Goal: Task Accomplishment & Management: Manage account settings

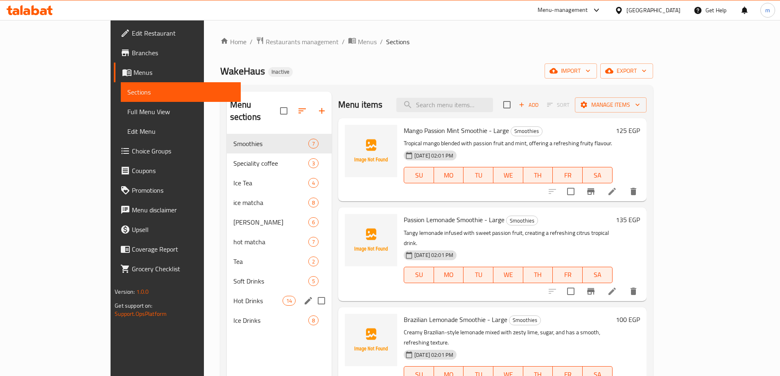
scroll to position [82, 0]
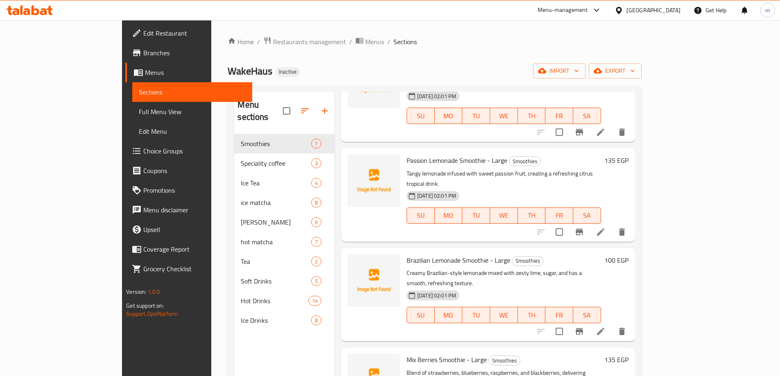
drag, startPoint x: 500, startPoint y: 57, endPoint x: 557, endPoint y: 59, distance: 56.6
click at [500, 57] on div "Home / Restaurants management / Menus / Sections WakeHaus Inactive import expor…" at bounding box center [435, 255] width 414 height 438
click at [579, 67] on span "import" at bounding box center [559, 71] width 39 height 10
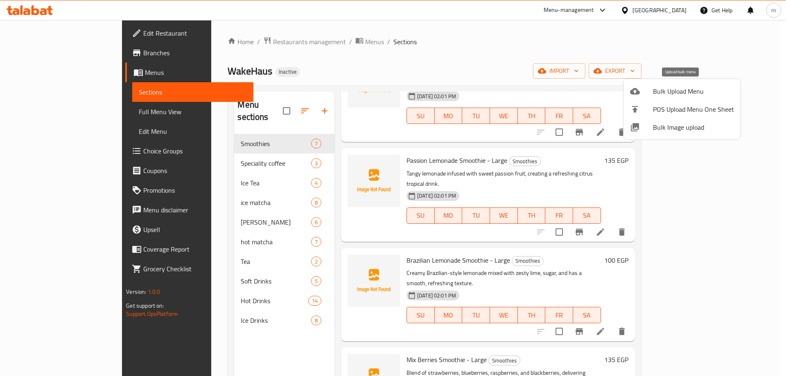
click at [656, 95] on span "Bulk Upload Menu" at bounding box center [693, 91] width 81 height 10
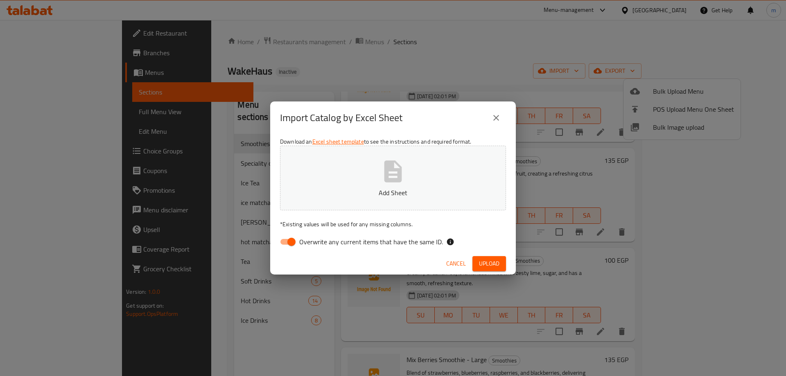
click at [290, 244] on input "Overwrite any current items that have the same ID." at bounding box center [291, 242] width 47 height 16
checkbox input "false"
click at [356, 172] on button "Add Sheet" at bounding box center [393, 178] width 226 height 65
click at [493, 263] on span "Upload" at bounding box center [489, 264] width 20 height 10
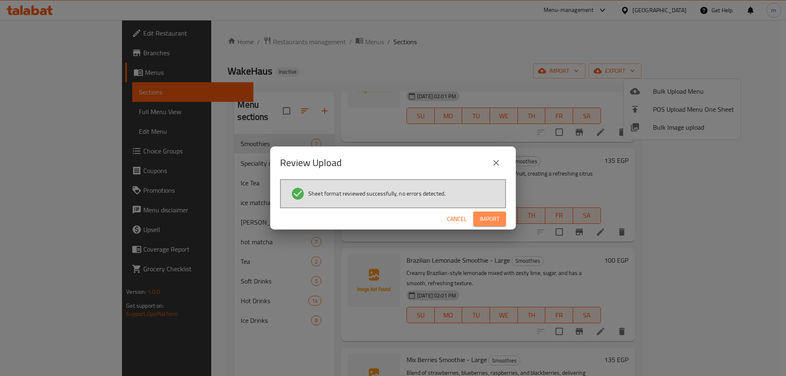
click at [489, 215] on span "Import" at bounding box center [490, 219] width 20 height 10
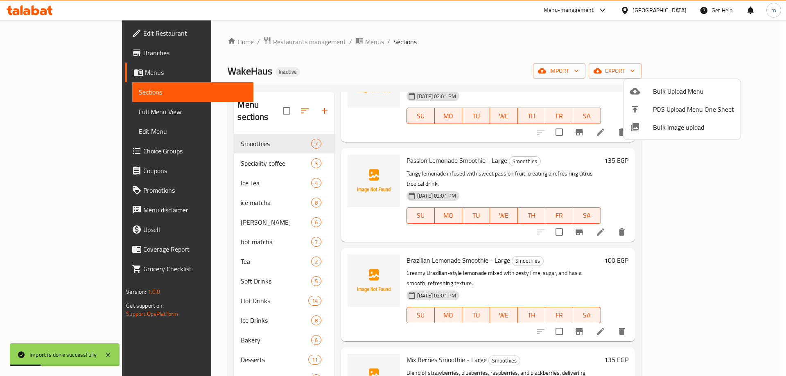
click at [79, 113] on div at bounding box center [393, 188] width 786 height 376
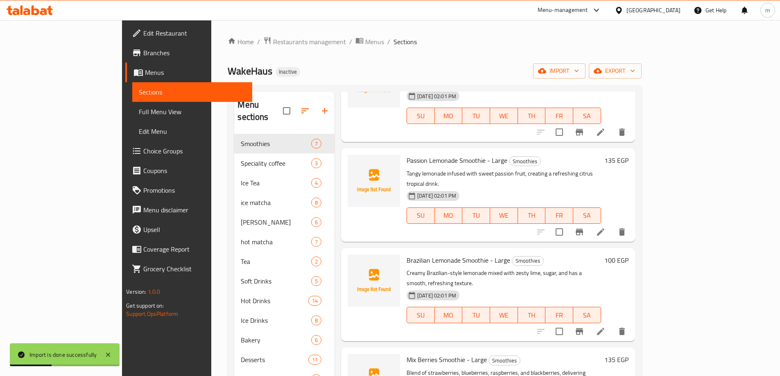
click at [139, 113] on span "Full Menu View" at bounding box center [192, 112] width 107 height 10
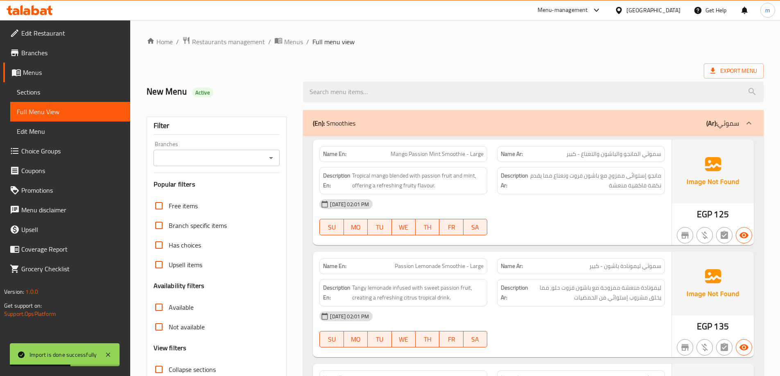
scroll to position [123, 0]
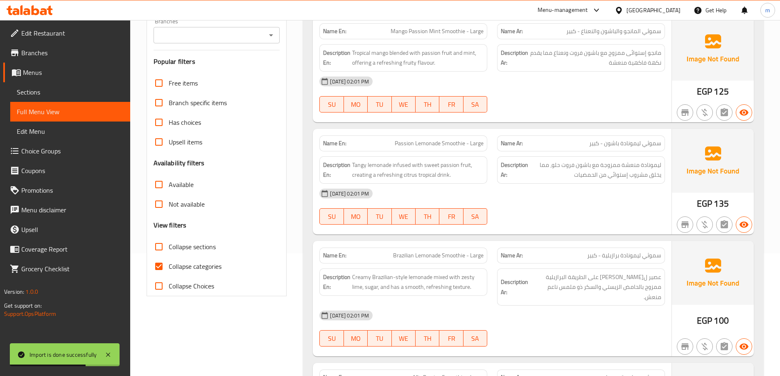
click at [195, 271] on span "Collapse categories" at bounding box center [195, 267] width 53 height 10
click at [169, 271] on input "Collapse categories" at bounding box center [159, 267] width 20 height 20
checkbox input "false"
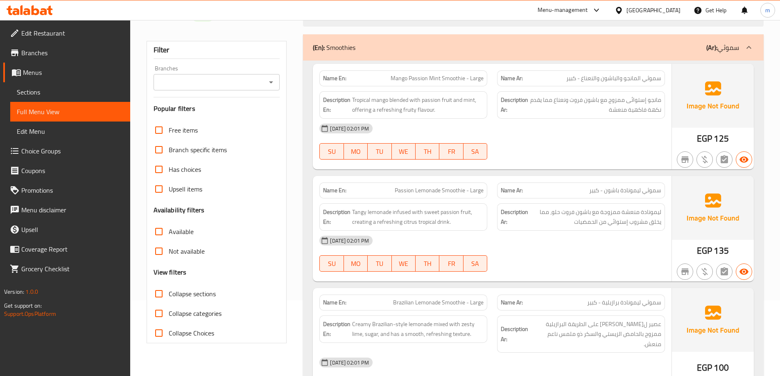
scroll to position [41, 0]
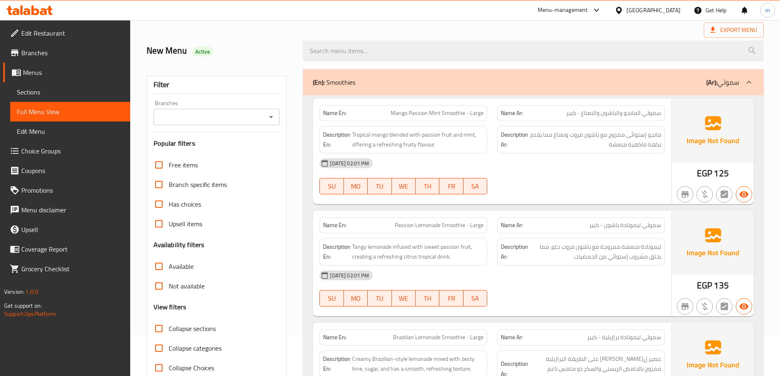
click at [189, 326] on span "Collapse sections" at bounding box center [192, 329] width 47 height 10
click at [169, 326] on input "Collapse sections" at bounding box center [159, 329] width 20 height 20
checkbox input "true"
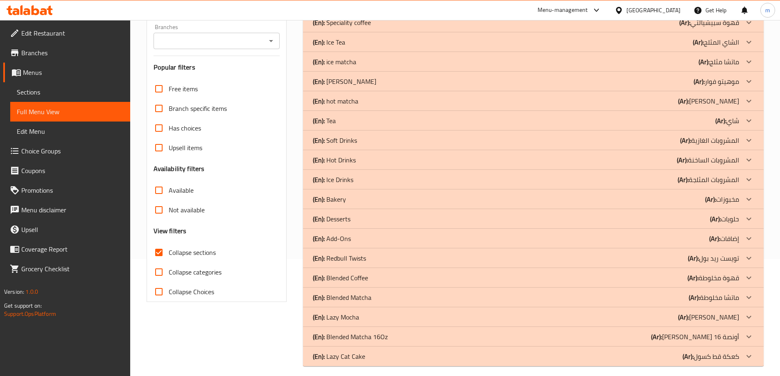
scroll to position [124, 0]
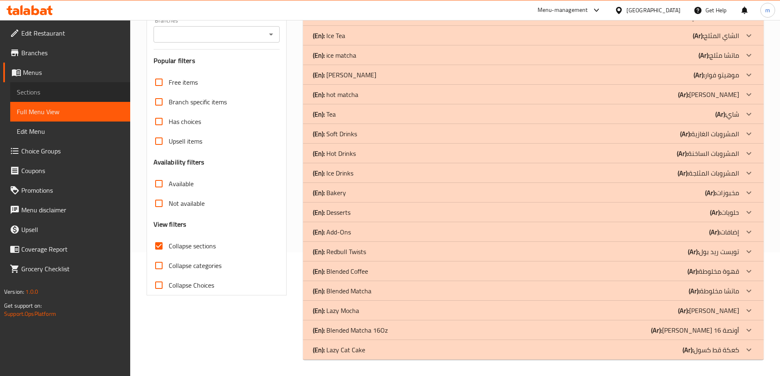
click at [53, 89] on span "Sections" at bounding box center [70, 92] width 107 height 10
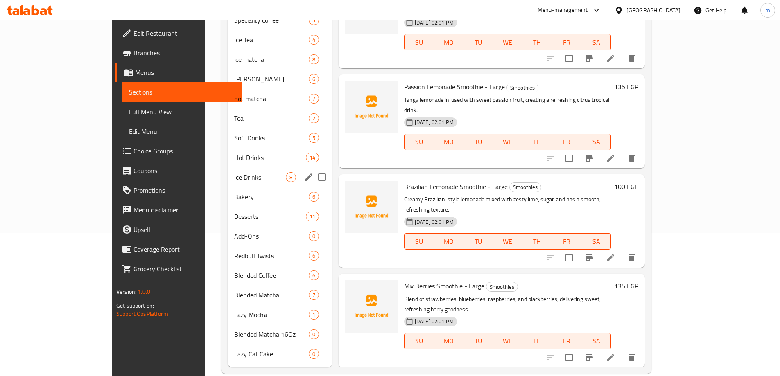
scroll to position [145, 0]
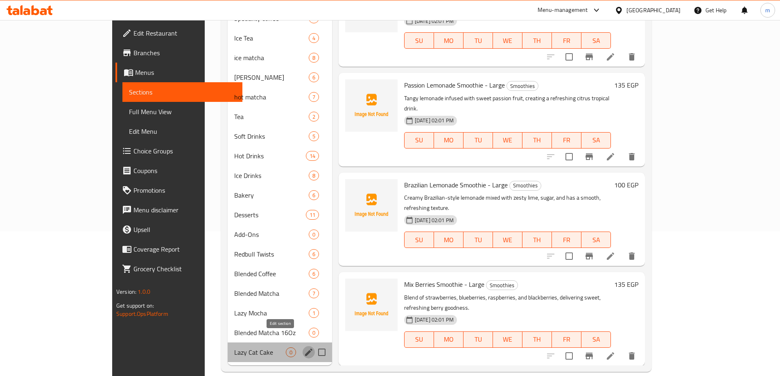
click at [305, 349] on icon "edit" at bounding box center [308, 352] width 7 height 7
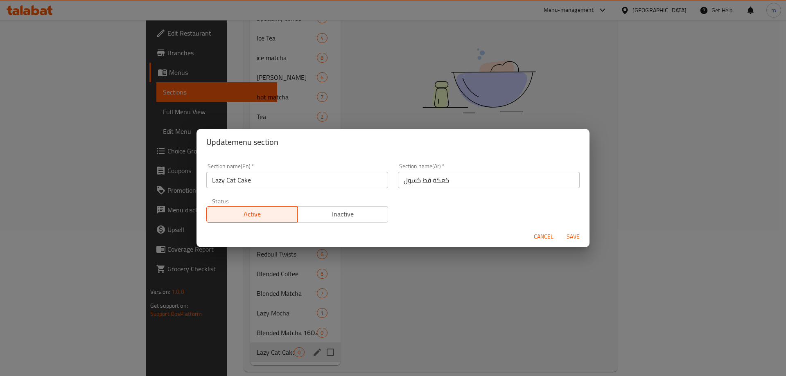
click at [423, 182] on input "كعكة قط كسول" at bounding box center [489, 180] width 182 height 16
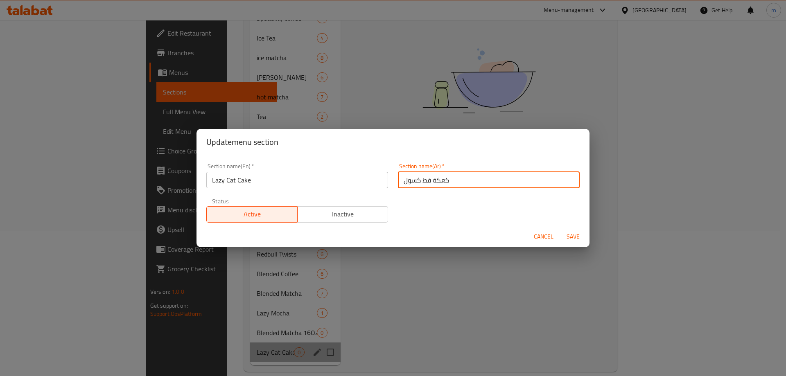
drag, startPoint x: 457, startPoint y: 177, endPoint x: 420, endPoint y: 179, distance: 36.9
click at [420, 179] on input "كعكة قط كسول" at bounding box center [489, 180] width 182 height 16
type input "كسول"
click at [430, 185] on input "كسول" at bounding box center [489, 180] width 182 height 16
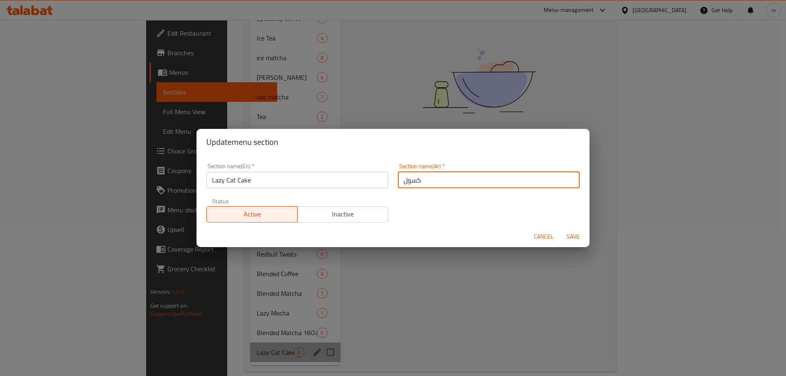
click at [430, 185] on input "كسول" at bounding box center [489, 180] width 182 height 16
type input "ل"
type input "كيك كات ليزي"
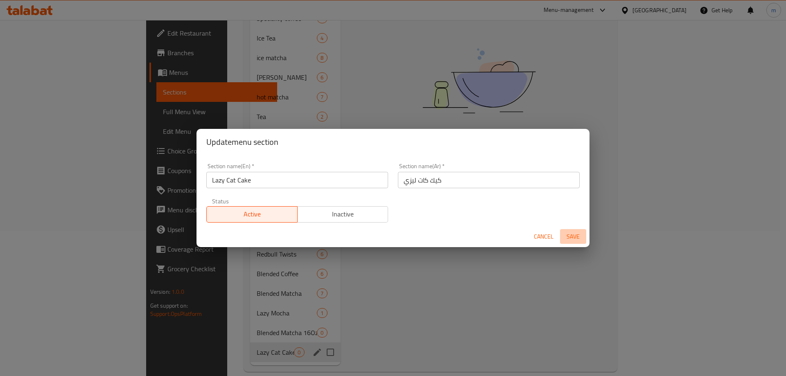
click at [573, 238] on span "Save" at bounding box center [573, 237] width 20 height 10
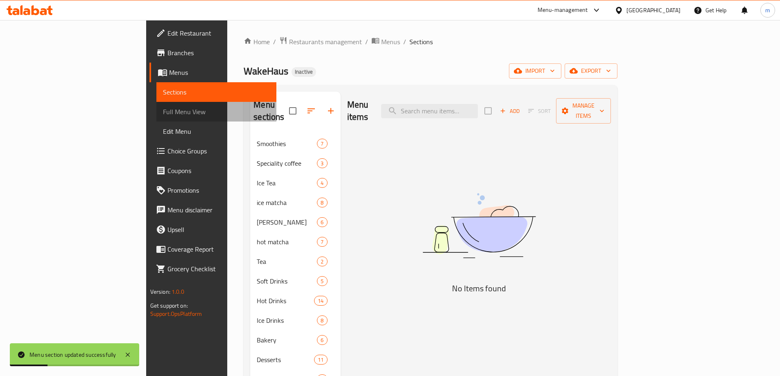
click at [163, 111] on span "Full Menu View" at bounding box center [216, 112] width 107 height 10
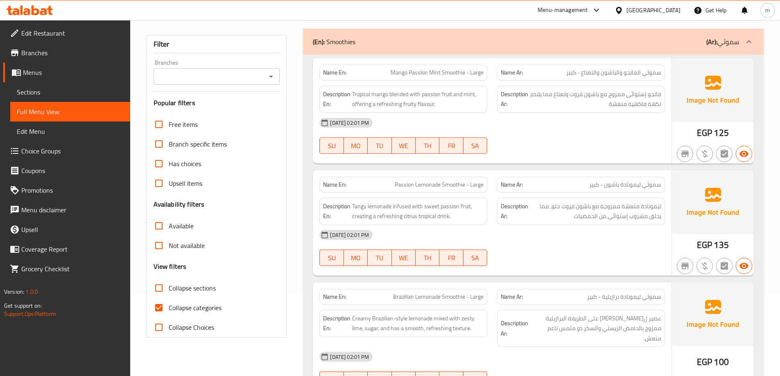
scroll to position [82, 0]
click at [208, 285] on span "Collapse sections" at bounding box center [192, 288] width 47 height 10
click at [169, 285] on input "Collapse sections" at bounding box center [159, 288] width 20 height 20
checkbox input "true"
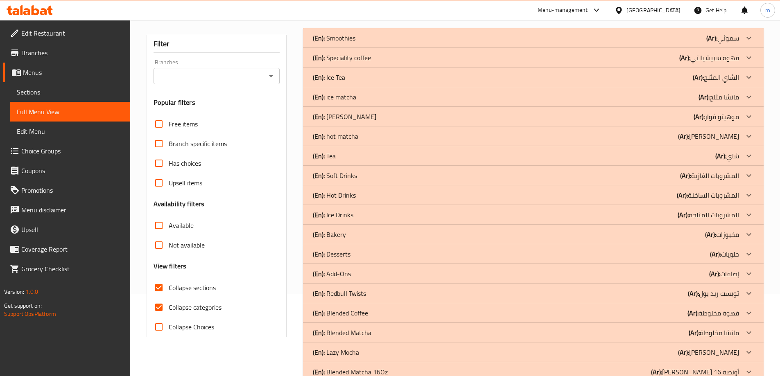
click at [208, 305] on span "Collapse categories" at bounding box center [195, 308] width 53 height 10
click at [169, 305] on input "Collapse categories" at bounding box center [159, 308] width 20 height 20
checkbox input "false"
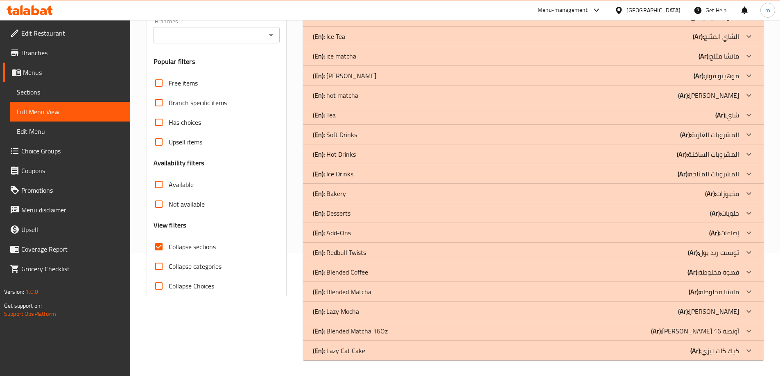
scroll to position [124, 0]
click at [735, 354] on p "(Ar): كيك كات ليزي" at bounding box center [714, 350] width 49 height 10
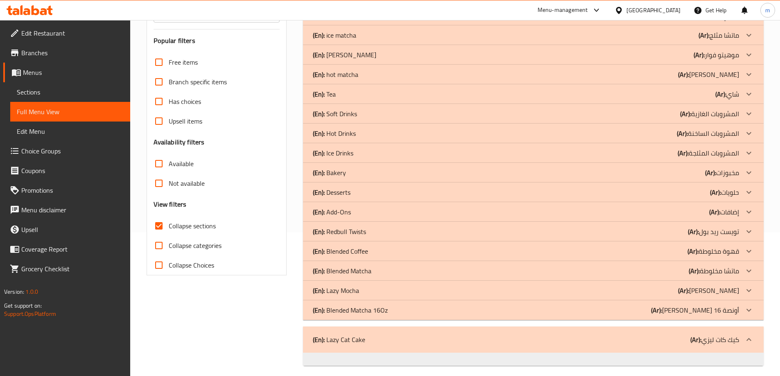
scroll to position [150, 0]
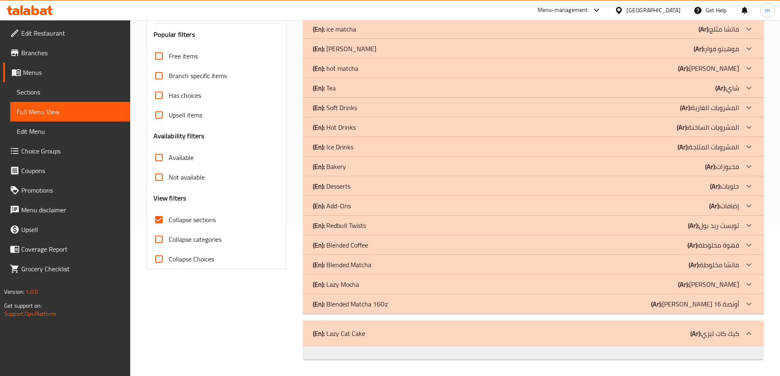
click at [707, 306] on p "(Ar): ماتشا ممزوج 16 أونصة" at bounding box center [695, 304] width 88 height 10
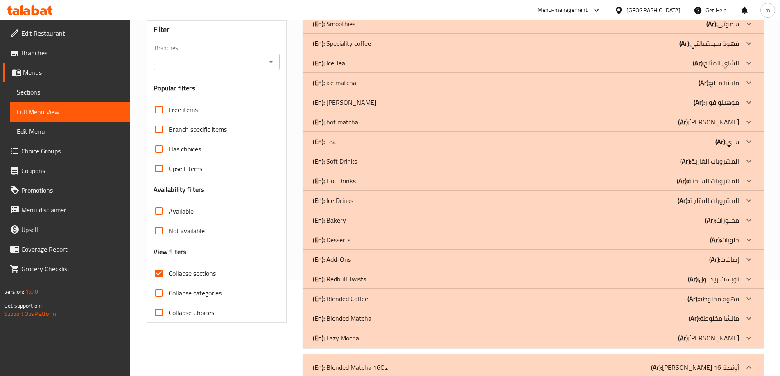
scroll to position [94, 0]
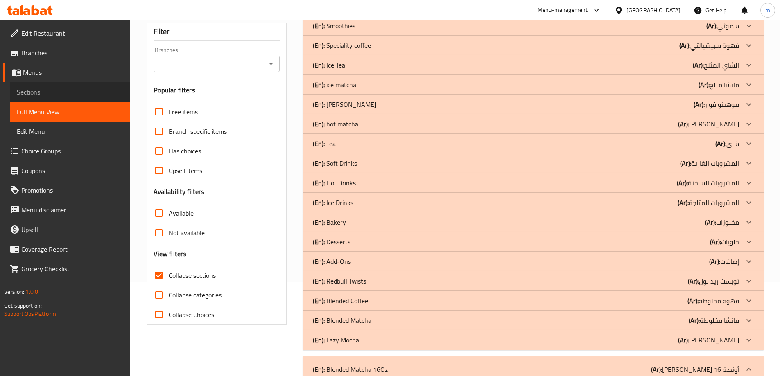
click at [52, 93] on span "Sections" at bounding box center [70, 92] width 107 height 10
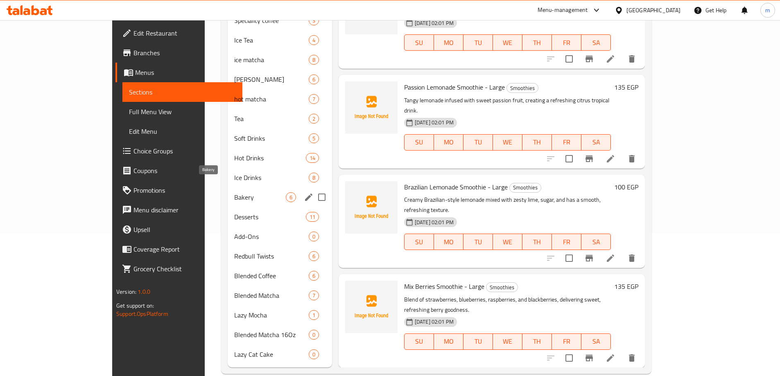
scroll to position [145, 0]
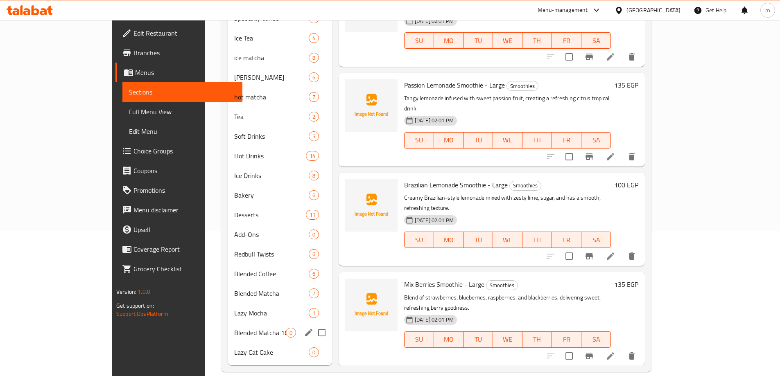
click at [313, 324] on input "Menu sections" at bounding box center [321, 332] width 17 height 17
checkbox input "true"
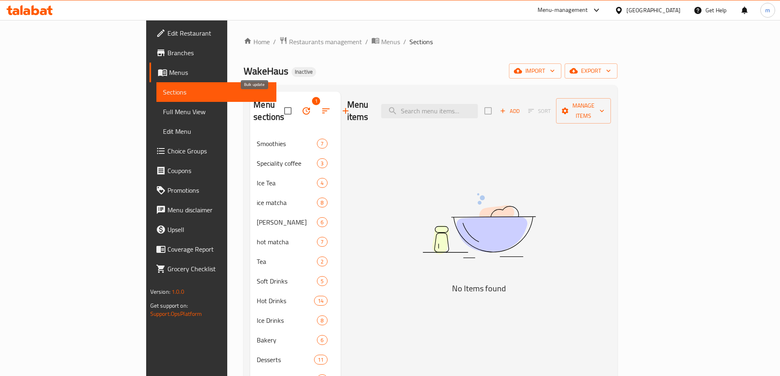
click at [296, 104] on button "button" at bounding box center [306, 111] width 20 height 20
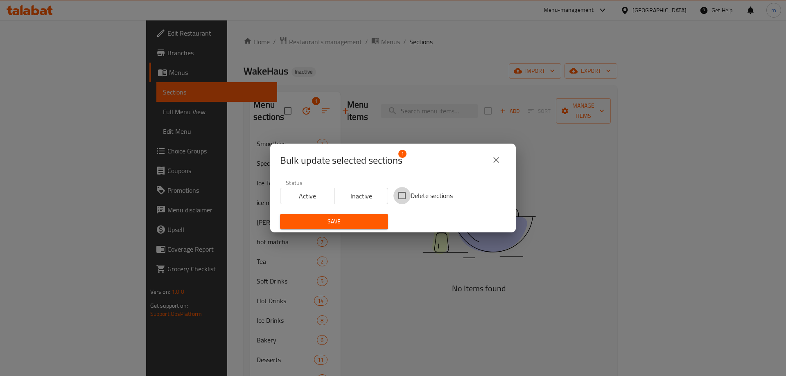
click at [399, 196] on input "Delete sections" at bounding box center [402, 195] width 17 height 17
checkbox input "true"
click at [364, 218] on span "Save" at bounding box center [334, 222] width 95 height 10
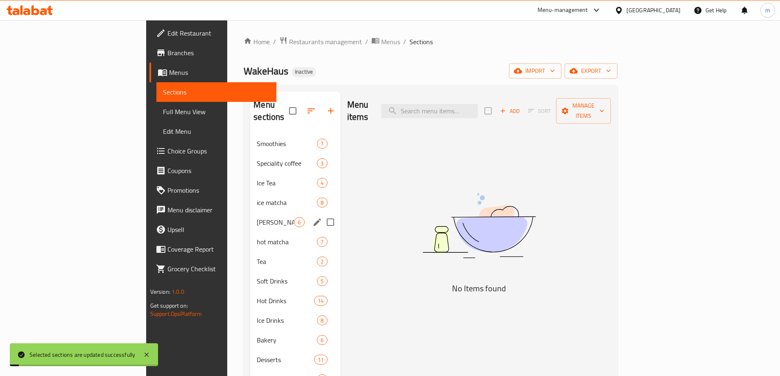
scroll to position [123, 0]
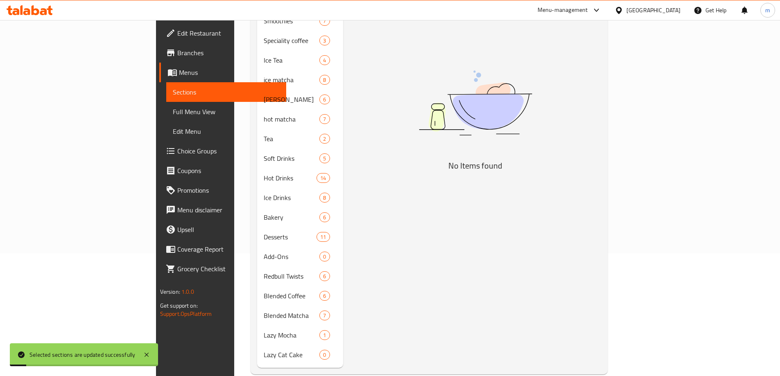
click at [173, 115] on span "Full Menu View" at bounding box center [226, 112] width 107 height 10
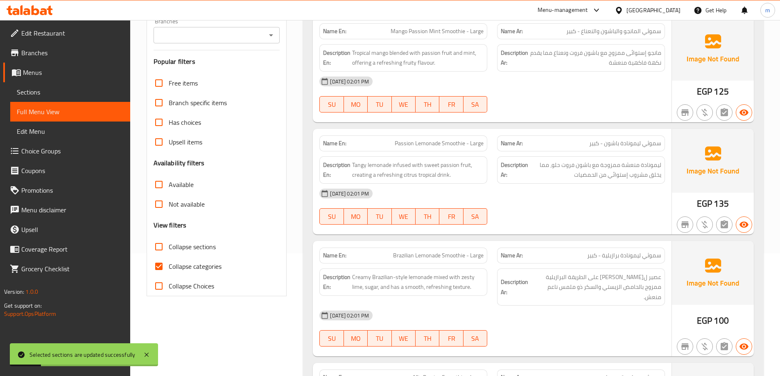
click at [195, 250] on span "Collapse sections" at bounding box center [192, 247] width 47 height 10
click at [169, 250] on input "Collapse sections" at bounding box center [159, 247] width 20 height 20
checkbox input "true"
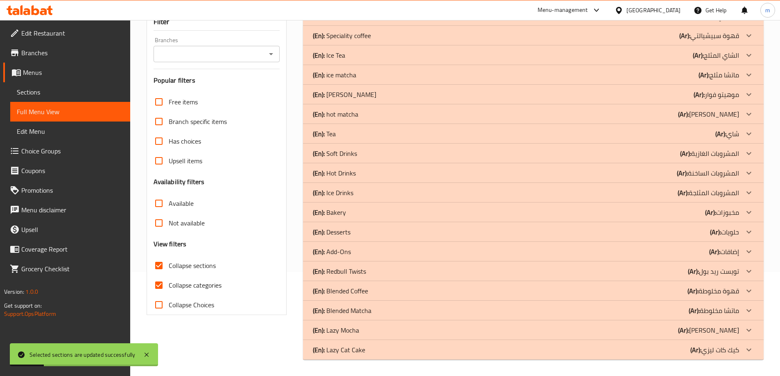
click at [191, 267] on div "Free items Branch specific items Has choices Upsell items Availability filters …" at bounding box center [217, 203] width 127 height 223
click at [194, 287] on span "Collapse categories" at bounding box center [195, 286] width 53 height 10
click at [169, 287] on input "Collapse categories" at bounding box center [159, 286] width 20 height 20
checkbox input "false"
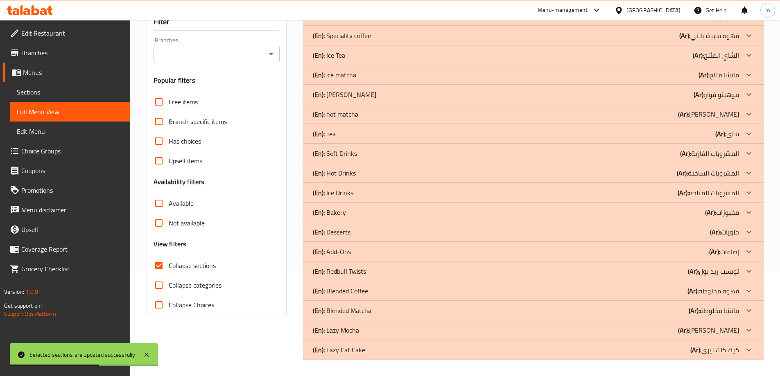
click at [716, 351] on p "(Ar): كيك كات ليزي" at bounding box center [714, 350] width 49 height 10
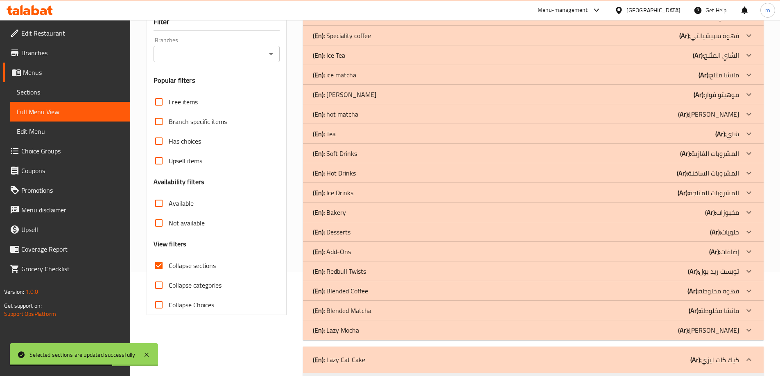
scroll to position [130, 0]
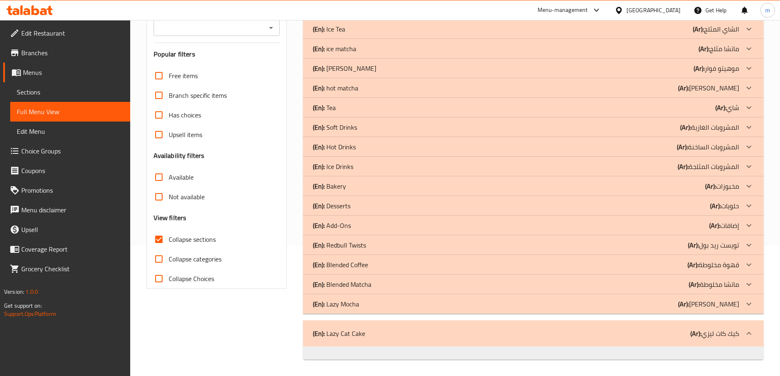
click at [104, 97] on span "Sections" at bounding box center [70, 92] width 107 height 10
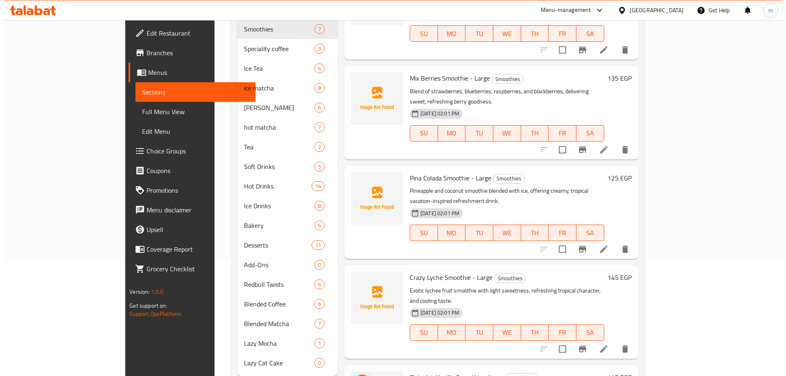
scroll to position [260, 0]
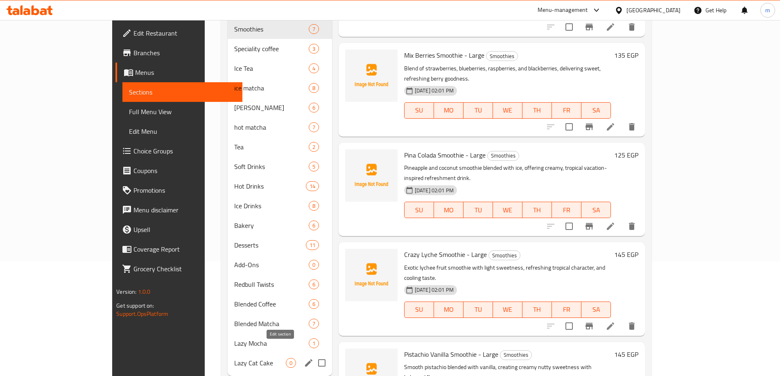
click at [304, 358] on icon "edit" at bounding box center [309, 363] width 10 height 10
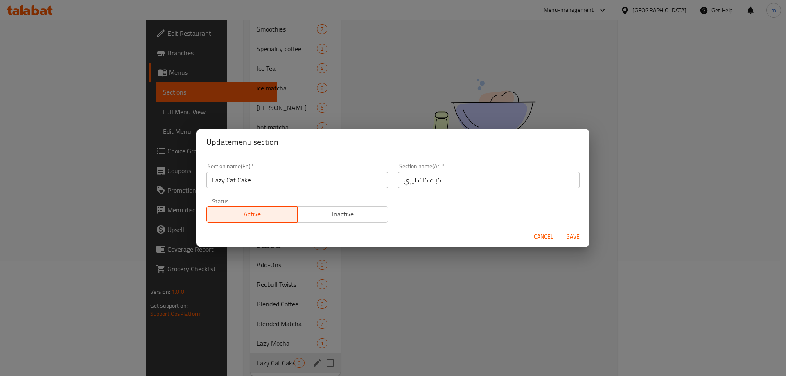
click at [409, 180] on input "كيك كات ليزي" at bounding box center [489, 180] width 182 height 16
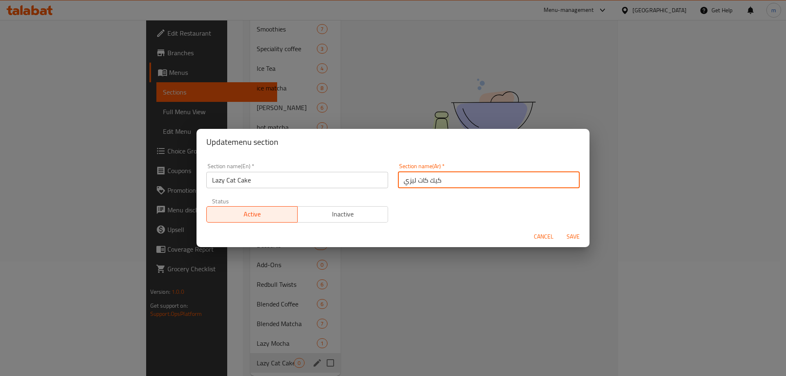
click at [409, 180] on input "كيك كات ليزي" at bounding box center [489, 180] width 182 height 16
click at [435, 183] on input "كيك كات ليزي" at bounding box center [489, 180] width 182 height 16
click at [409, 178] on input "كيك كات ليزي" at bounding box center [489, 180] width 182 height 16
click at [400, 179] on input "كيك كات" at bounding box center [489, 180] width 182 height 16
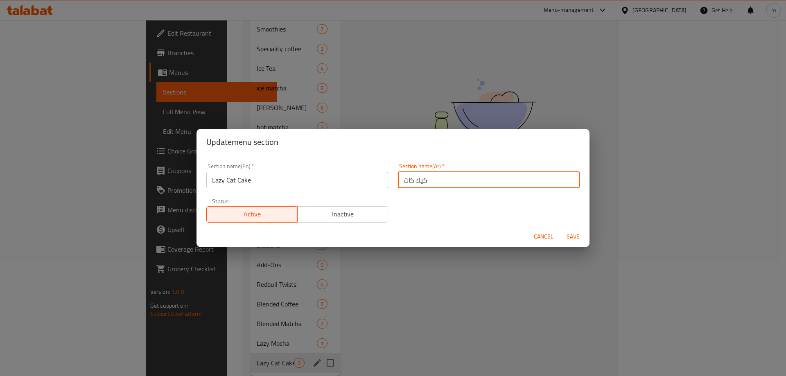
paste input "ليزي"
type input "ليزي كيك كات"
click at [574, 235] on span "Save" at bounding box center [573, 237] width 20 height 10
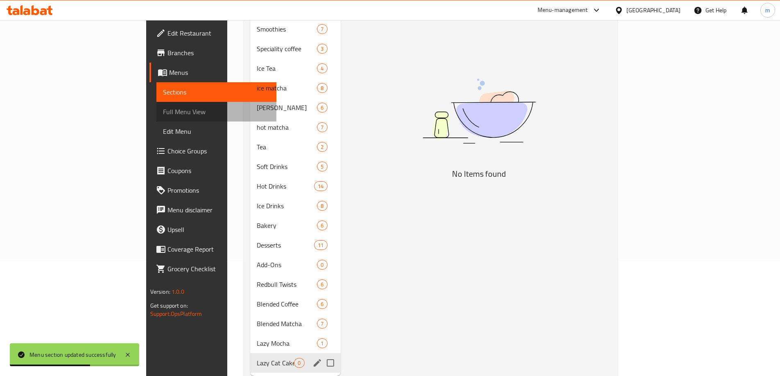
click at [163, 113] on span "Full Menu View" at bounding box center [216, 112] width 107 height 10
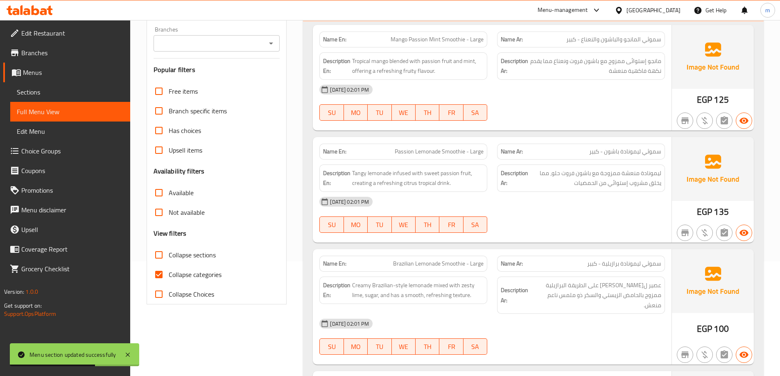
scroll to position [238, 0]
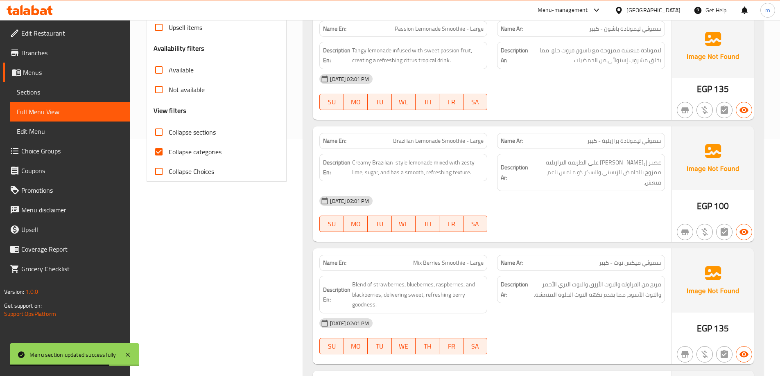
click at [208, 133] on span "Collapse sections" at bounding box center [192, 132] width 47 height 10
click at [169, 133] on input "Collapse sections" at bounding box center [159, 132] width 20 height 20
checkbox input "true"
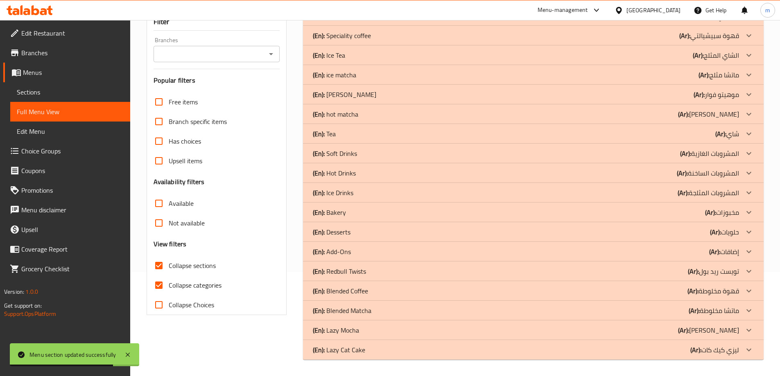
scroll to position [104, 0]
click at [207, 287] on span "Collapse categories" at bounding box center [195, 286] width 53 height 10
click at [169, 287] on input "Collapse categories" at bounding box center [159, 286] width 20 height 20
checkbox input "false"
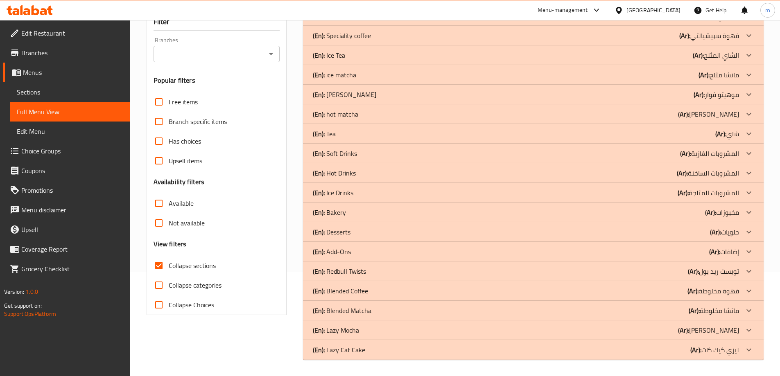
click at [733, 351] on p "(Ar): ليزي كيك كات" at bounding box center [714, 350] width 49 height 10
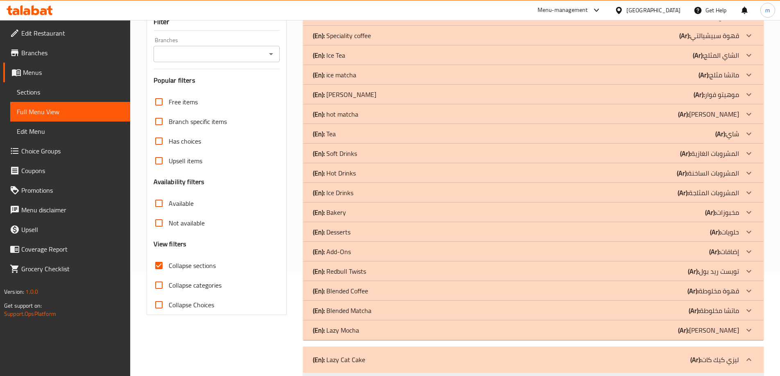
scroll to position [130, 0]
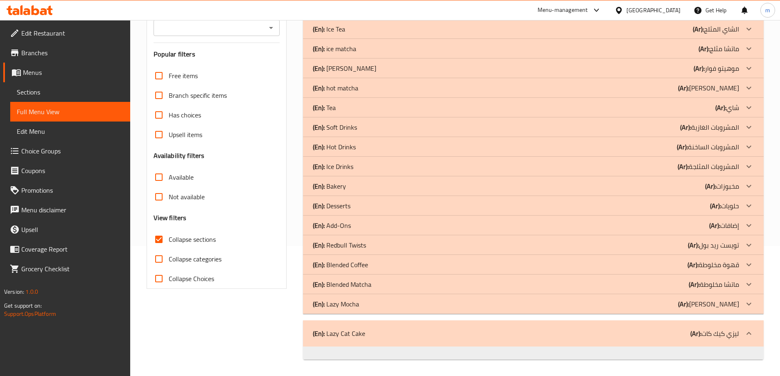
click at [725, 304] on p "(Ar): ليزي موكا" at bounding box center [708, 304] width 61 height 10
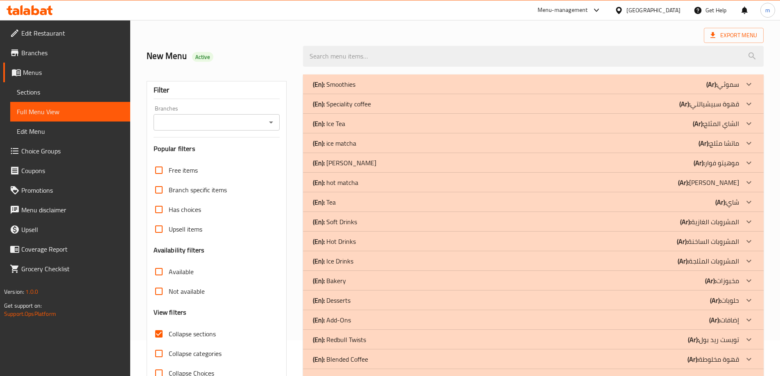
scroll to position [0, 0]
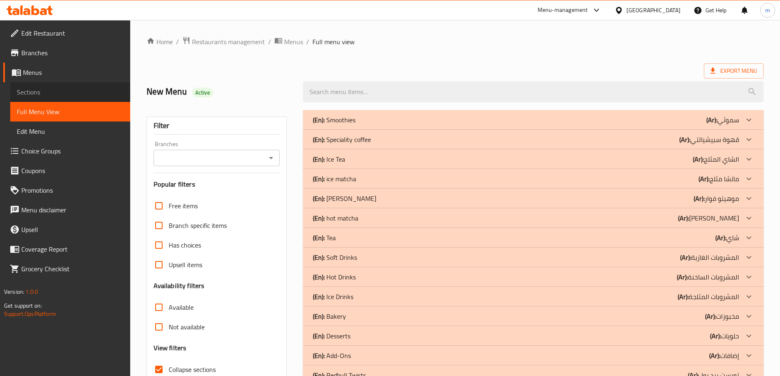
click at [77, 94] on span "Sections" at bounding box center [70, 92] width 107 height 10
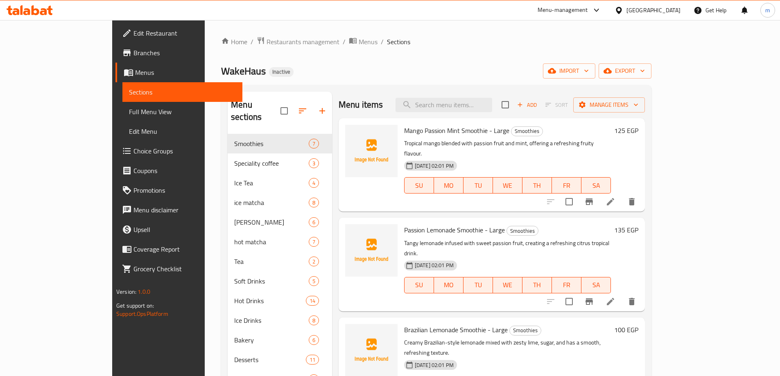
scroll to position [125, 0]
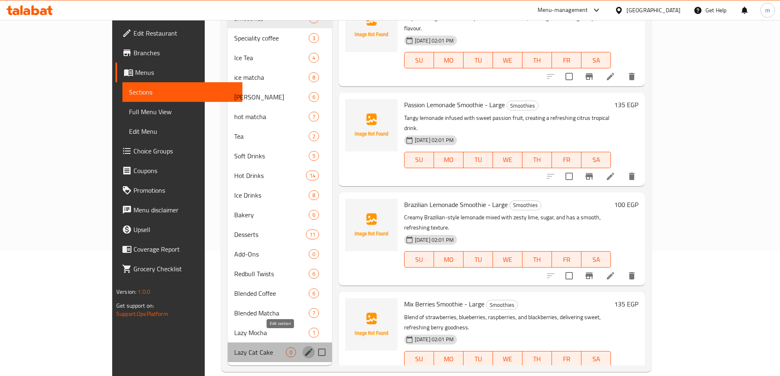
click at [304, 348] on icon "edit" at bounding box center [309, 353] width 10 height 10
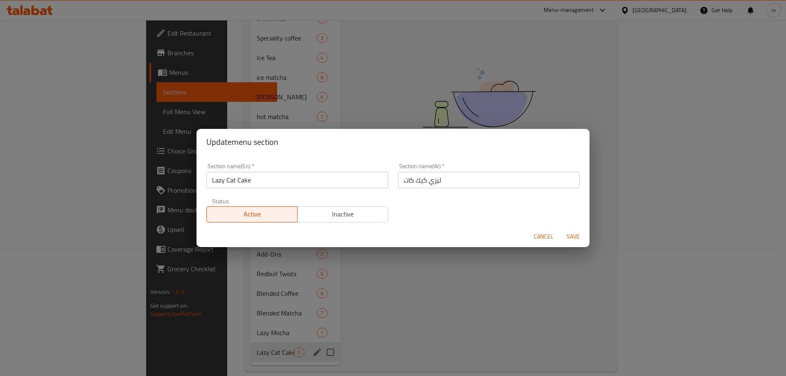
click at [545, 238] on span "Cancel" at bounding box center [544, 237] width 20 height 10
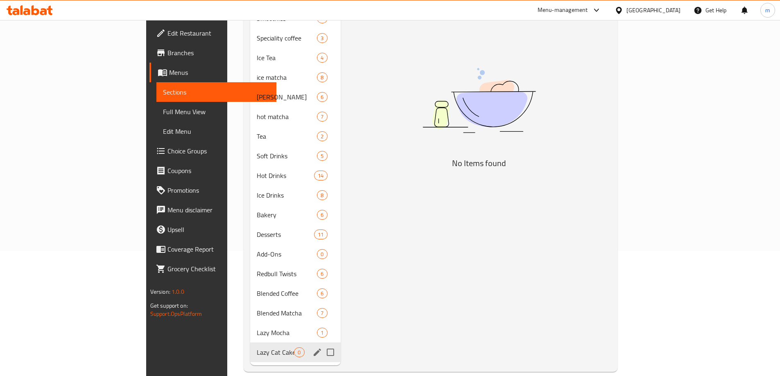
click at [322, 344] on input "Menu sections" at bounding box center [330, 352] width 17 height 17
checkbox input "true"
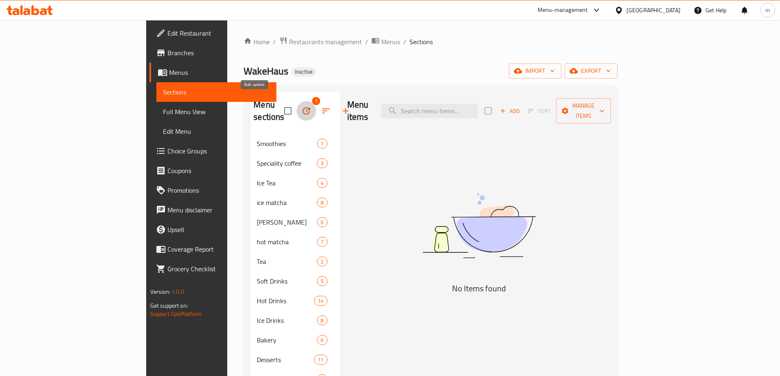
click at [301, 106] on icon "button" at bounding box center [306, 111] width 10 height 10
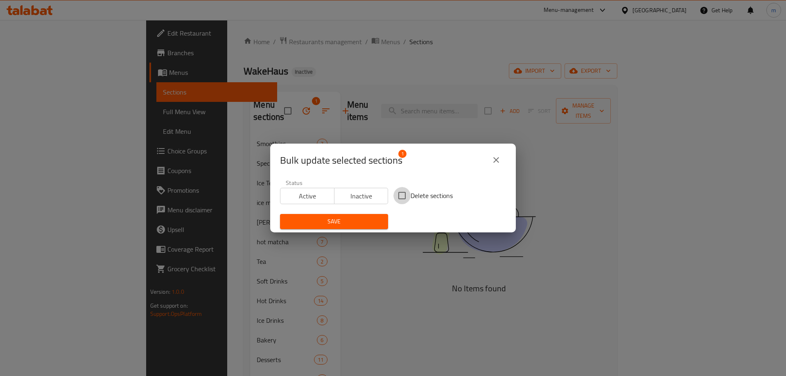
click at [401, 199] on input "Delete sections" at bounding box center [402, 195] width 17 height 17
checkbox input "true"
click at [366, 222] on span "Save" at bounding box center [334, 222] width 95 height 10
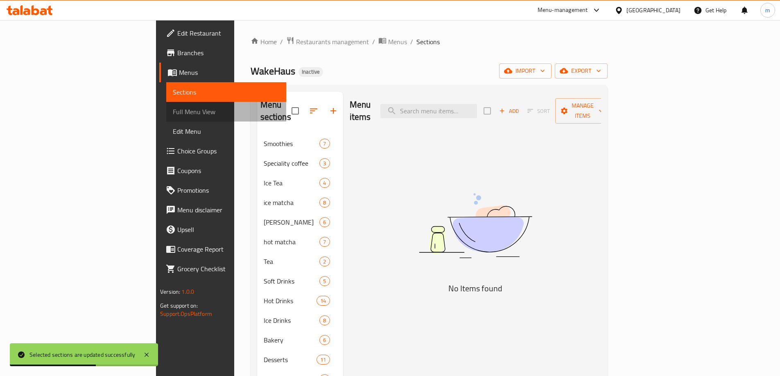
click at [173, 114] on span "Full Menu View" at bounding box center [226, 112] width 107 height 10
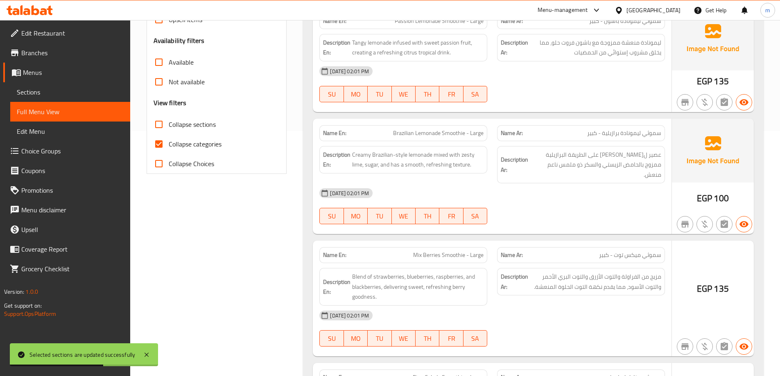
scroll to position [246, 0]
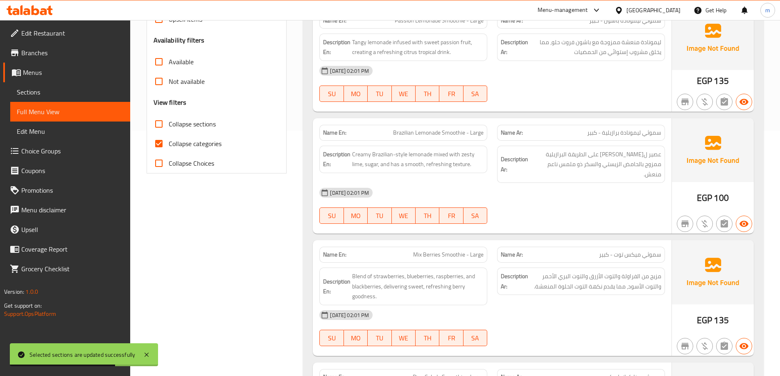
click at [191, 140] on span "Collapse categories" at bounding box center [195, 144] width 53 height 10
click at [169, 140] on input "Collapse categories" at bounding box center [159, 144] width 20 height 20
checkbox input "false"
click at [188, 120] on span "Collapse sections" at bounding box center [192, 124] width 47 height 10
click at [169, 120] on input "Collapse sections" at bounding box center [159, 124] width 20 height 20
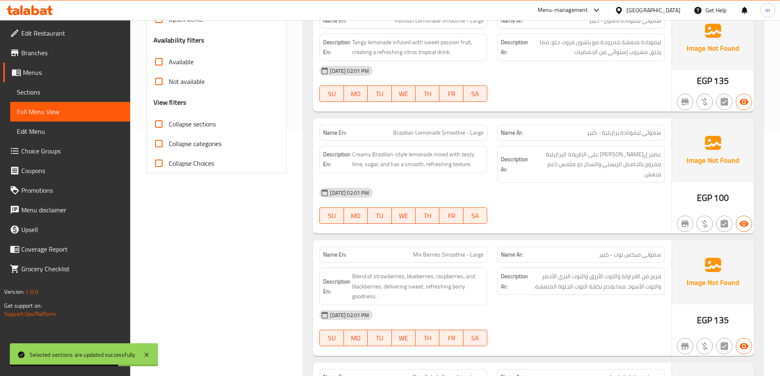
checkbox input "true"
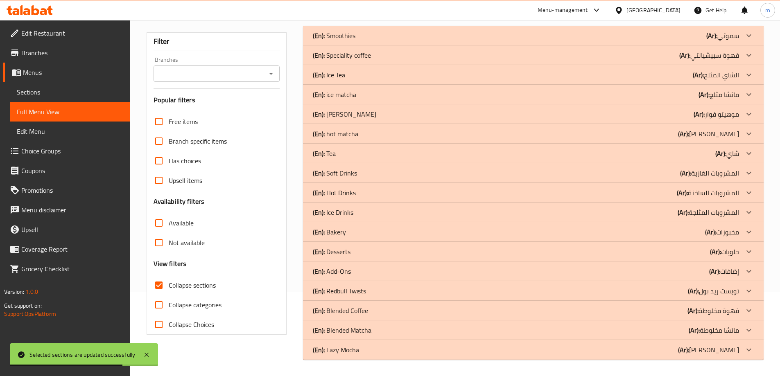
scroll to position [84, 0]
click at [729, 353] on p "(Ar): ليزي موكا" at bounding box center [708, 350] width 61 height 10
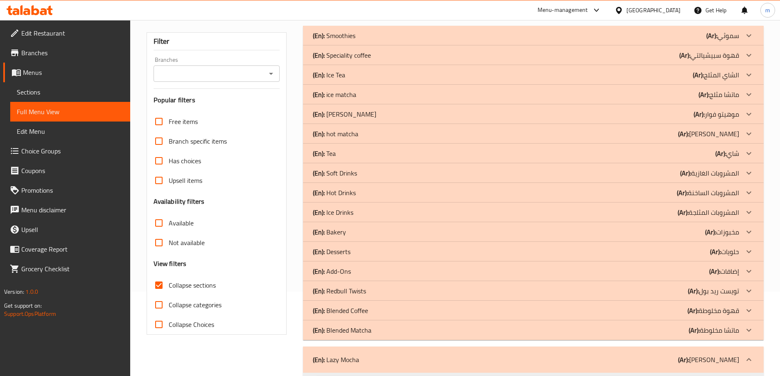
scroll to position [166, 0]
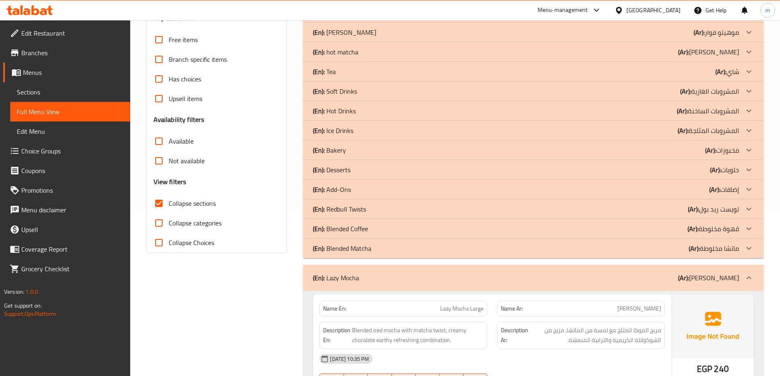
click at [714, 251] on p "(Ar): ماتشا مخلوطة" at bounding box center [714, 249] width 50 height 10
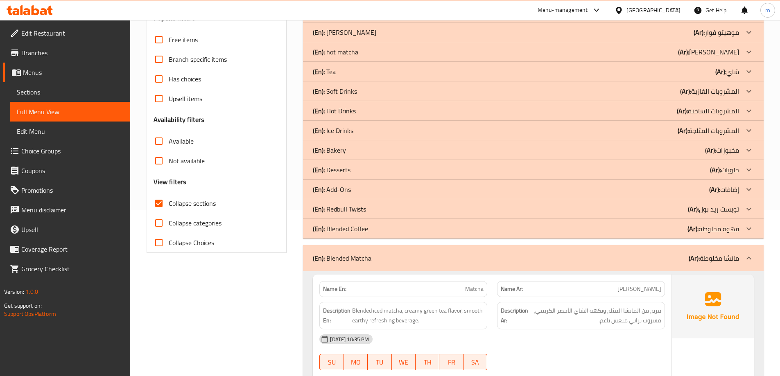
click at [717, 231] on p "(Ar): قهوة مخلوطة" at bounding box center [714, 229] width 52 height 10
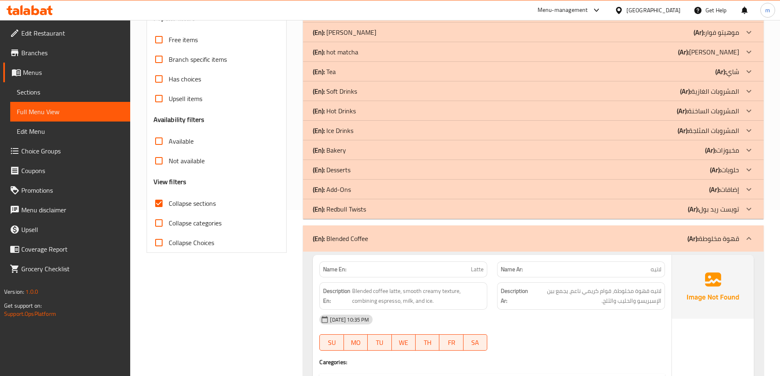
scroll to position [248, 0]
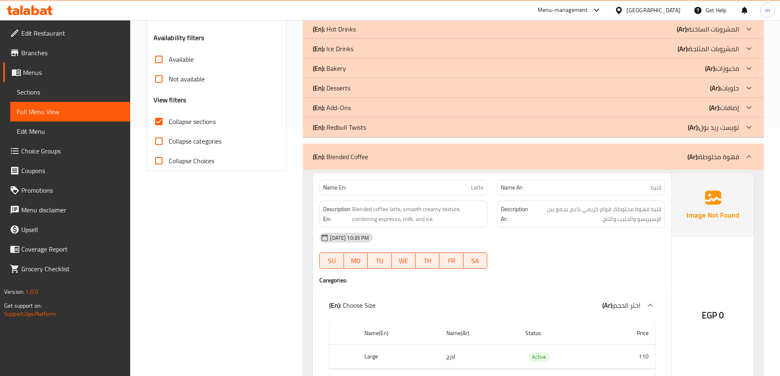
click at [728, 130] on p "(Ar): تويست ريد بول" at bounding box center [713, 127] width 51 height 10
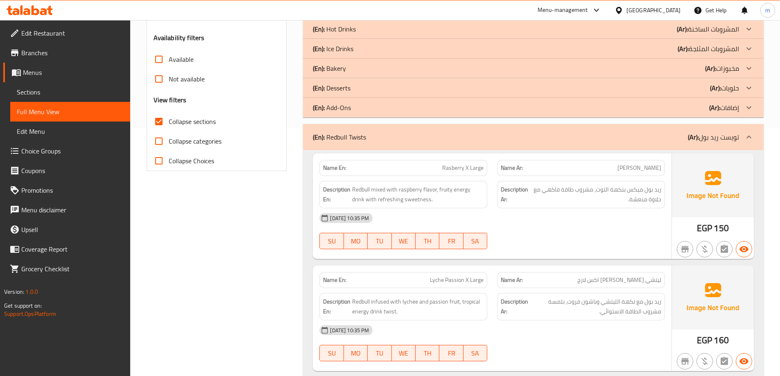
click at [725, 110] on p "(Ar): إضافات" at bounding box center [724, 108] width 30 height 10
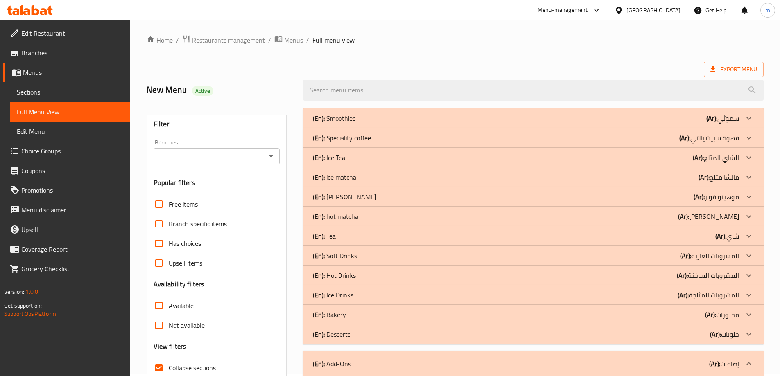
scroll to position [0, 0]
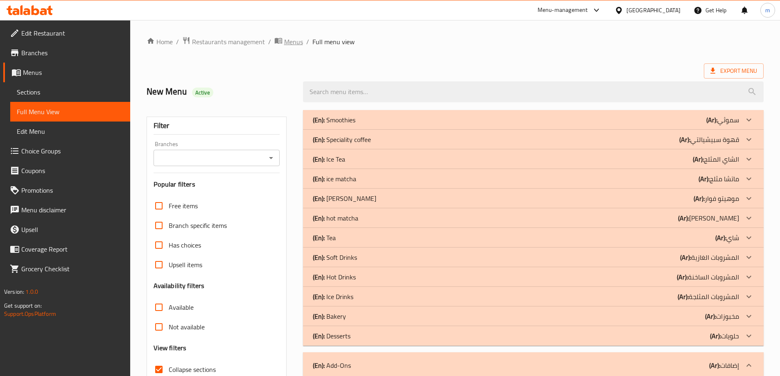
click at [298, 44] on span "Menus" at bounding box center [293, 42] width 19 height 10
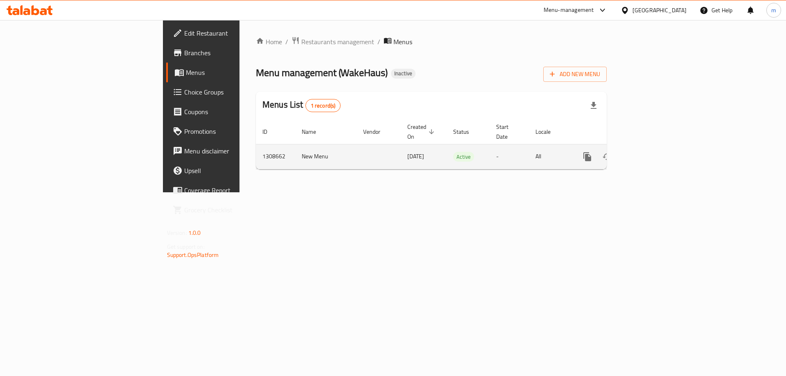
click at [256, 144] on td "1308662" at bounding box center [275, 156] width 39 height 25
click at [632, 152] on icon "enhanced table" at bounding box center [627, 157] width 10 height 10
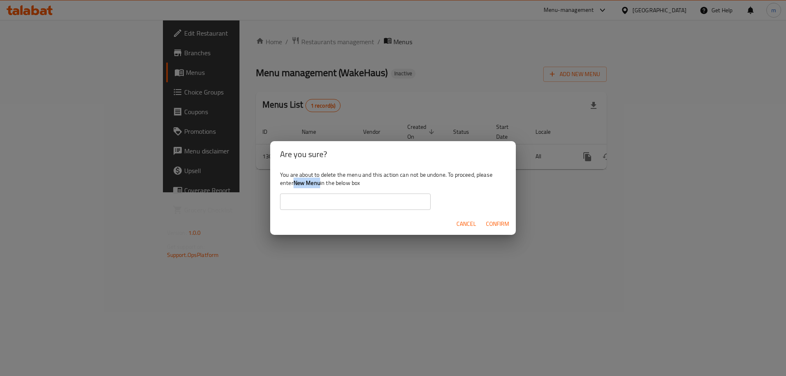
drag, startPoint x: 321, startPoint y: 184, endPoint x: 296, endPoint y: 186, distance: 25.0
click at [296, 186] on b "New Menu" at bounding box center [307, 183] width 27 height 11
copy b "New Menu"
drag, startPoint x: 317, startPoint y: 206, endPoint x: 328, endPoint y: 205, distance: 11.9
click at [317, 206] on input "text" at bounding box center [355, 202] width 151 height 16
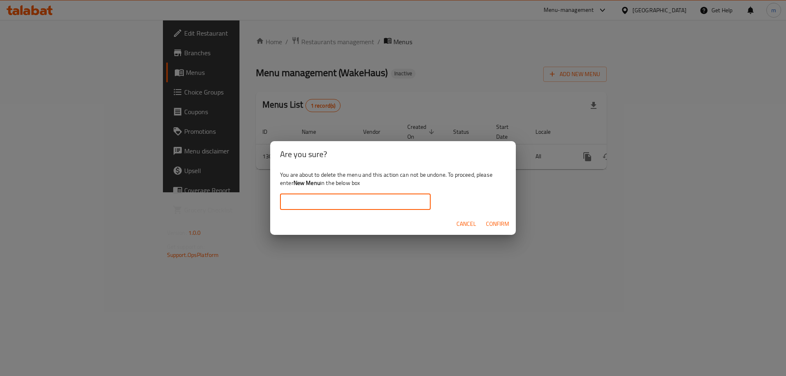
paste input "New Menu"
type input "New Menu"
click at [500, 224] on span "Confirm" at bounding box center [497, 224] width 23 height 10
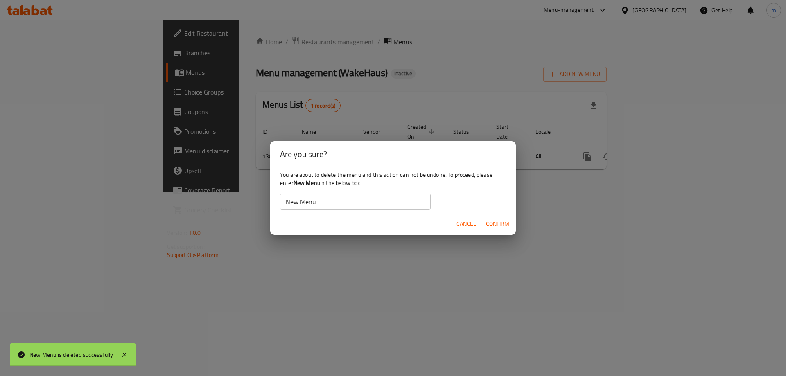
drag, startPoint x: 480, startPoint y: 216, endPoint x: 475, endPoint y: 222, distance: 7.3
click at [475, 219] on body "New Menu is deleted successfully ​ Menu-management Egypt Get Help m Edit Restau…" at bounding box center [393, 198] width 786 height 356
click at [476, 226] on span "Cancel" at bounding box center [467, 224] width 20 height 10
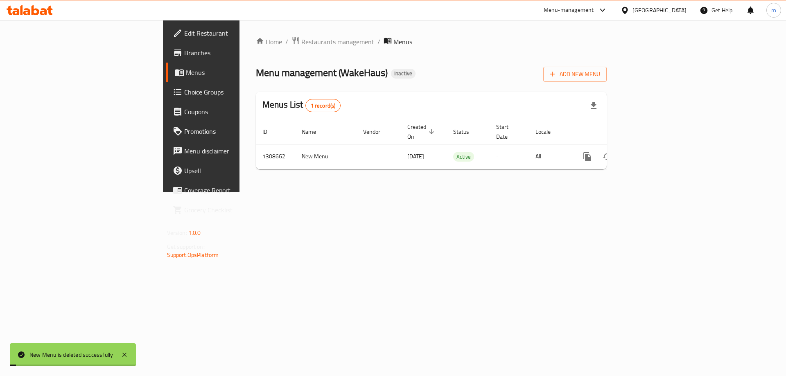
click at [476, 226] on span "Cancel" at bounding box center [467, 224] width 20 height 10
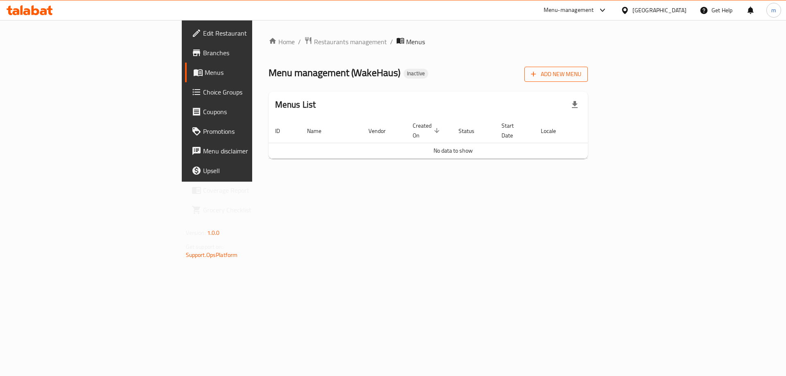
click at [588, 81] on button "Add New Menu" at bounding box center [556, 74] width 63 height 15
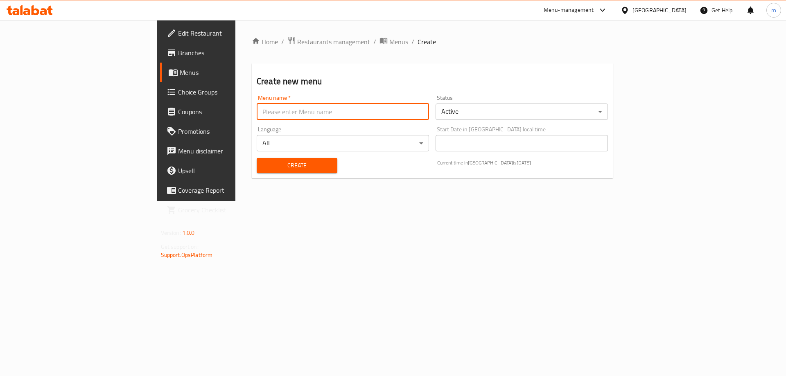
click at [350, 116] on input "text" at bounding box center [343, 112] width 172 height 16
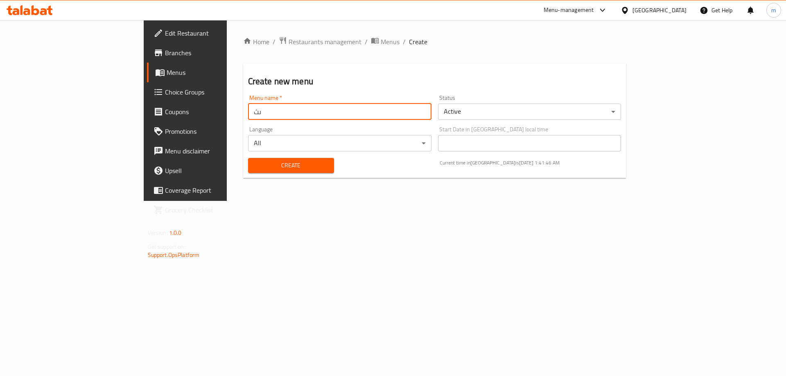
type input "ى"
type input "New Menu"
click at [255, 163] on span "Create" at bounding box center [291, 166] width 73 height 10
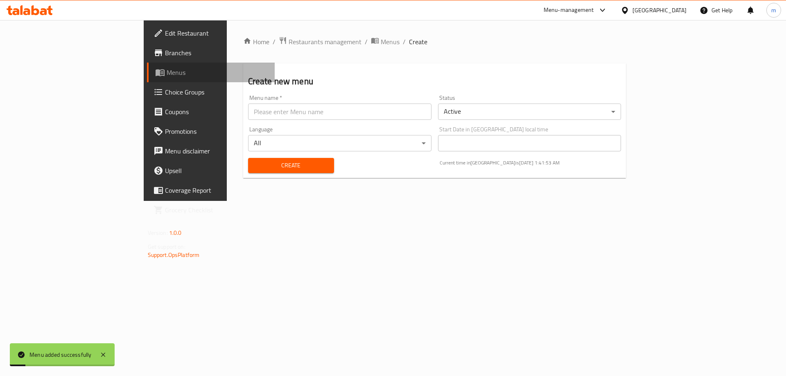
click at [167, 76] on span "Menus" at bounding box center [218, 73] width 102 height 10
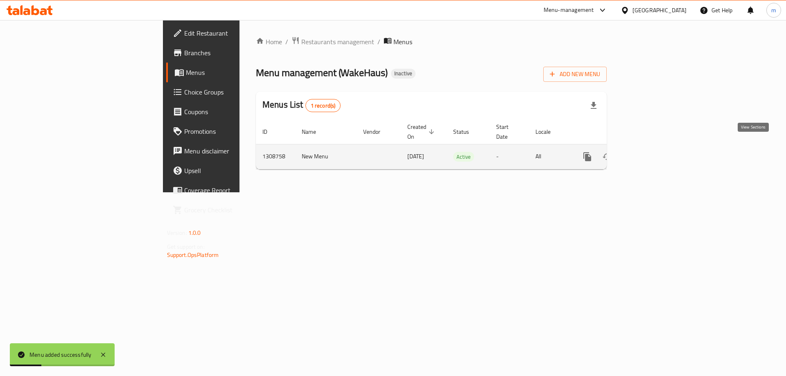
click at [652, 152] on icon "enhanced table" at bounding box center [647, 157] width 10 height 10
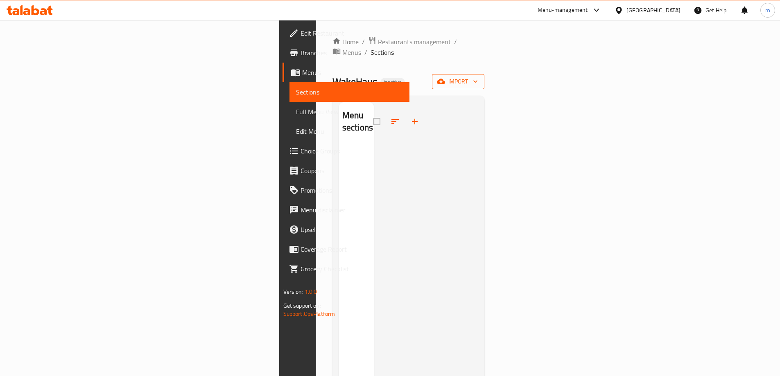
click at [478, 77] on span "import" at bounding box center [458, 82] width 39 height 10
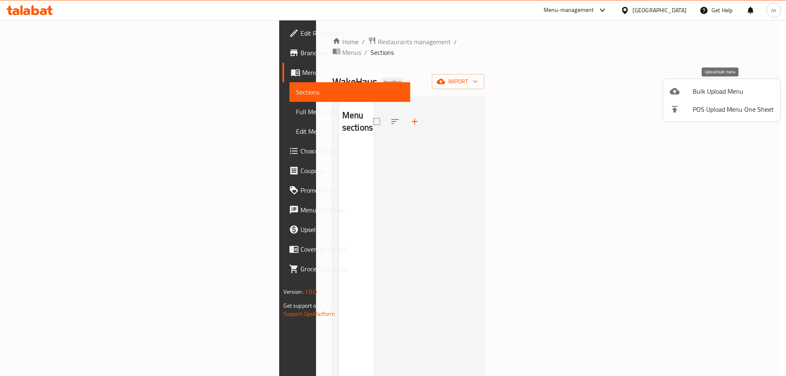
click at [690, 91] on div at bounding box center [681, 91] width 23 height 10
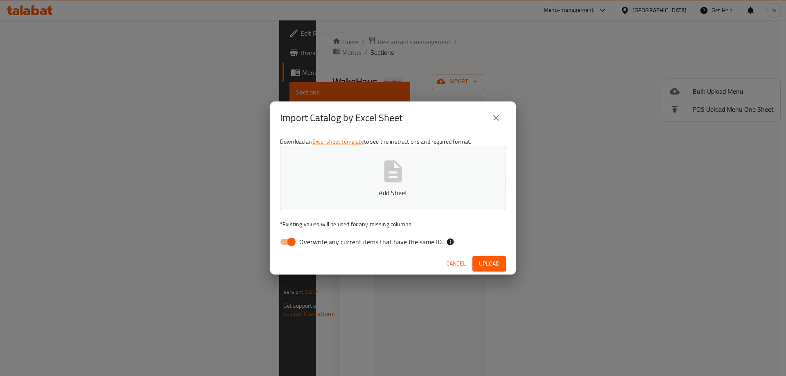
click at [292, 244] on input "Overwrite any current items that have the same ID." at bounding box center [291, 242] width 47 height 16
checkbox input "false"
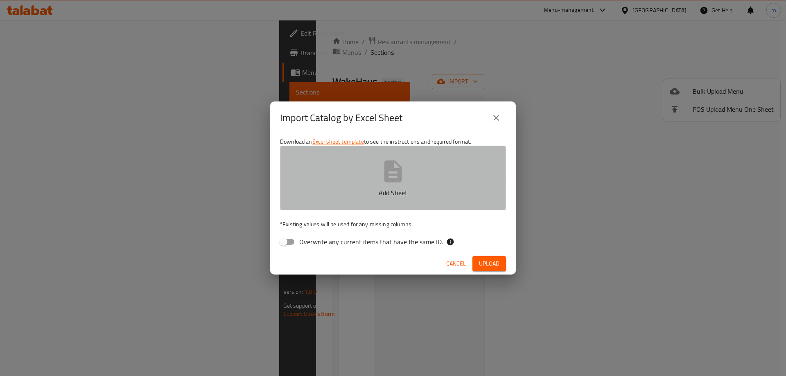
click at [339, 189] on p "Add Sheet" at bounding box center [393, 193] width 201 height 10
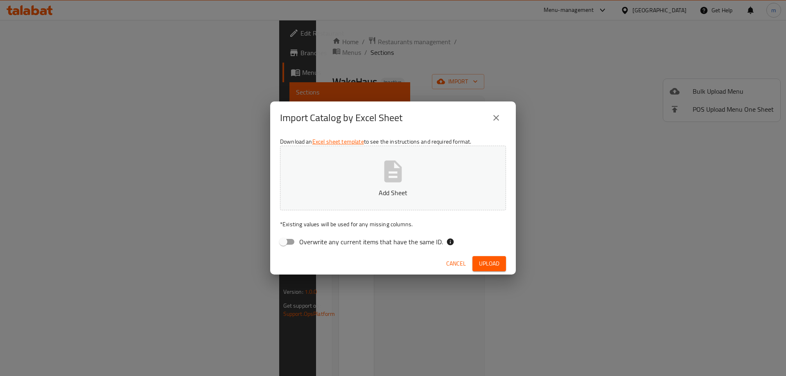
click at [132, 20] on div "Import Catalog by Excel Sheet Download an Excel sheet template to see the instr…" at bounding box center [393, 188] width 786 height 376
click at [489, 264] on span "Upload" at bounding box center [489, 264] width 20 height 10
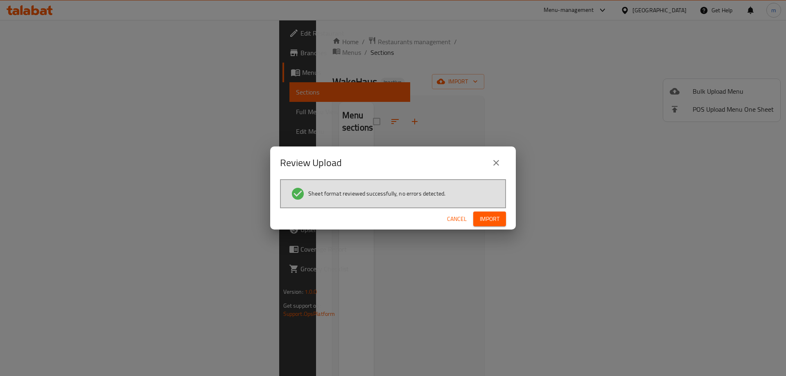
click at [484, 215] on span "Import" at bounding box center [490, 219] width 20 height 10
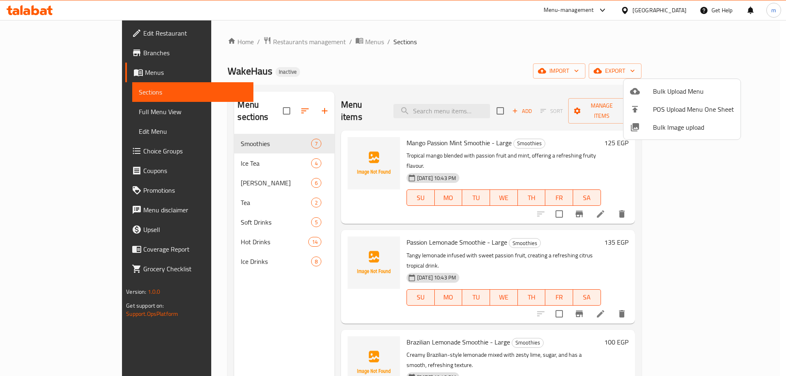
click at [678, 68] on div at bounding box center [393, 188] width 786 height 376
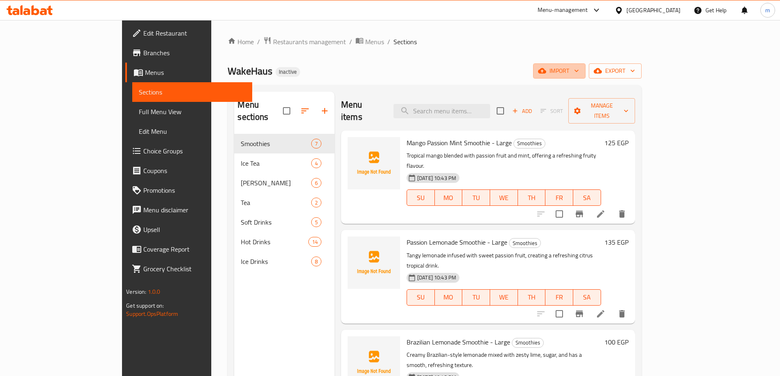
click at [579, 68] on span "import" at bounding box center [559, 71] width 39 height 10
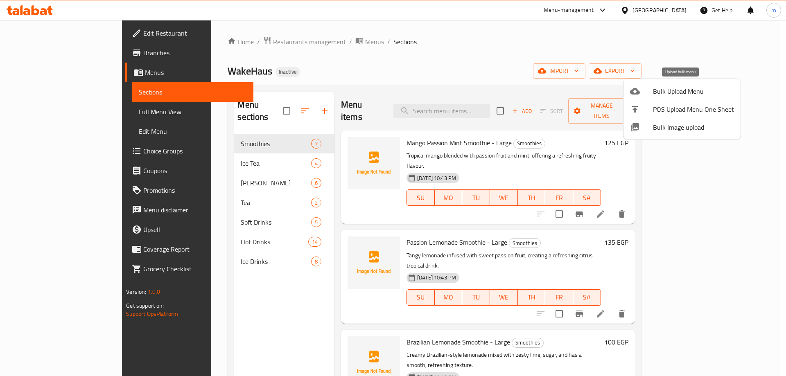
click at [666, 86] on span "Bulk Upload Menu" at bounding box center [693, 91] width 81 height 10
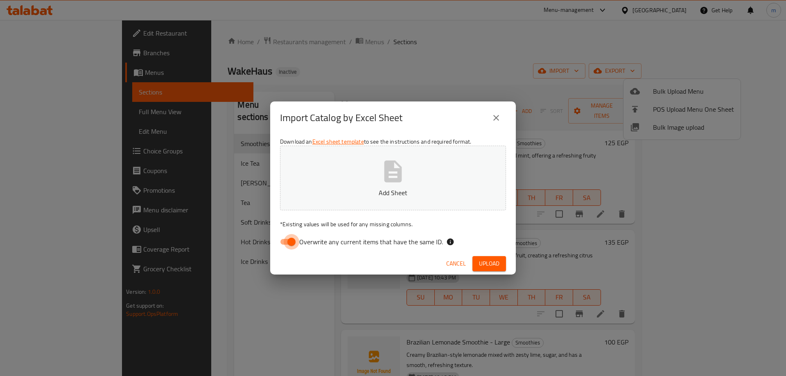
click at [284, 244] on input "Overwrite any current items that have the same ID." at bounding box center [291, 242] width 47 height 16
checkbox input "false"
click at [340, 184] on button "Add Sheet" at bounding box center [393, 178] width 226 height 65
click at [491, 259] on span "Upload" at bounding box center [489, 264] width 20 height 10
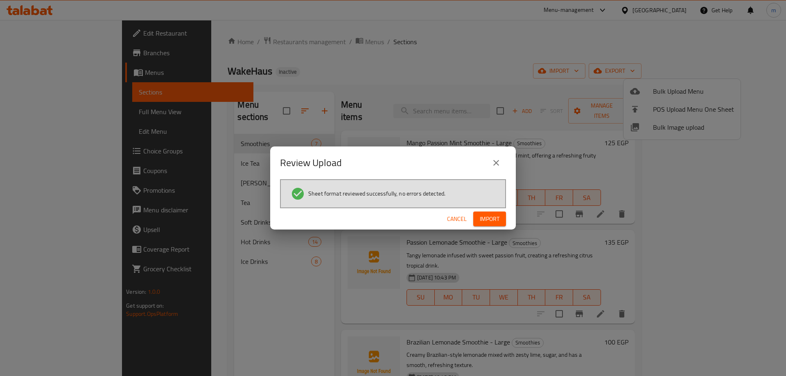
click at [489, 216] on span "Import" at bounding box center [490, 219] width 20 height 10
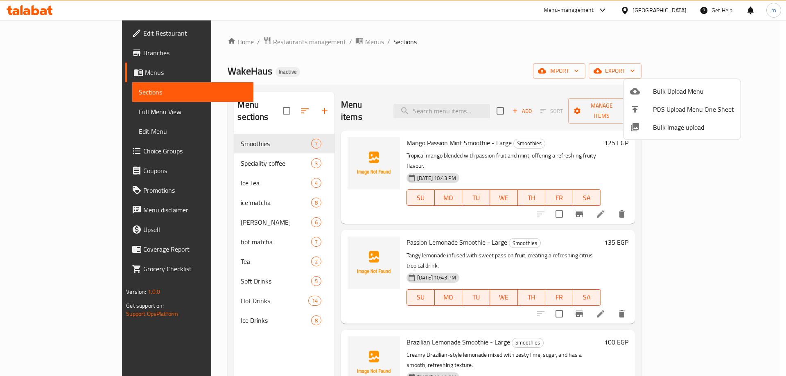
click at [92, 117] on div at bounding box center [393, 188] width 786 height 376
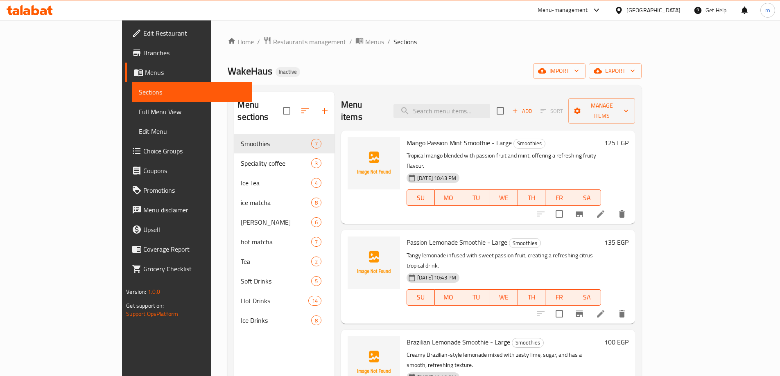
click at [139, 116] on span "Full Menu View" at bounding box center [192, 112] width 107 height 10
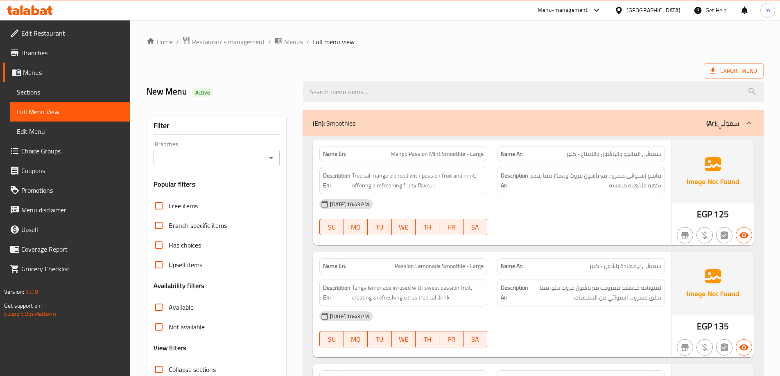
click at [48, 92] on span "Sections" at bounding box center [70, 92] width 107 height 10
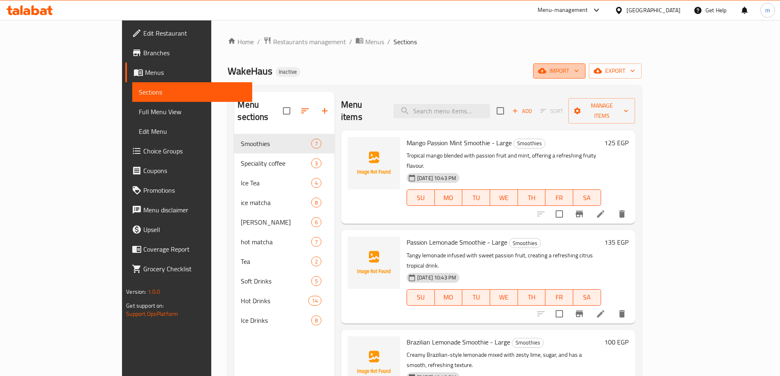
click at [579, 67] on span "import" at bounding box center [559, 71] width 39 height 10
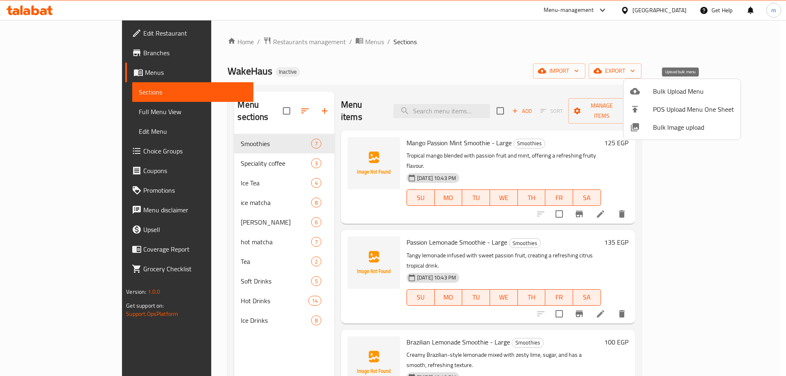
click at [662, 94] on span "Bulk Upload Menu" at bounding box center [693, 91] width 81 height 10
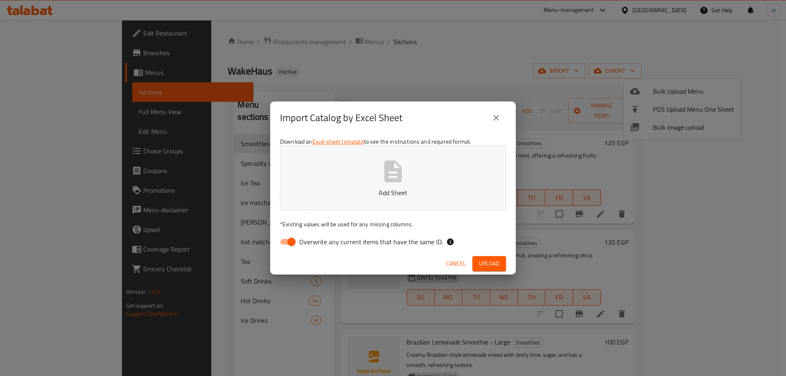
click at [290, 246] on input "Overwrite any current items that have the same ID." at bounding box center [291, 242] width 47 height 16
checkbox input "false"
click at [339, 193] on p "Add Sheet" at bounding box center [393, 193] width 201 height 10
click at [482, 263] on span "Upload" at bounding box center [489, 264] width 20 height 10
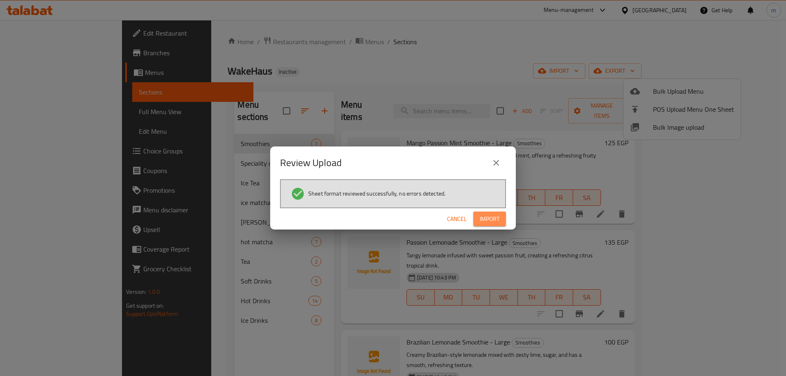
click at [500, 221] on button "Import" at bounding box center [489, 219] width 33 height 15
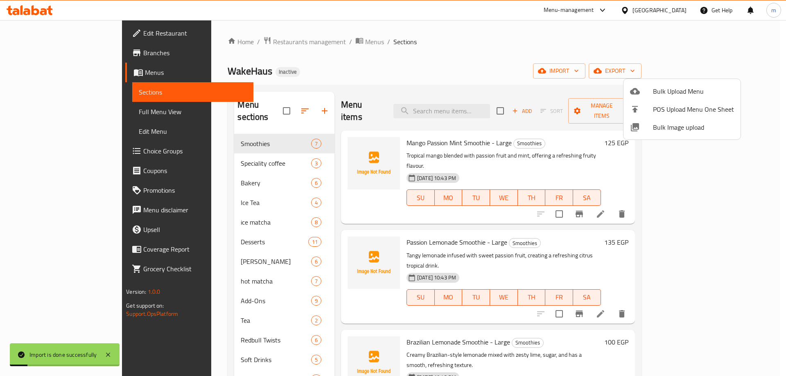
click at [94, 112] on div at bounding box center [393, 188] width 786 height 376
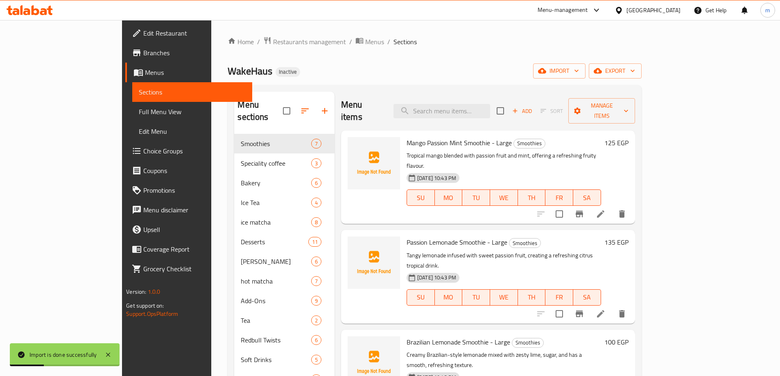
click at [139, 112] on span "Full Menu View" at bounding box center [192, 112] width 107 height 10
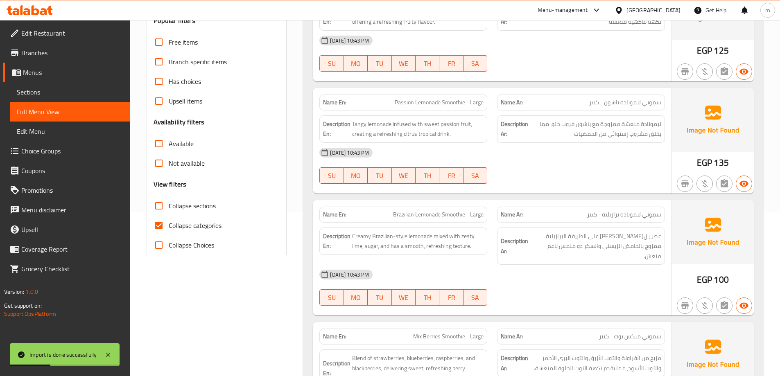
scroll to position [246, 0]
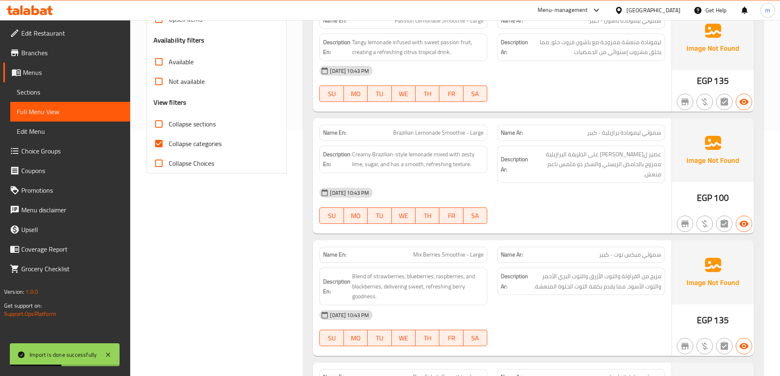
click at [202, 139] on span "Collapse categories" at bounding box center [195, 144] width 53 height 10
click at [169, 138] on input "Collapse categories" at bounding box center [159, 144] width 20 height 20
checkbox input "false"
click at [204, 127] on span "Collapse sections" at bounding box center [192, 124] width 47 height 10
click at [169, 127] on input "Collapse sections" at bounding box center [159, 124] width 20 height 20
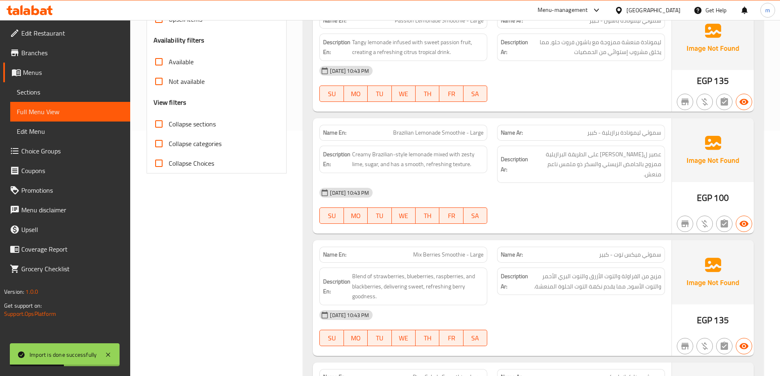
checkbox input "true"
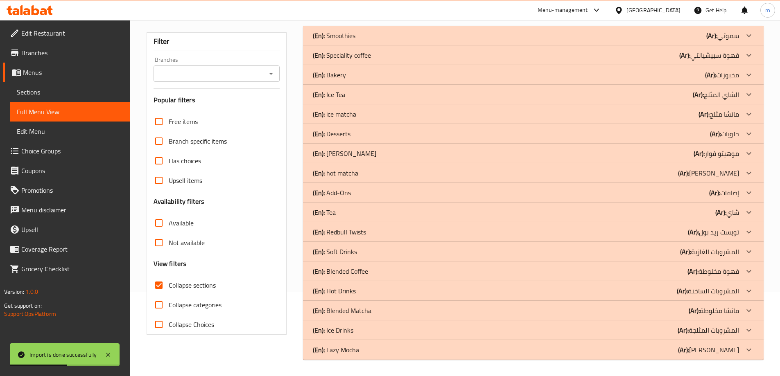
scroll to position [84, 0]
click at [716, 354] on p "(Ar): ليزي موكا" at bounding box center [708, 350] width 61 height 10
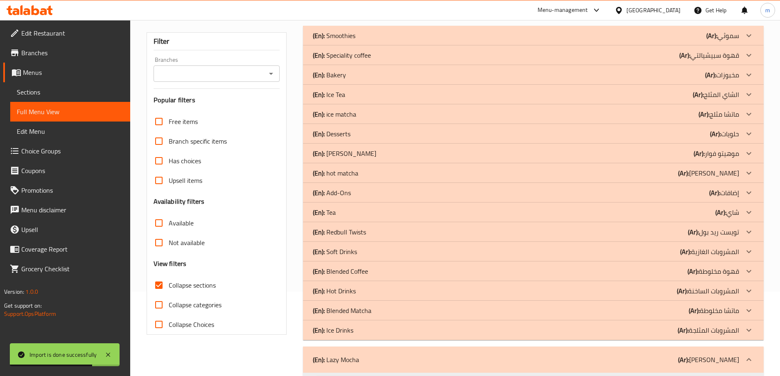
scroll to position [127, 0]
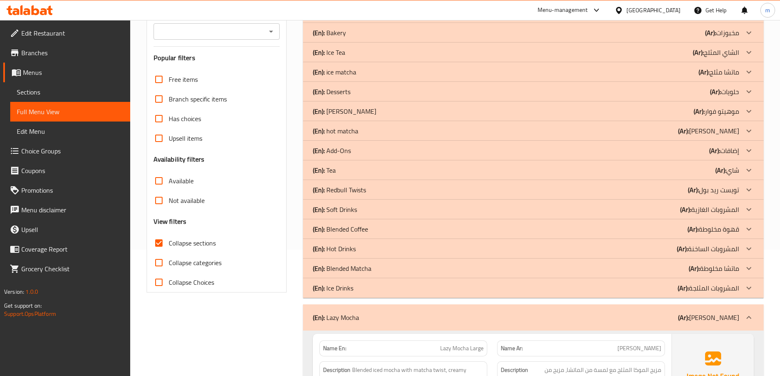
click at [709, 270] on p "(Ar): ماتشا مخلوطة" at bounding box center [714, 269] width 50 height 10
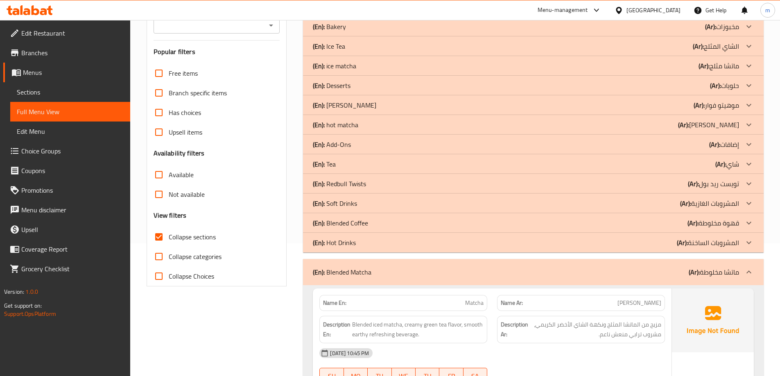
scroll to position [208, 0]
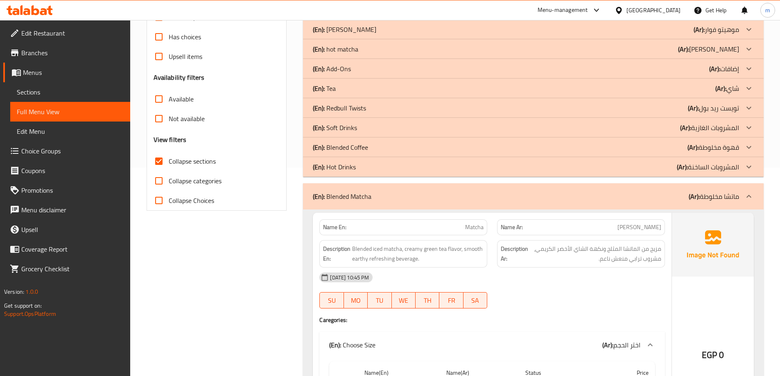
click at [713, 147] on p "(Ar): قهوة مخلوطة" at bounding box center [714, 148] width 52 height 10
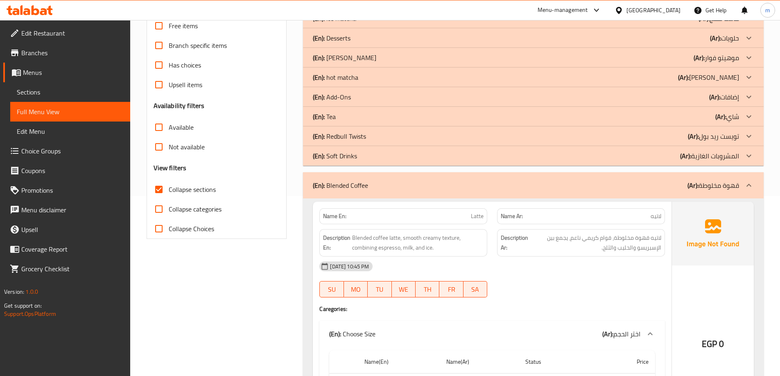
scroll to position [167, 0]
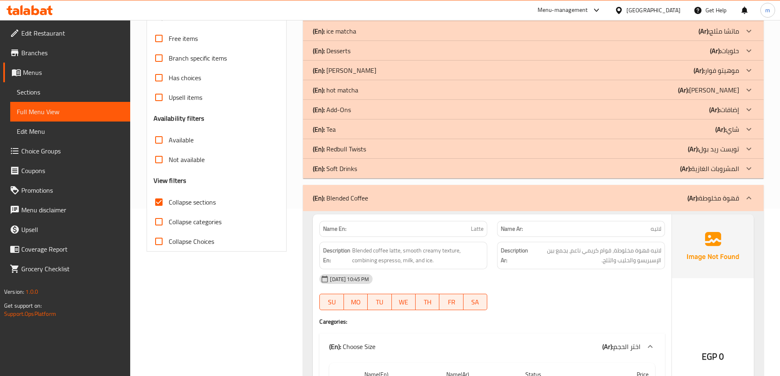
click at [722, 149] on p "(Ar): تويست ريد بول" at bounding box center [713, 149] width 51 height 10
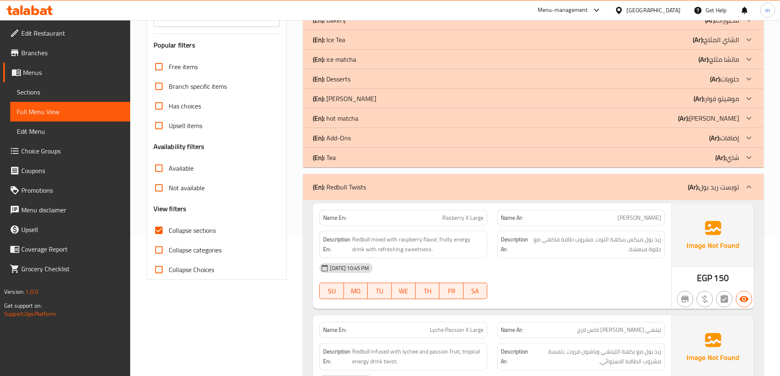
scroll to position [127, 0]
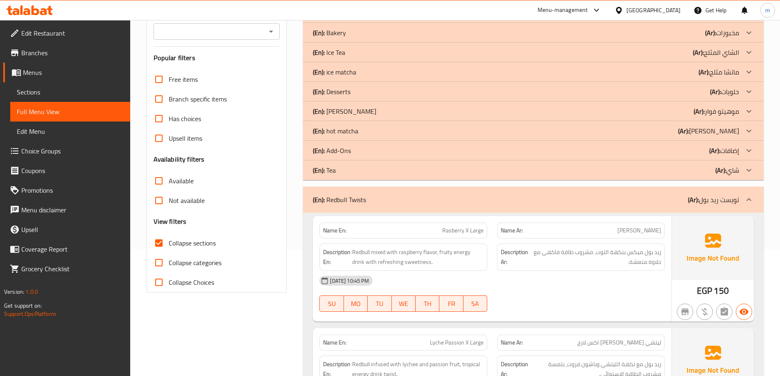
click at [729, 147] on p "(Ar): إضافات" at bounding box center [724, 151] width 30 height 10
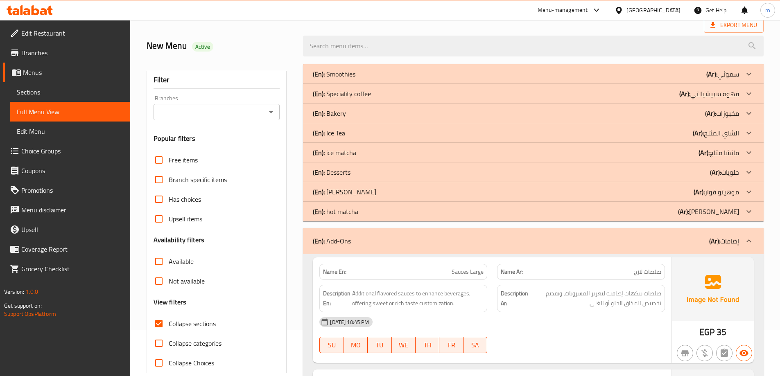
scroll to position [45, 0]
click at [733, 115] on p "(Ar): مخبوزات" at bounding box center [722, 115] width 34 height 10
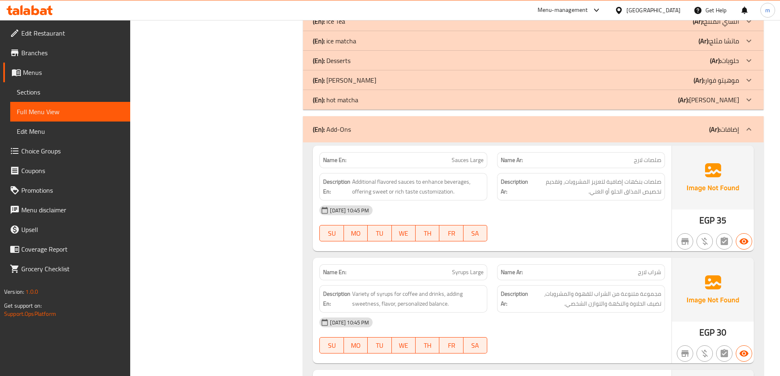
scroll to position [823, 0]
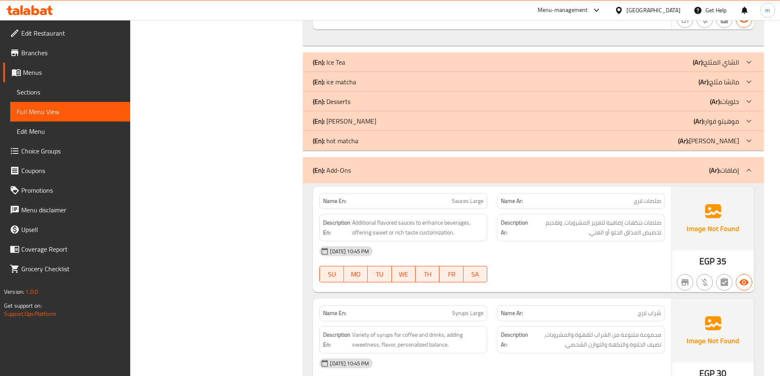
click at [732, 104] on p "(Ar): حلويات" at bounding box center [724, 102] width 29 height 10
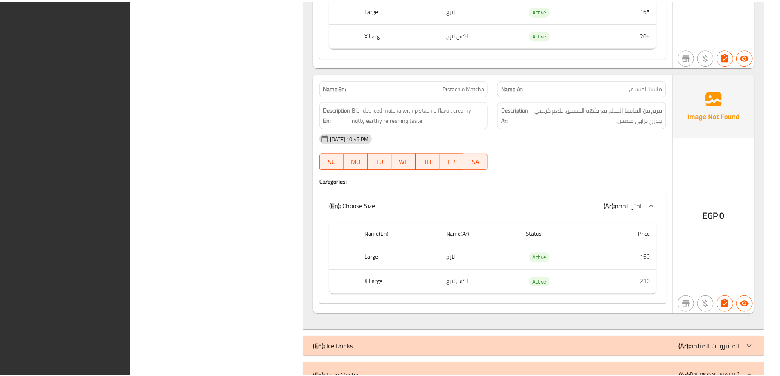
scroll to position [7211, 0]
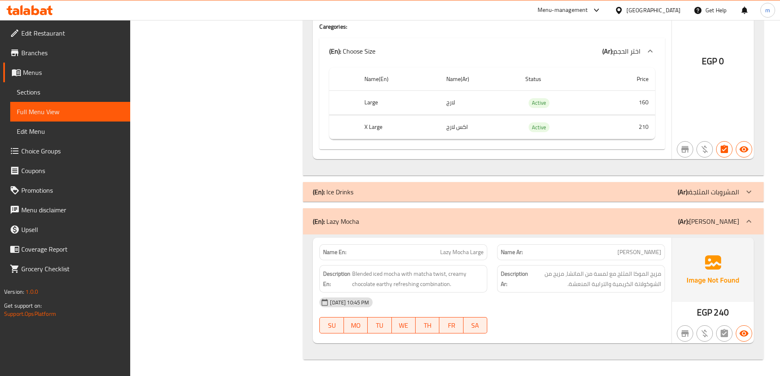
drag, startPoint x: 510, startPoint y: 63, endPoint x: 509, endPoint y: 59, distance: 4.6
click at [510, 61] on div "(En): Choose Size (Ar): اختر الحجم" at bounding box center [492, 51] width 346 height 26
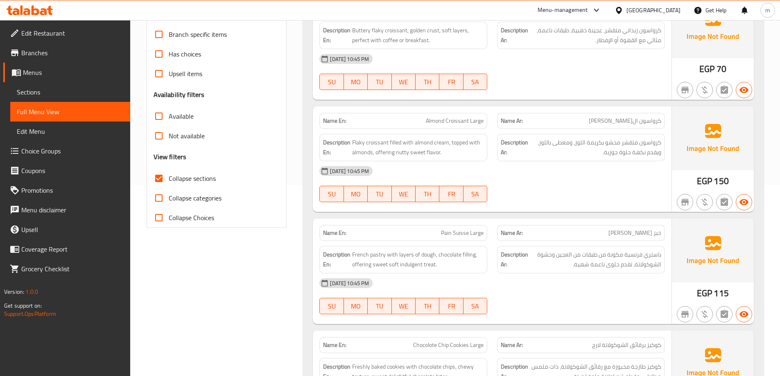
scroll to position [205, 0]
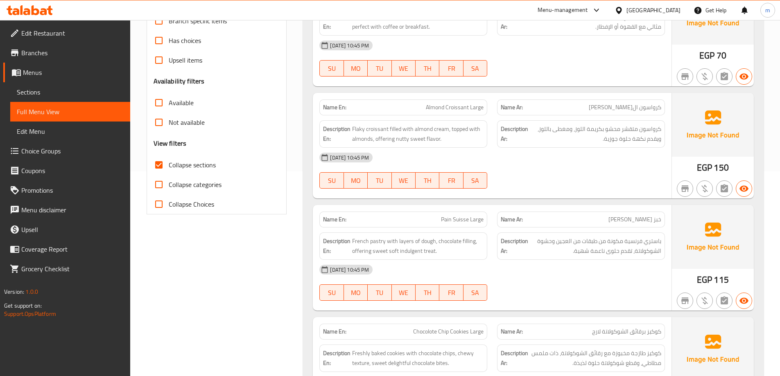
click at [449, 220] on span "Pain Suisse Large" at bounding box center [462, 219] width 43 height 9
copy span "Pain"
click at [457, 221] on span "Pain Suisse Large" at bounding box center [462, 219] width 43 height 9
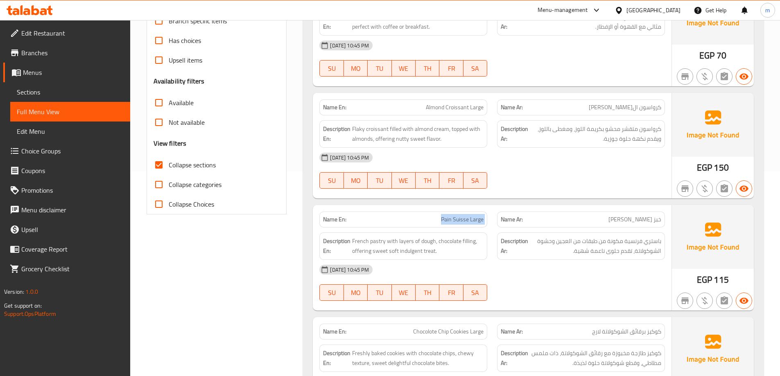
click at [457, 221] on span "Pain Suisse Large" at bounding box center [462, 219] width 43 height 9
copy span "Pain Suisse Large"
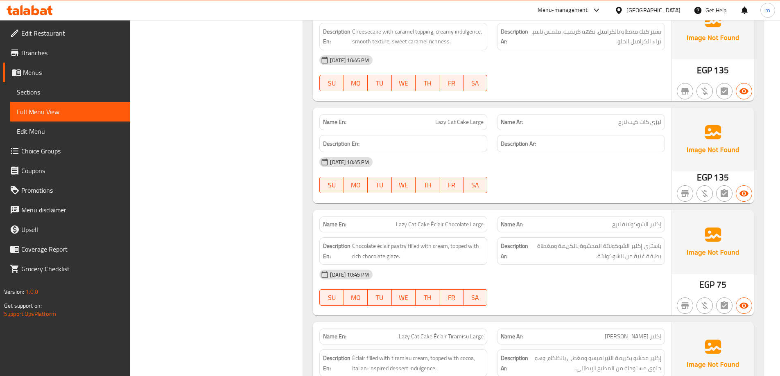
scroll to position [1556, 0]
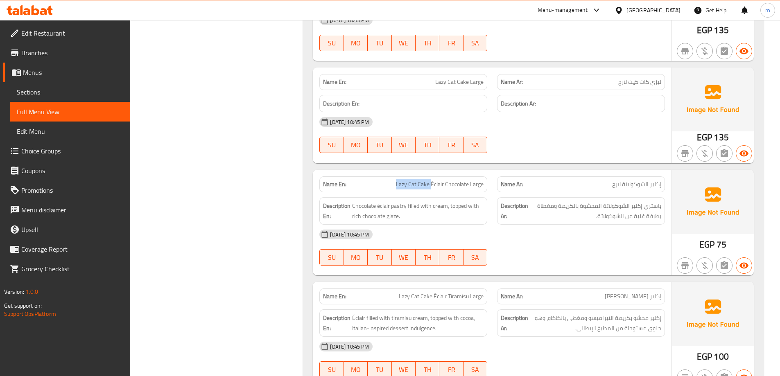
drag, startPoint x: 432, startPoint y: 184, endPoint x: 378, endPoint y: 185, distance: 54.1
click at [378, 185] on p "Name En: Lazy Cat Cake Éclair Chocolate Large" at bounding box center [403, 184] width 161 height 9
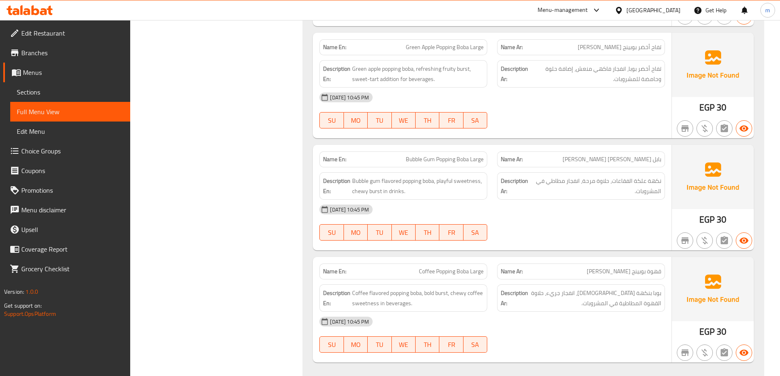
scroll to position [2907, 0]
click at [591, 230] on div "28-08-2025 10:45 PM SU MO TU WE TH FR SA" at bounding box center [491, 222] width 355 height 46
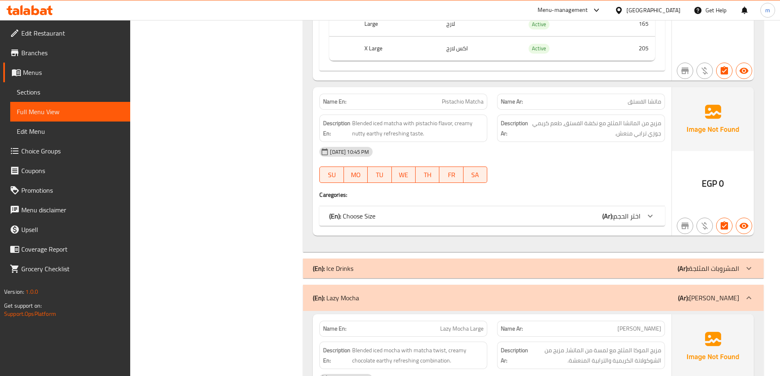
scroll to position [7043, 0]
click at [656, 218] on div at bounding box center [650, 216] width 20 height 20
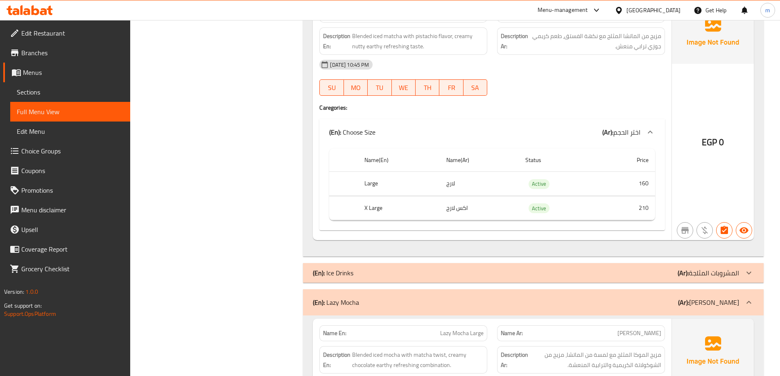
scroll to position [7129, 0]
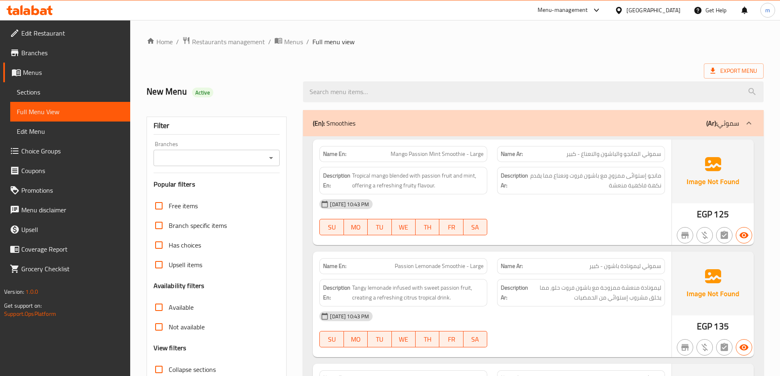
scroll to position [1510, 0]
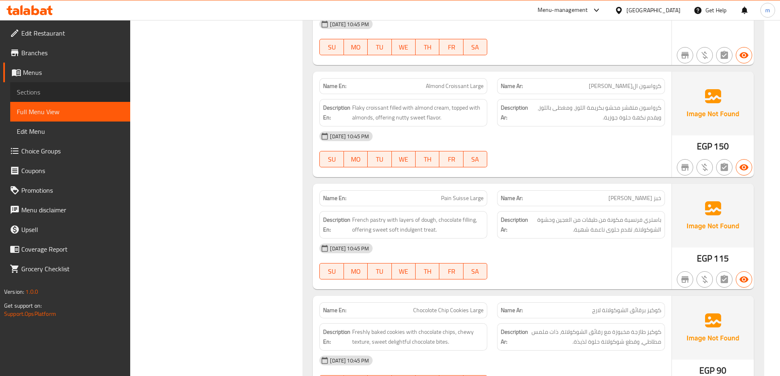
click at [40, 86] on link "Sections" at bounding box center [70, 92] width 120 height 20
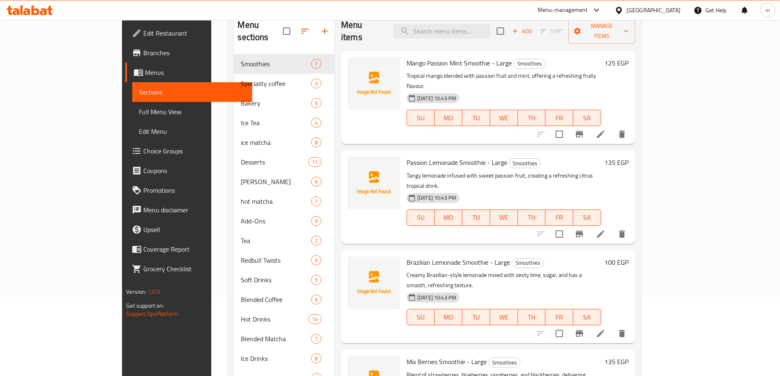
scroll to position [33, 0]
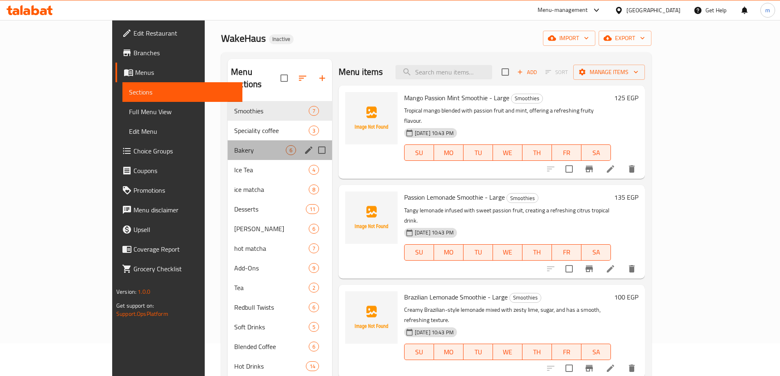
click at [228, 140] on div "Bakery 6" at bounding box center [280, 150] width 104 height 20
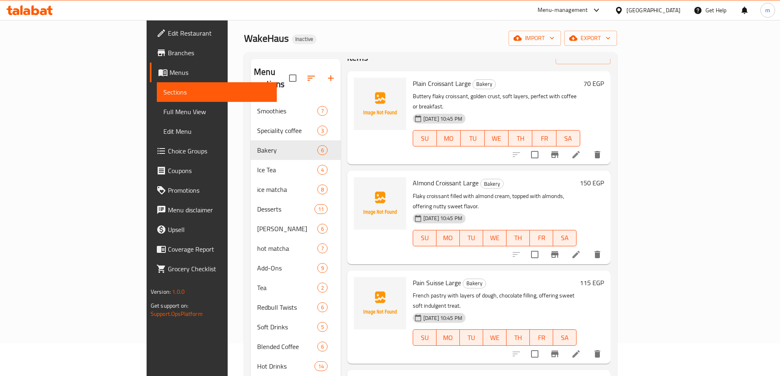
scroll to position [41, 0]
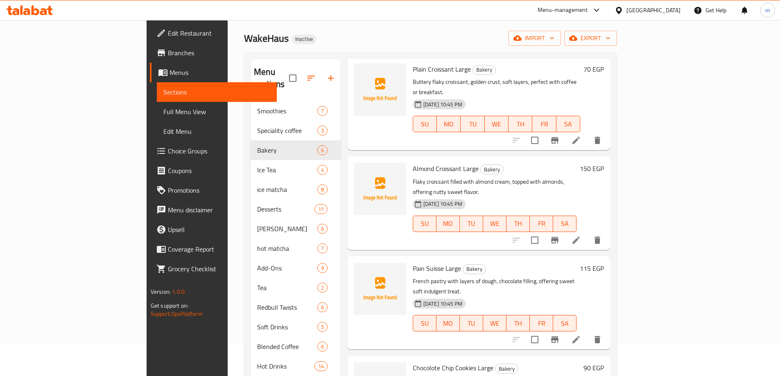
click at [581, 335] on icon at bounding box center [576, 340] width 10 height 10
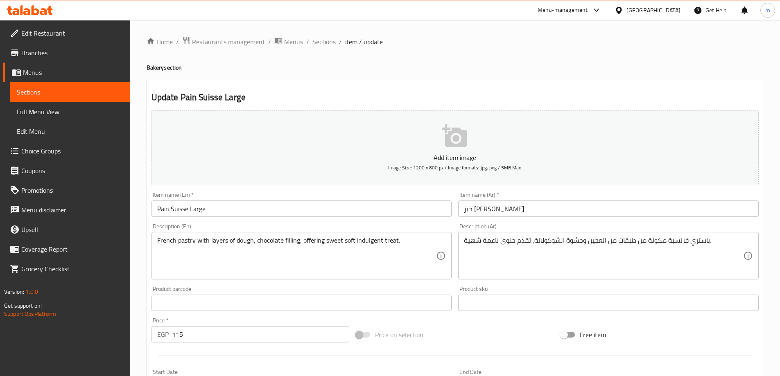
click at [508, 211] on input "خبز [PERSON_NAME]" at bounding box center [608, 209] width 301 height 16
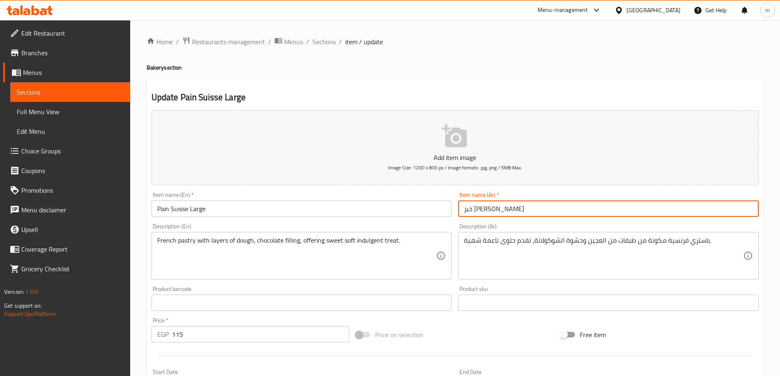
click at [508, 211] on input "خبز [PERSON_NAME]" at bounding box center [608, 209] width 301 height 16
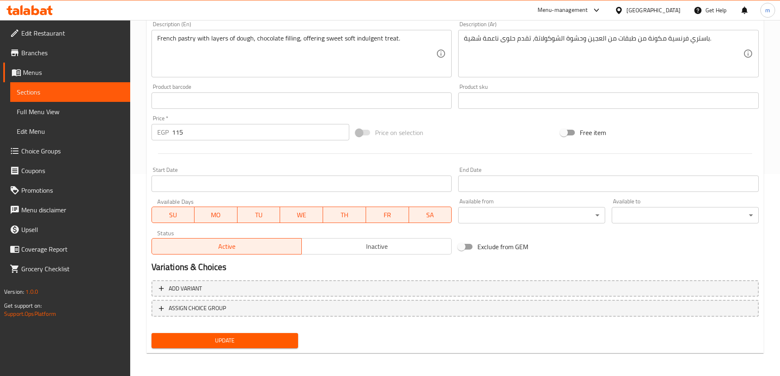
type input "بان [PERSON_NAME]"
click at [241, 335] on button "Update" at bounding box center [225, 340] width 147 height 15
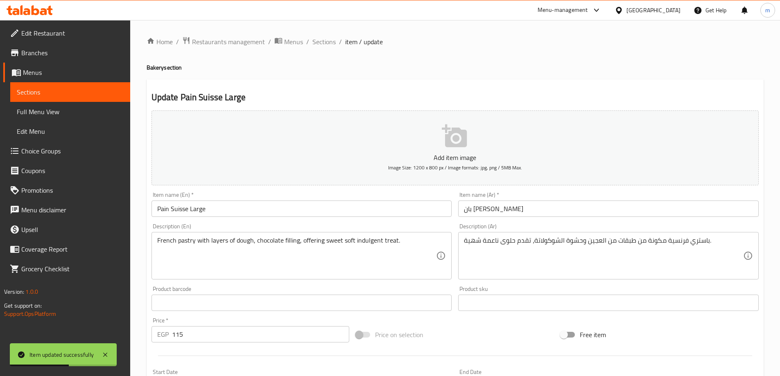
drag, startPoint x: 327, startPoint y: 47, endPoint x: 357, endPoint y: 29, distance: 35.5
click at [327, 47] on span "Sections" at bounding box center [323, 42] width 23 height 10
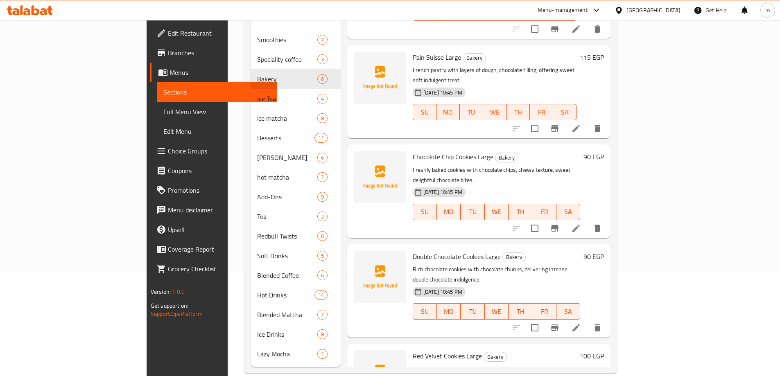
scroll to position [115, 0]
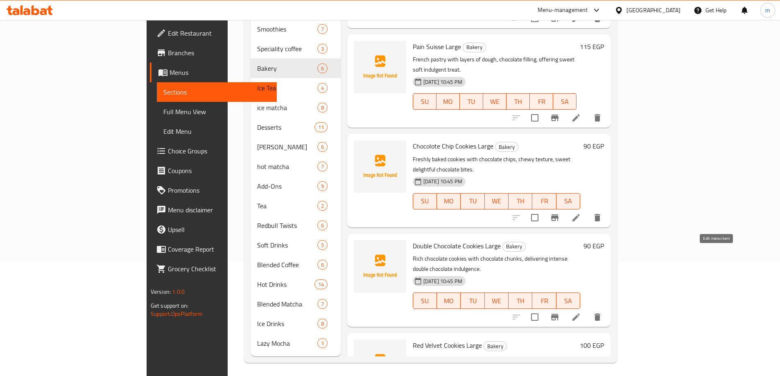
click at [581, 312] on icon at bounding box center [576, 317] width 10 height 10
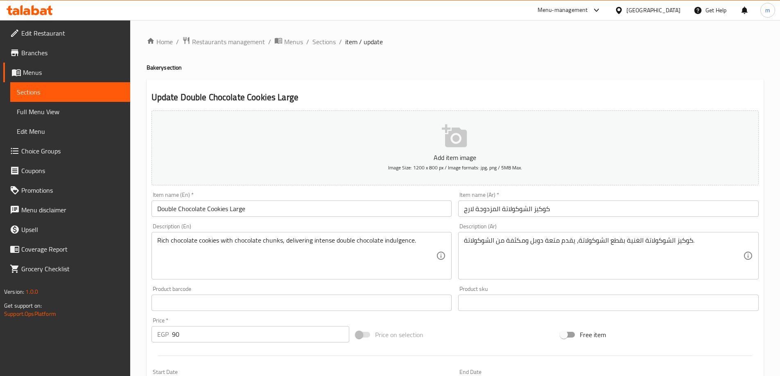
click at [491, 207] on input "كوكيز الشوكولاتة المزدوجة لارج" at bounding box center [608, 209] width 301 height 16
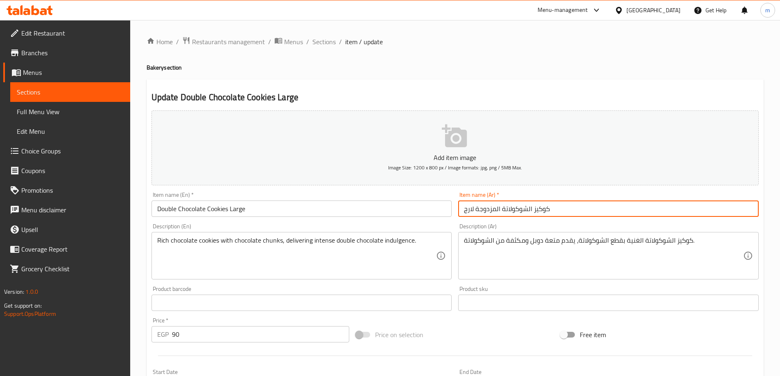
click at [491, 207] on input "كوكيز الشوكولاتة المزدوجة لارج" at bounding box center [608, 209] width 301 height 16
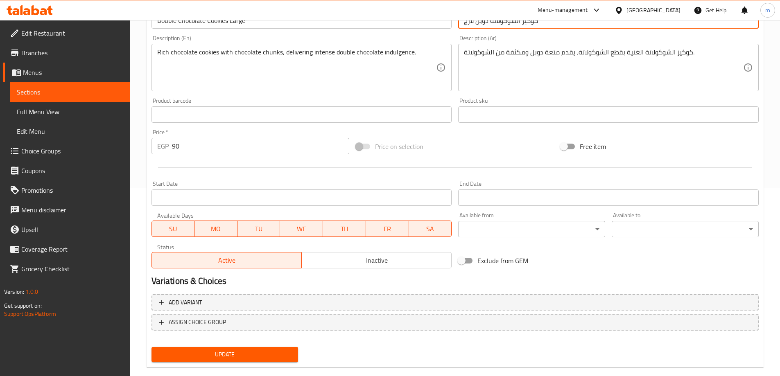
scroll to position [202, 0]
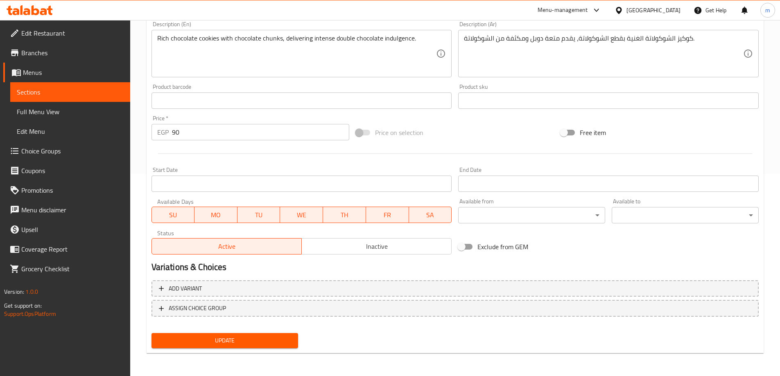
type input "كوكيز الشوكولاتة دوبل لارج"
click at [259, 342] on span "Update" at bounding box center [225, 341] width 134 height 10
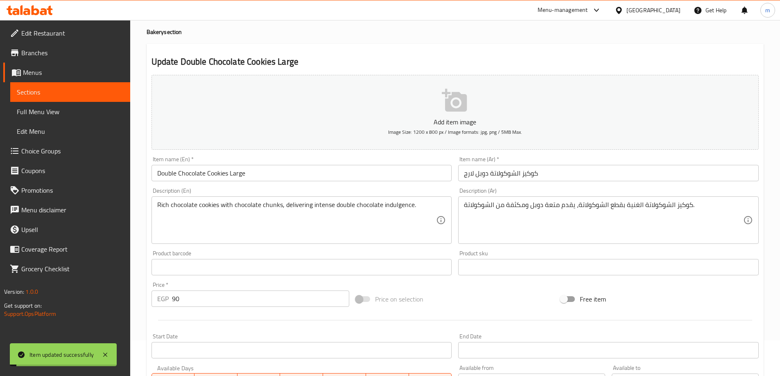
scroll to position [0, 0]
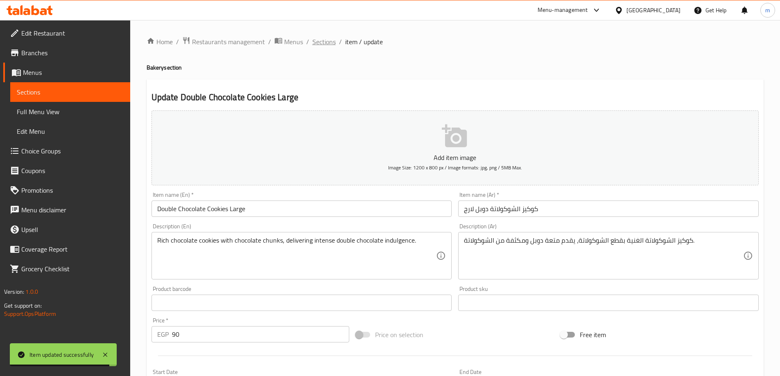
click at [316, 41] on span "Sections" at bounding box center [323, 42] width 23 height 10
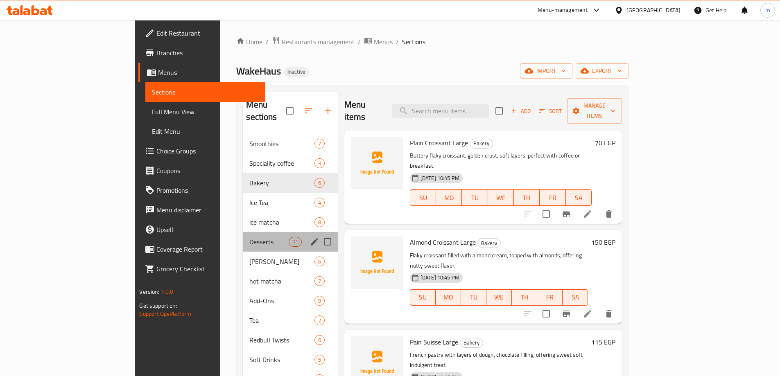
click at [243, 232] on div "Desserts 11" at bounding box center [290, 242] width 95 height 20
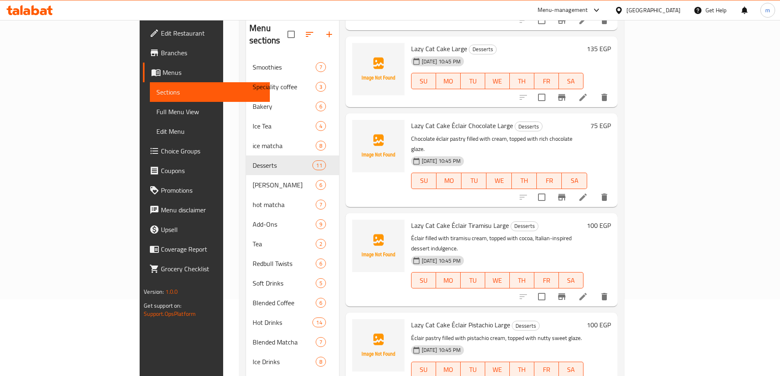
scroll to position [115, 0]
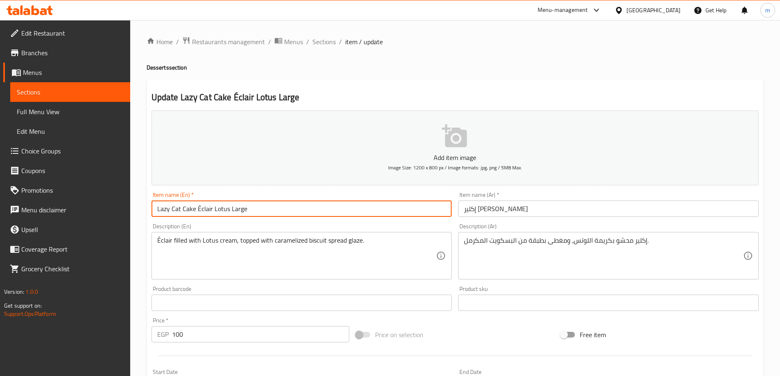
drag, startPoint x: 197, startPoint y: 208, endPoint x: 119, endPoint y: 205, distance: 77.4
click at [121, 205] on div "Edit Restaurant Branches Menus Sections Full Menu View Edit Menu Choice Groups …" at bounding box center [390, 299] width 780 height 559
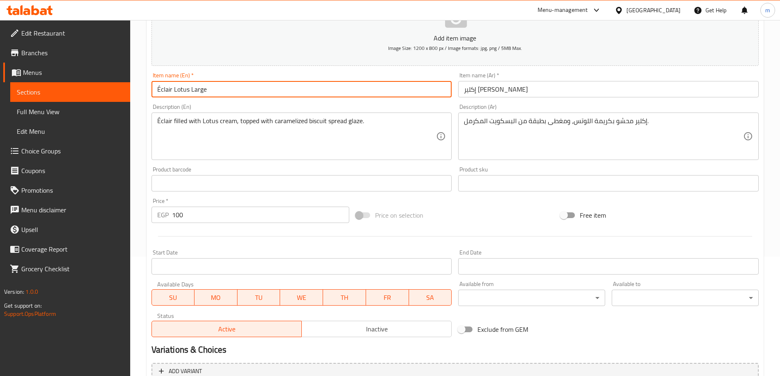
scroll to position [202, 0]
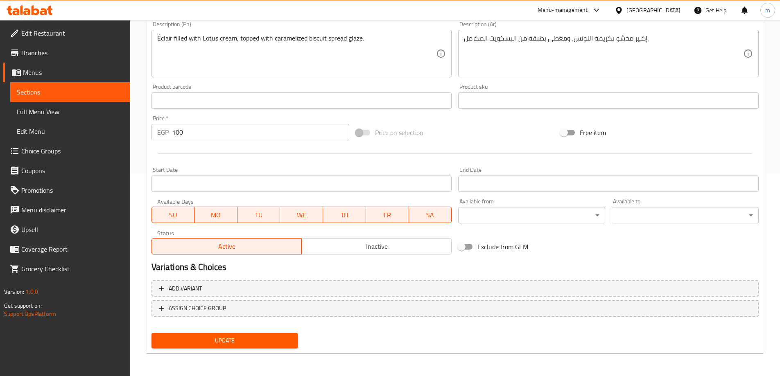
type input "Éclair Lotus Large"
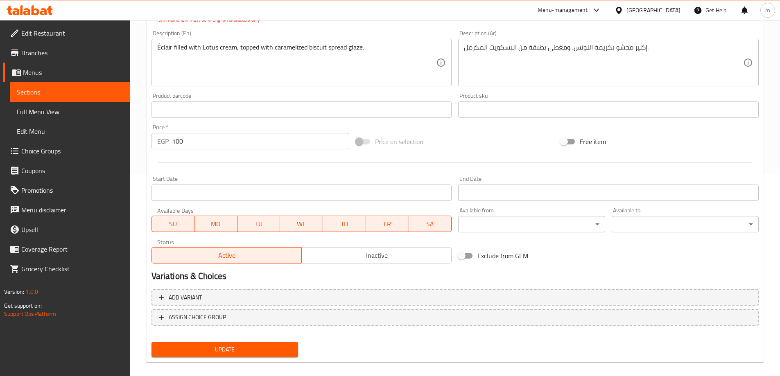
click at [248, 338] on div "Add item image Image Size: 1200 x 800 px / Image formats: jpg, png / 5MB Max. I…" at bounding box center [455, 133] width 614 height 456
click at [247, 346] on span "Update" at bounding box center [225, 350] width 134 height 10
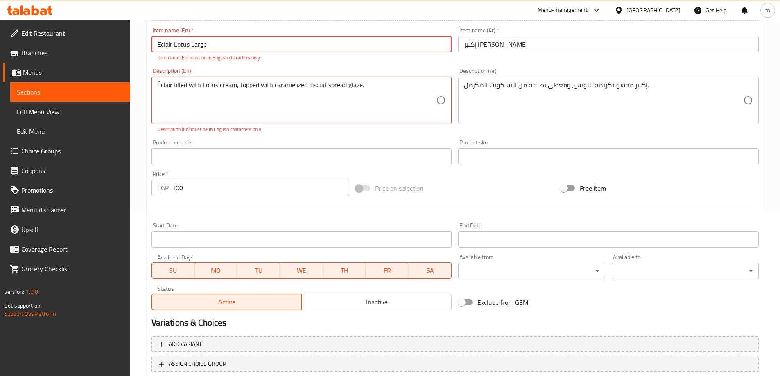
scroll to position [119, 0]
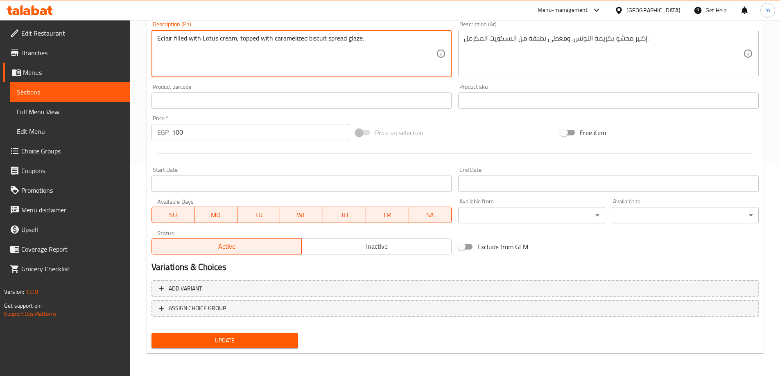
type textarea "Eclair filled with Lotus cream, topped with caramelized biscuit spread glaze."
click at [253, 337] on span "Update" at bounding box center [225, 341] width 134 height 10
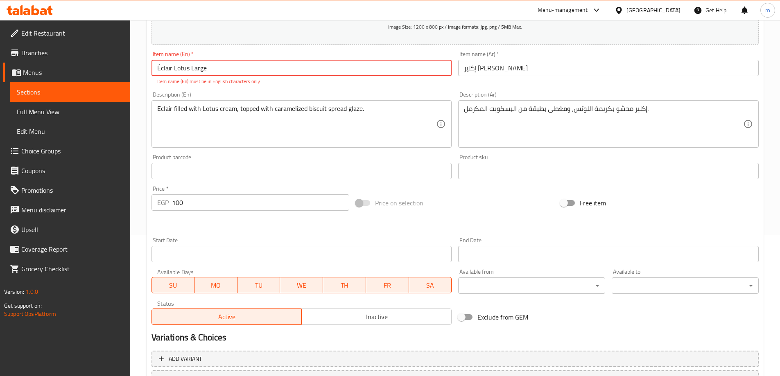
scroll to position [78, 0]
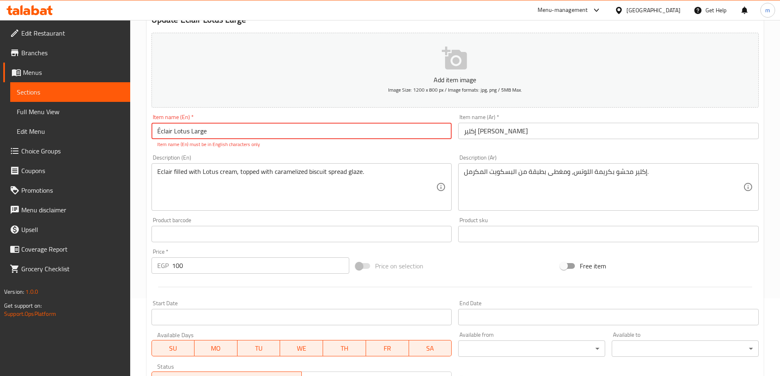
click at [163, 130] on input "Éclair Lotus Large" at bounding box center [302, 131] width 301 height 16
click at [161, 130] on input "Éclair Lotus Large" at bounding box center [302, 131] width 301 height 16
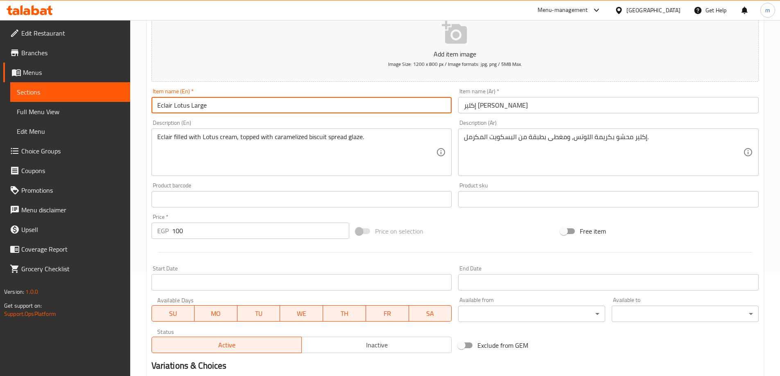
scroll to position [202, 0]
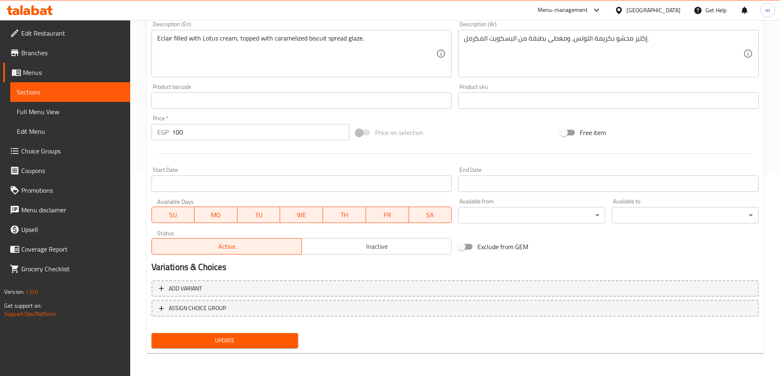
type input "Eclair Lotus Large"
click at [207, 330] on div "Add variant ASSIGN CHOICE GROUP" at bounding box center [455, 303] width 614 height 53
click at [209, 333] on div "Update" at bounding box center [225, 341] width 154 height 22
click at [210, 334] on button "Update" at bounding box center [225, 340] width 147 height 15
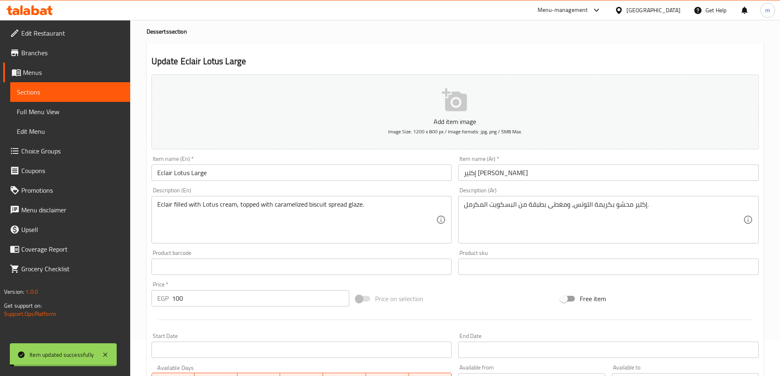
scroll to position [0, 0]
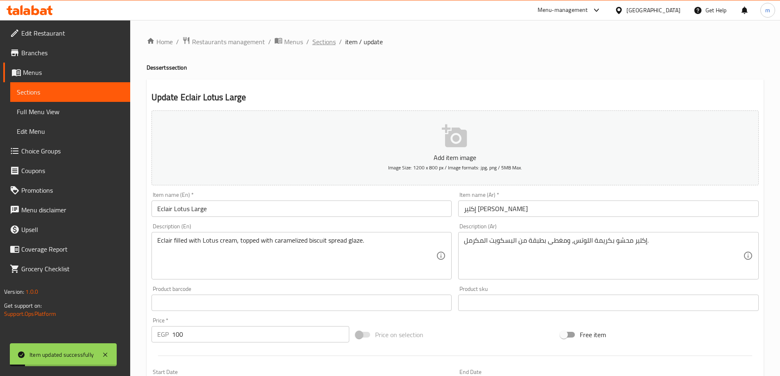
click at [325, 40] on span "Sections" at bounding box center [323, 42] width 23 height 10
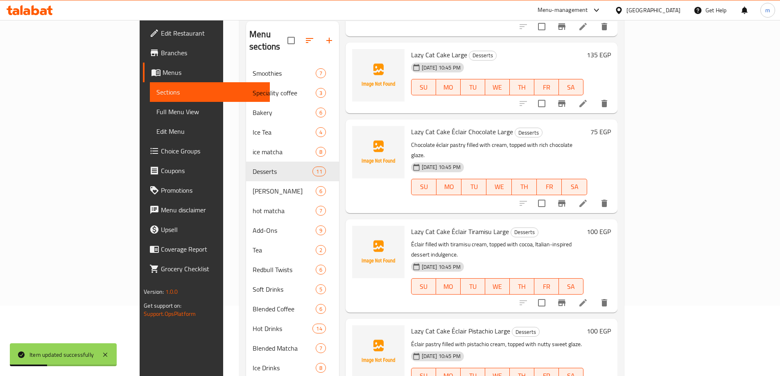
scroll to position [115, 0]
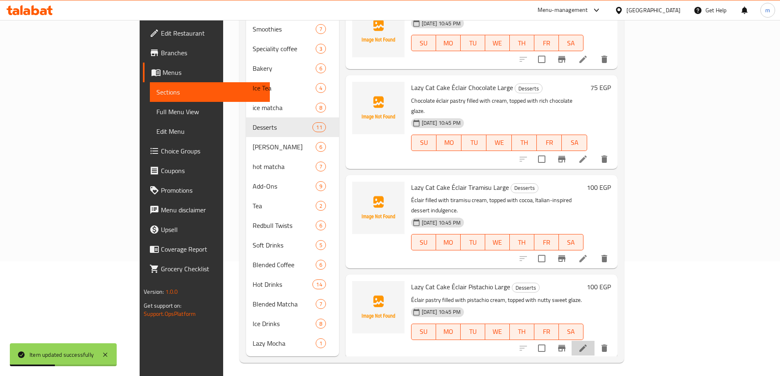
click at [595, 341] on li at bounding box center [583, 348] width 23 height 15
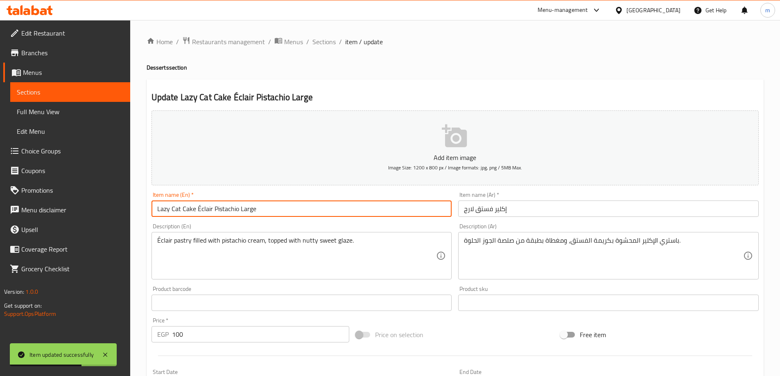
drag, startPoint x: 199, startPoint y: 207, endPoint x: 118, endPoint y: 205, distance: 81.5
click at [118, 205] on div "Edit Restaurant Branches Menus Sections Full Menu View Edit Menu Choice Groups …" at bounding box center [390, 299] width 780 height 559
type input "Eclair Pistachio Large"
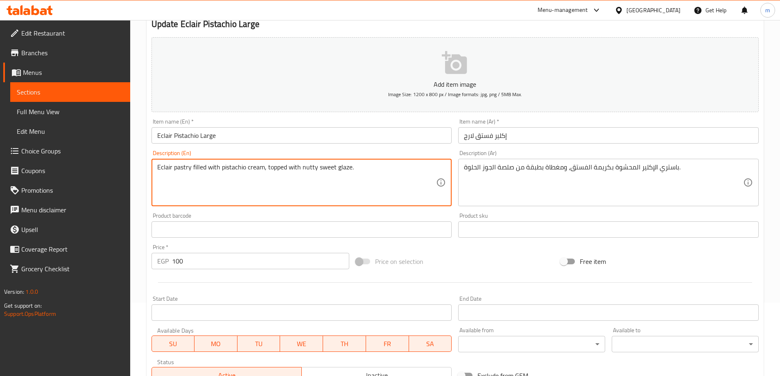
scroll to position [202, 0]
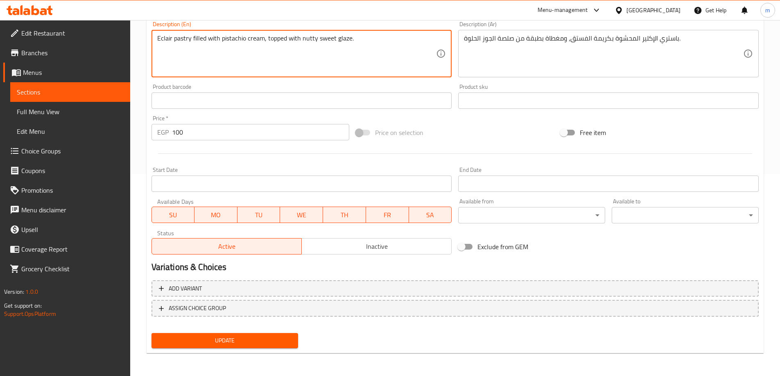
type textarea "Eclair pastry filled with pistachio cream, topped with nutty sweet glaze."
click at [250, 337] on span "Update" at bounding box center [225, 341] width 134 height 10
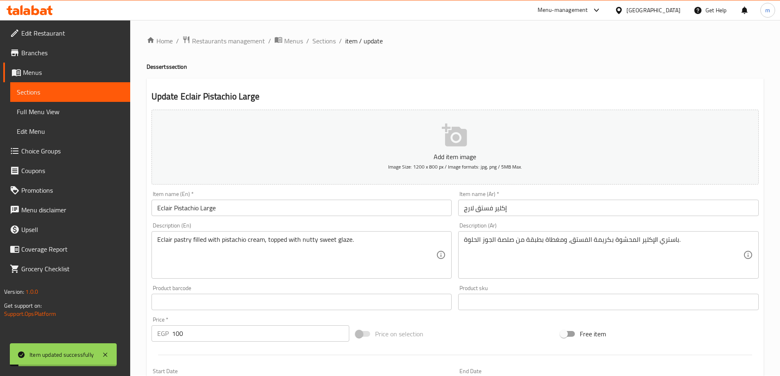
scroll to position [0, 0]
click at [325, 41] on span "Sections" at bounding box center [323, 42] width 23 height 10
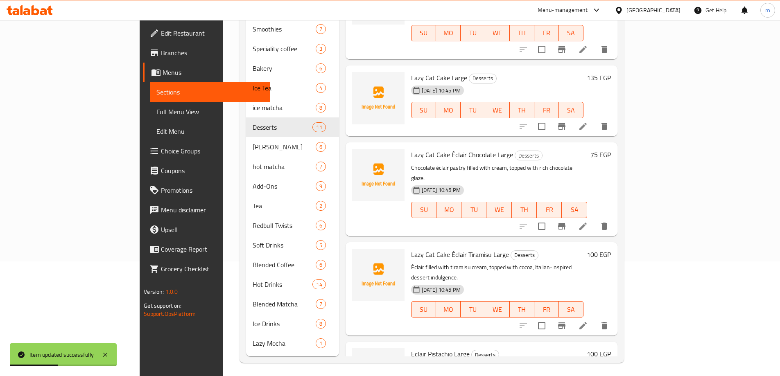
scroll to position [534, 0]
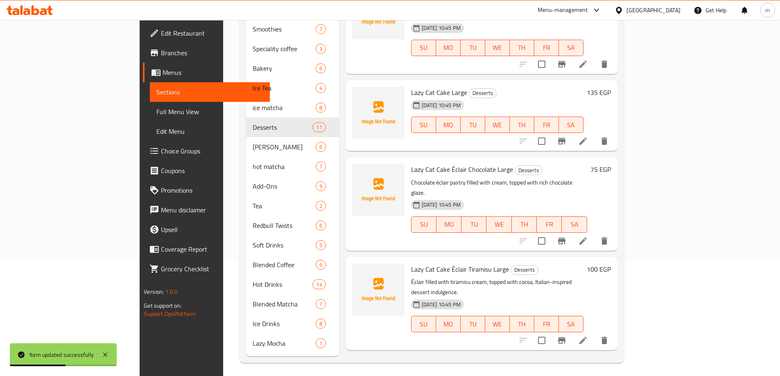
click at [588, 336] on icon at bounding box center [583, 341] width 10 height 10
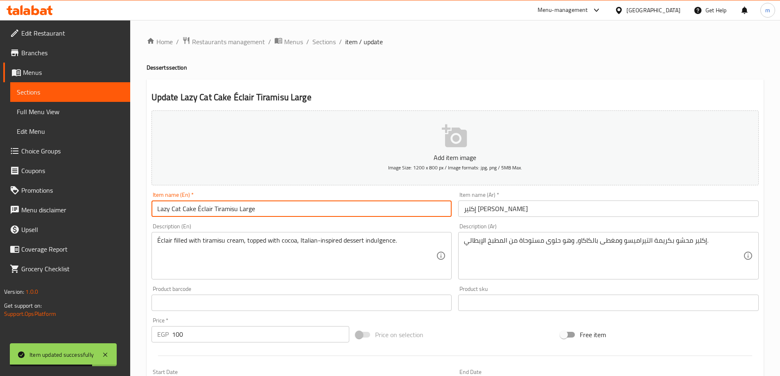
drag, startPoint x: 199, startPoint y: 208, endPoint x: 124, endPoint y: 206, distance: 75.4
click at [124, 206] on div "Edit Restaurant Branches Menus Sections Full Menu View Edit Menu Choice Groups …" at bounding box center [390, 299] width 780 height 559
type input "Eclair Tiramisu Large"
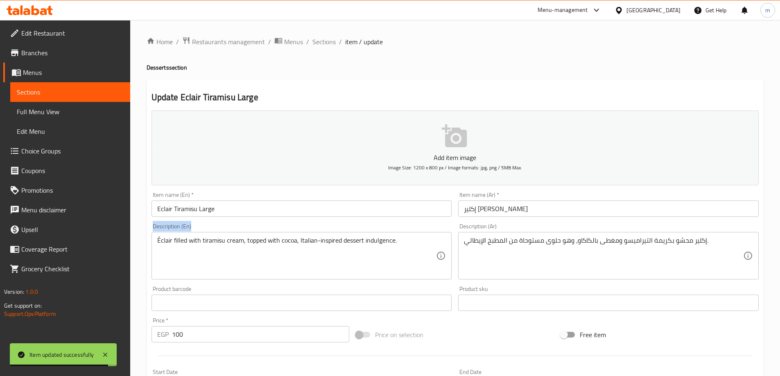
drag, startPoint x: 161, startPoint y: 236, endPoint x: 146, endPoint y: 236, distance: 15.2
click at [147, 236] on div "Update Eclair Tiramisu Large Add item image Image Size: 1200 x 800 px / Image f…" at bounding box center [455, 317] width 617 height 477
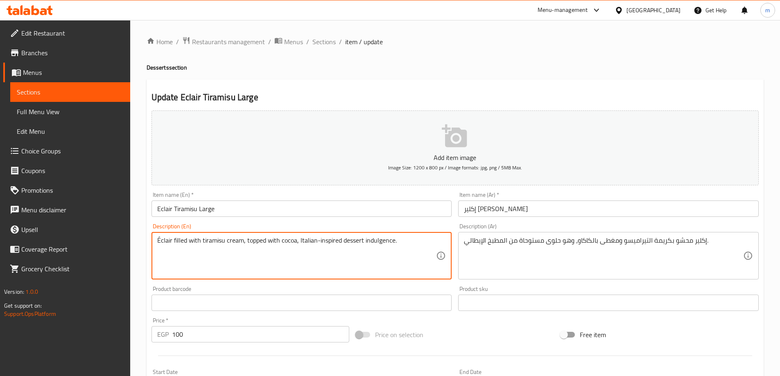
drag, startPoint x: 159, startPoint y: 240, endPoint x: 150, endPoint y: 243, distance: 10.0
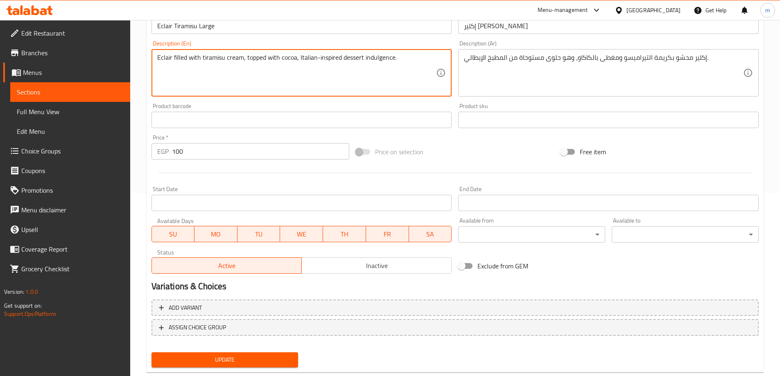
scroll to position [202, 0]
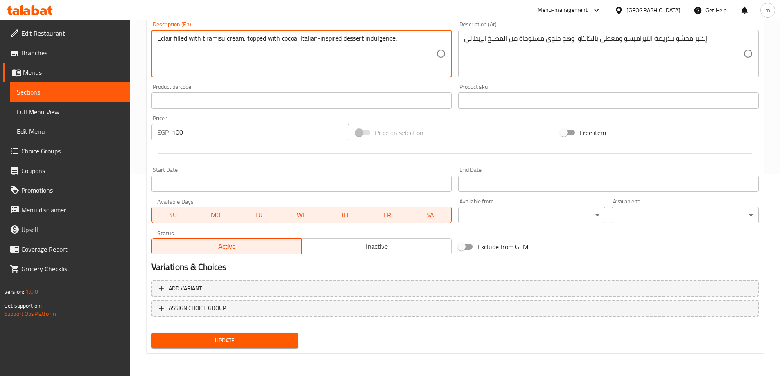
type textarea "Eclair filled with tiramisu cream, topped with cocoa, Italian-inspired dessert …"
click at [208, 335] on button "Update" at bounding box center [225, 340] width 147 height 15
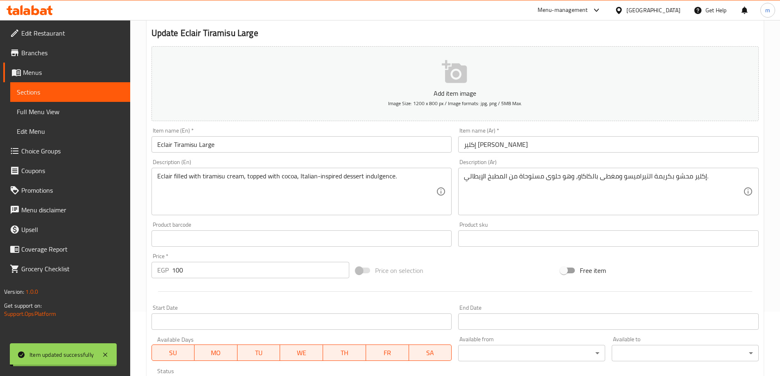
scroll to position [0, 0]
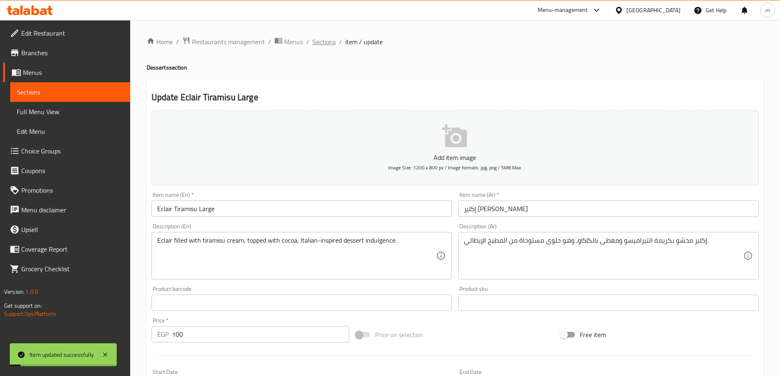
click at [319, 43] on span "Sections" at bounding box center [323, 42] width 23 height 10
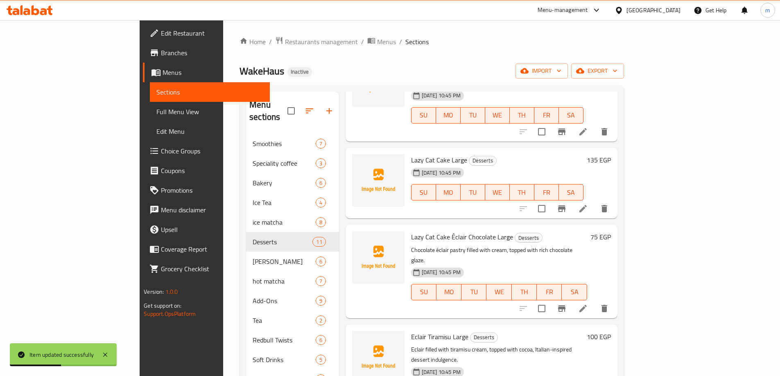
scroll to position [616, 0]
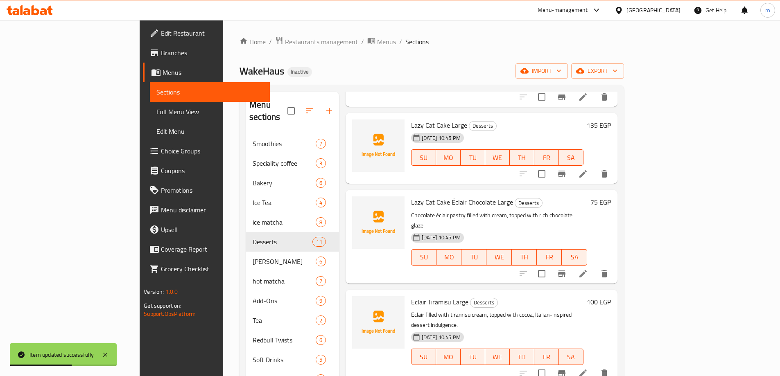
click at [595, 267] on li at bounding box center [583, 274] width 23 height 15
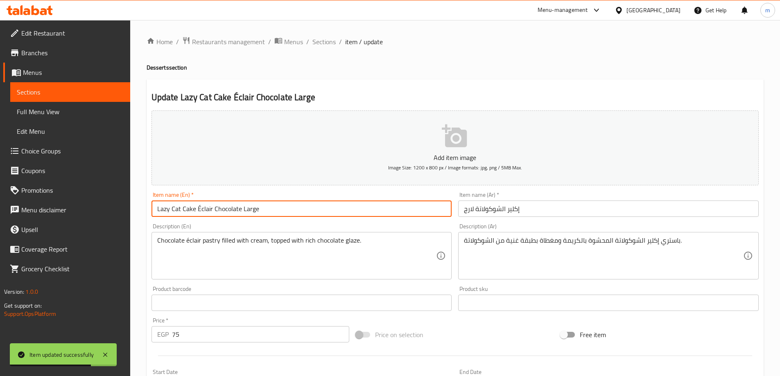
drag, startPoint x: 200, startPoint y: 209, endPoint x: 114, endPoint y: 212, distance: 86.0
click at [115, 212] on div "Edit Restaurant Branches Menus Sections Full Menu View Edit Menu Choice Groups …" at bounding box center [390, 299] width 780 height 559
type input "Eclair Chocolate Large"
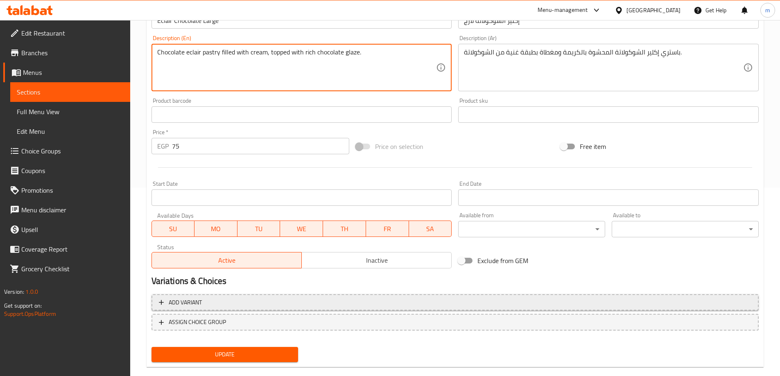
scroll to position [202, 0]
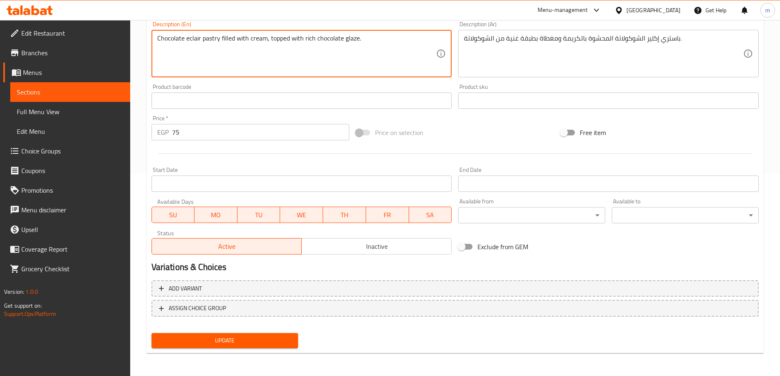
type textarea "Chocolate eclair pastry filled with cream, topped with rich chocolate glaze."
click at [209, 337] on span "Update" at bounding box center [225, 341] width 134 height 10
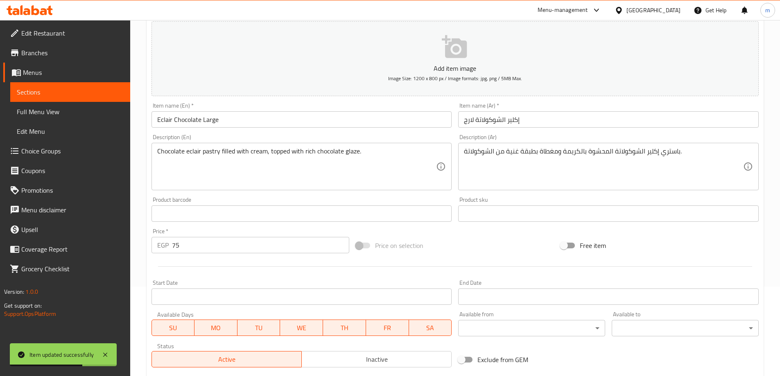
scroll to position [0, 0]
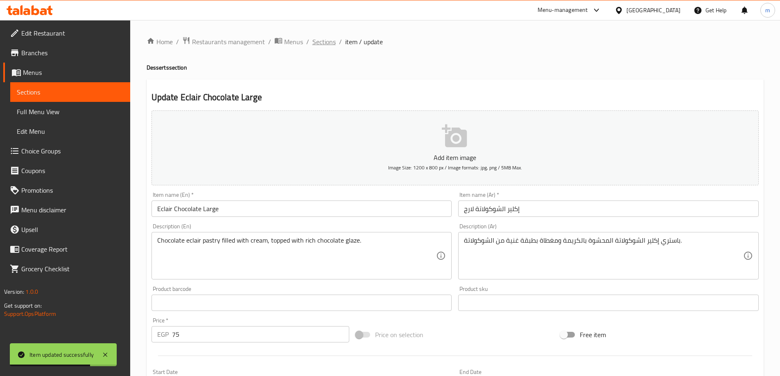
click at [325, 45] on span "Sections" at bounding box center [323, 42] width 23 height 10
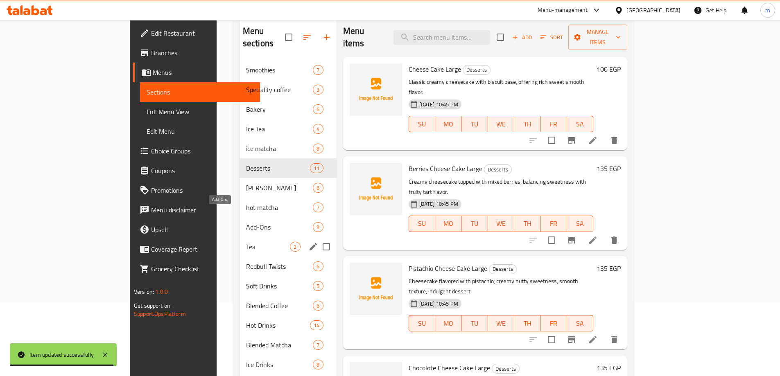
scroll to position [115, 0]
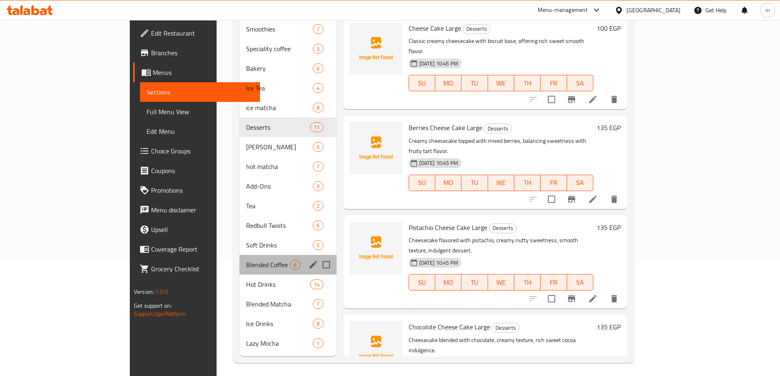
click at [240, 258] on div "Blended Coffee 6" at bounding box center [288, 265] width 97 height 20
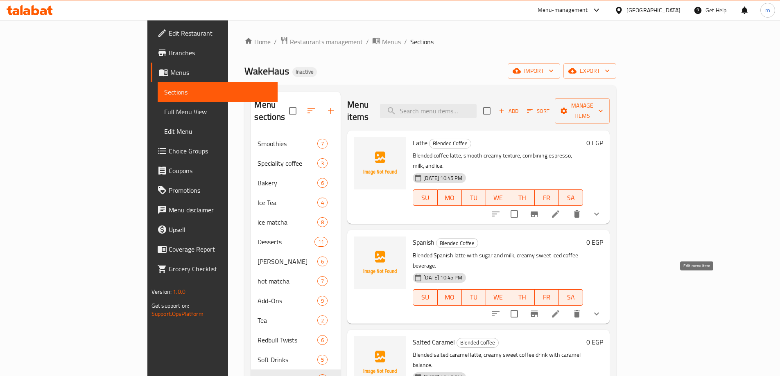
click at [561, 309] on icon at bounding box center [556, 314] width 10 height 10
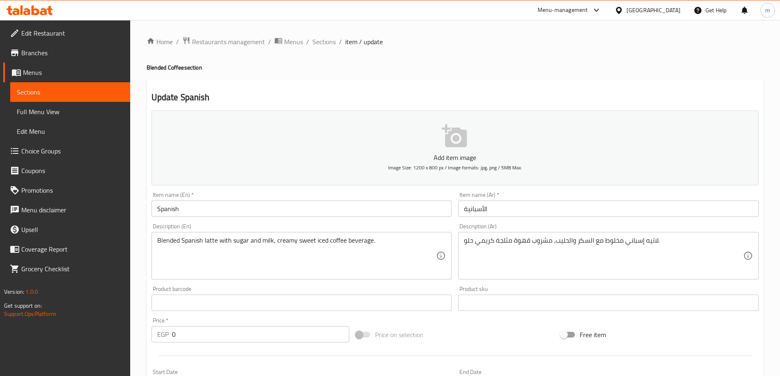
click at [494, 205] on input "الأسبانية" at bounding box center [608, 209] width 301 height 16
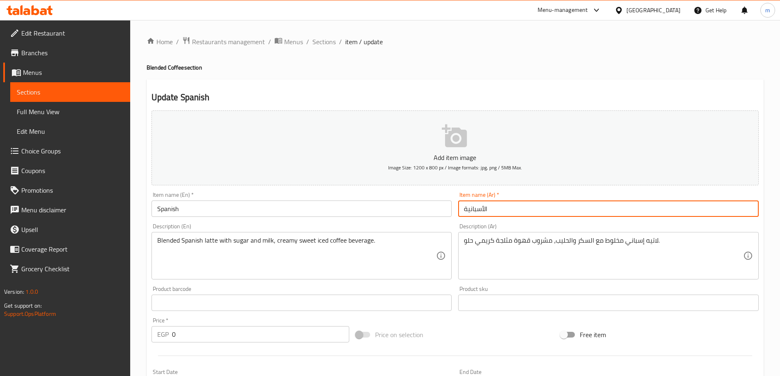
click at [494, 205] on input "الأسبانية" at bounding box center [608, 209] width 301 height 16
paste input "سباني"
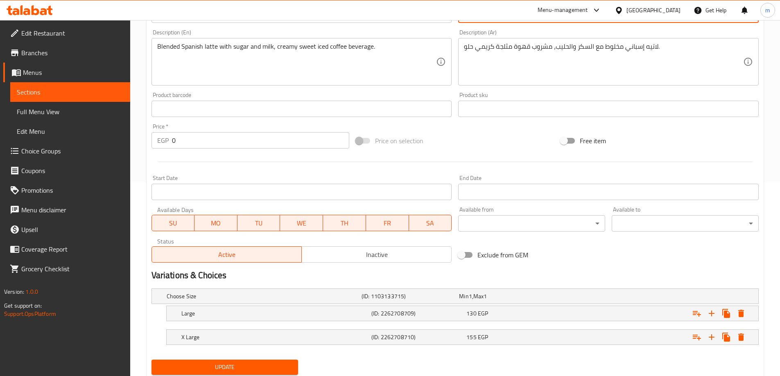
scroll to position [221, 0]
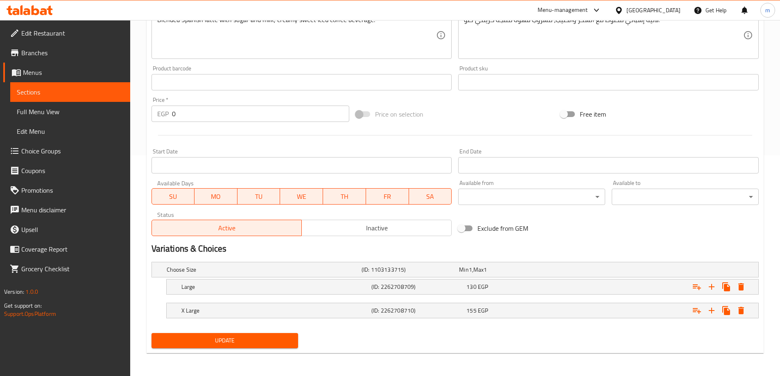
type input "إسباني"
click at [227, 350] on div "Update" at bounding box center [225, 341] width 154 height 22
click at [228, 344] on span "Update" at bounding box center [225, 341] width 134 height 10
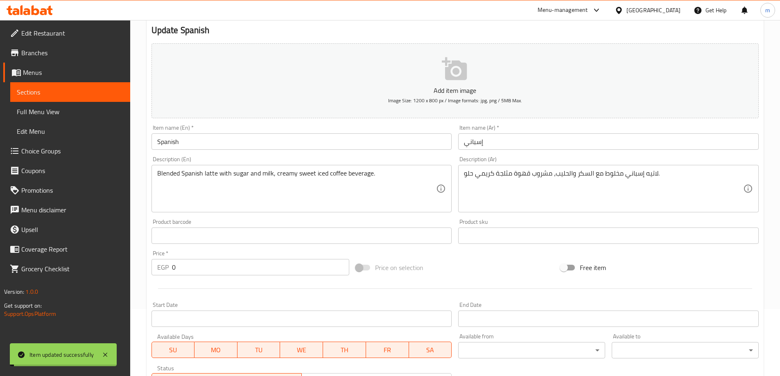
scroll to position [0, 0]
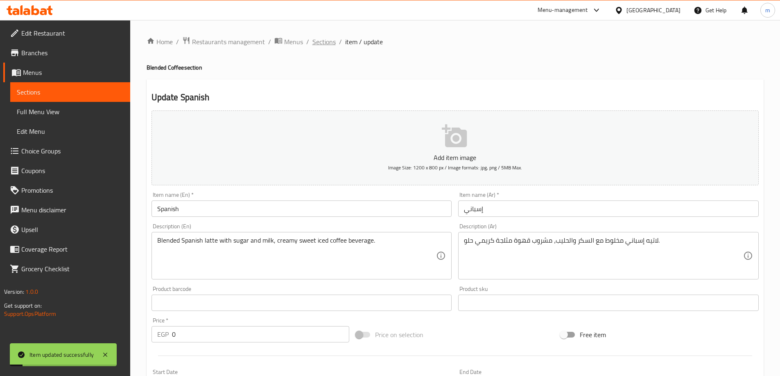
click at [327, 45] on span "Sections" at bounding box center [323, 42] width 23 height 10
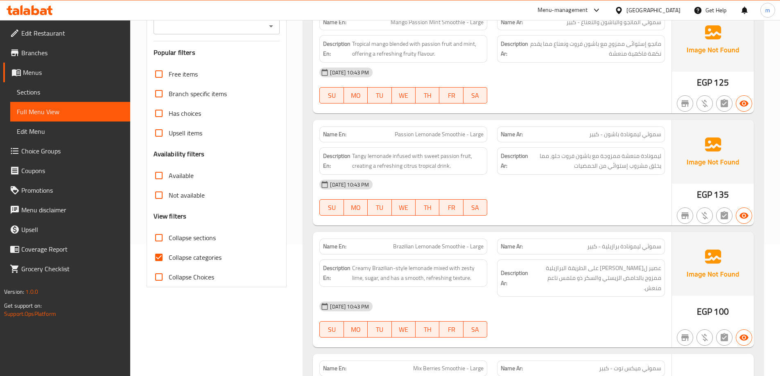
scroll to position [164, 0]
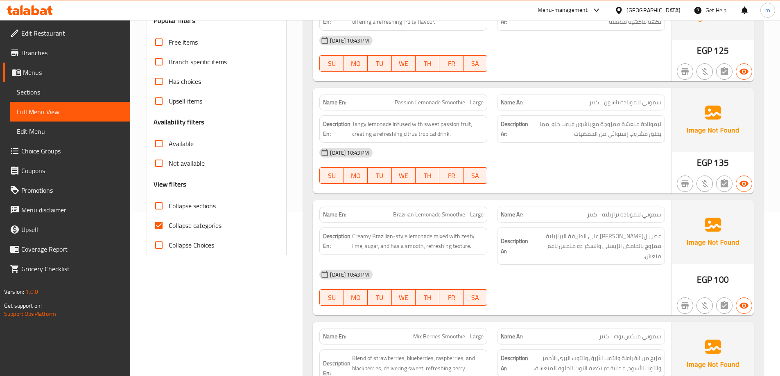
click at [186, 203] on span "Collapse sections" at bounding box center [192, 206] width 47 height 10
click at [169, 203] on input "Collapse sections" at bounding box center [159, 206] width 20 height 20
checkbox input "true"
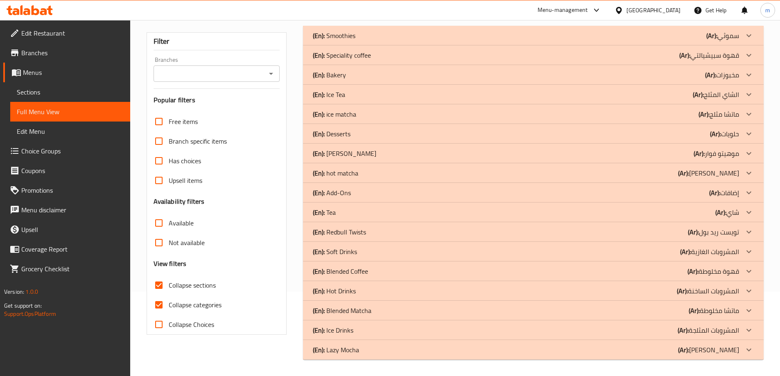
scroll to position [84, 0]
click at [203, 307] on span "Collapse categories" at bounding box center [195, 305] width 53 height 10
click at [169, 307] on input "Collapse categories" at bounding box center [159, 305] width 20 height 20
checkbox input "false"
click at [724, 353] on p "(Ar): ليزي موكا" at bounding box center [708, 350] width 61 height 10
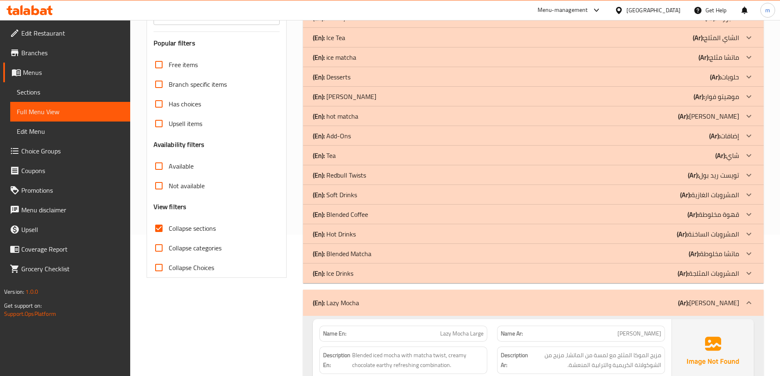
scroll to position [167, 0]
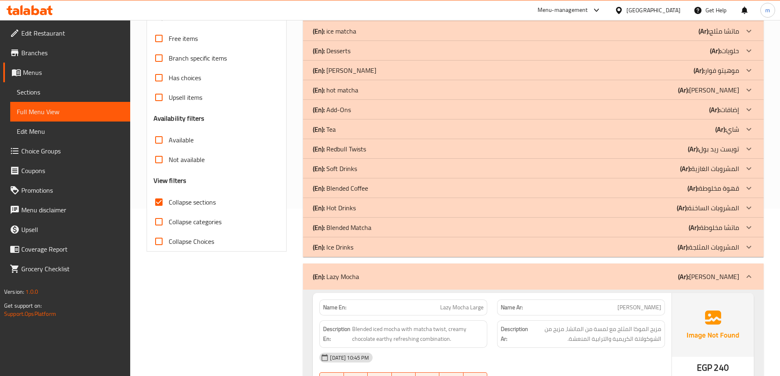
click at [728, 229] on p "(Ar): ماتشا مخلوطة" at bounding box center [714, 228] width 50 height 10
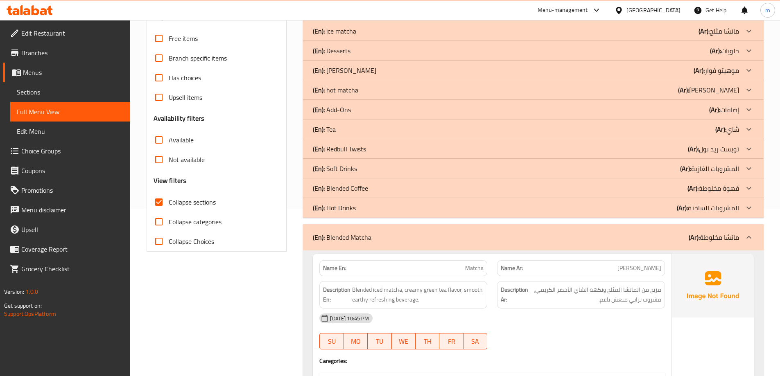
click at [723, 190] on p "(Ar): قهوة مخلوطة" at bounding box center [714, 188] width 52 height 10
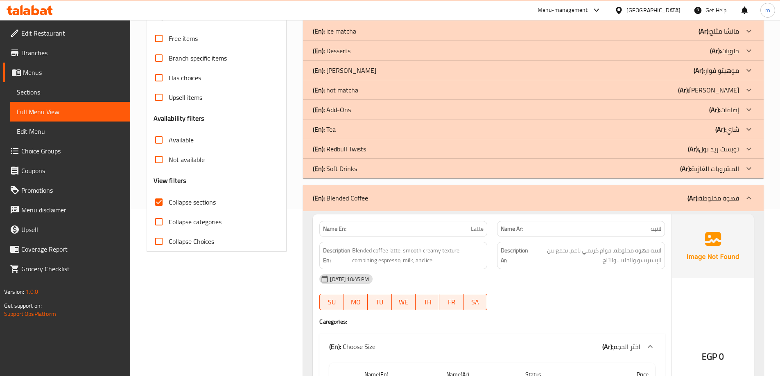
click at [717, 152] on p "(Ar): تويست ريد بول" at bounding box center [713, 149] width 51 height 10
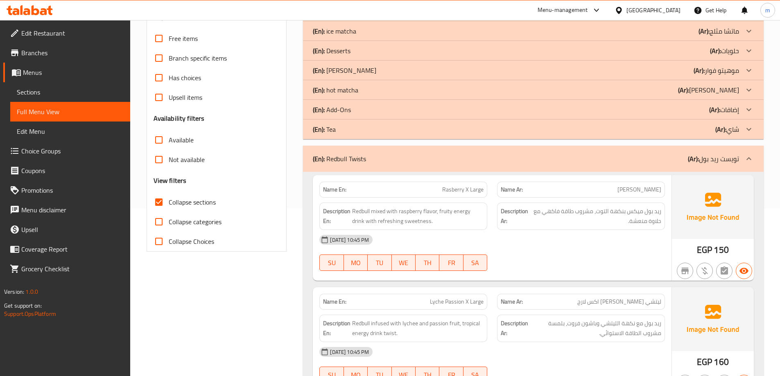
click at [722, 110] on p "(Ar): إضافات" at bounding box center [724, 110] width 30 height 10
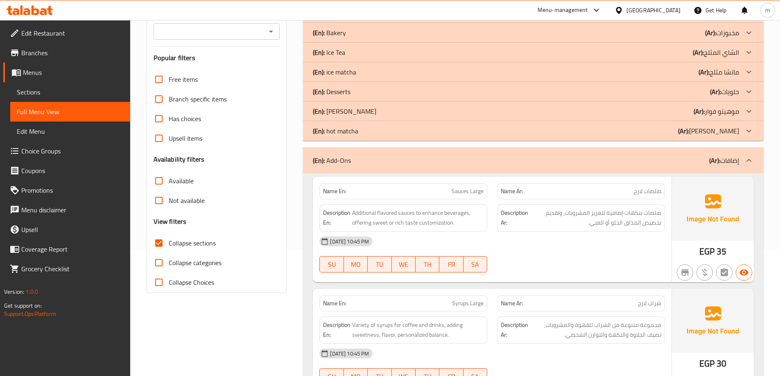
scroll to position [86, 0]
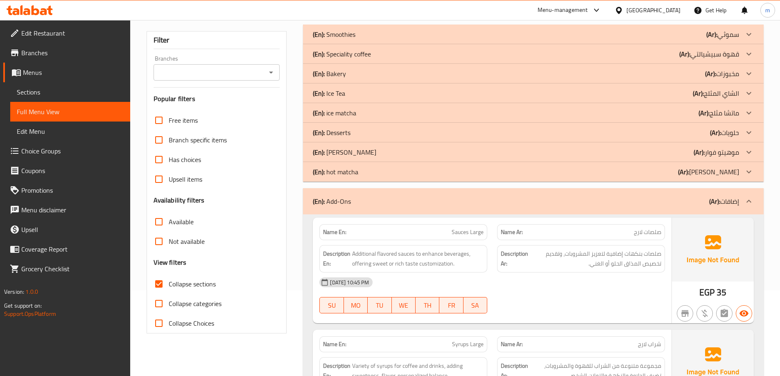
click at [735, 135] on p "(Ar): حلويات" at bounding box center [724, 133] width 29 height 10
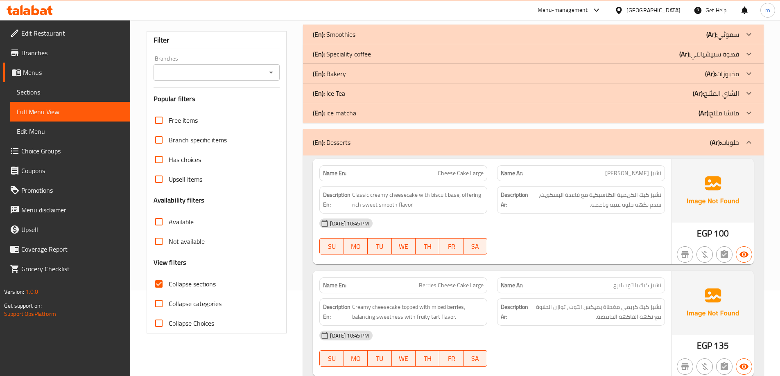
click at [728, 77] on p "(Ar): مخبوزات" at bounding box center [722, 74] width 34 height 10
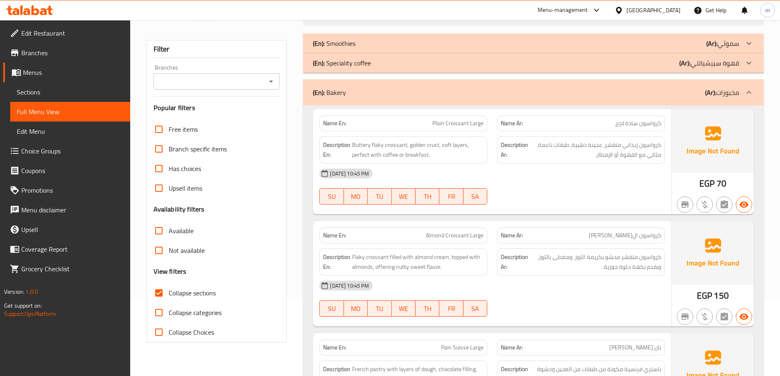
scroll to position [82, 0]
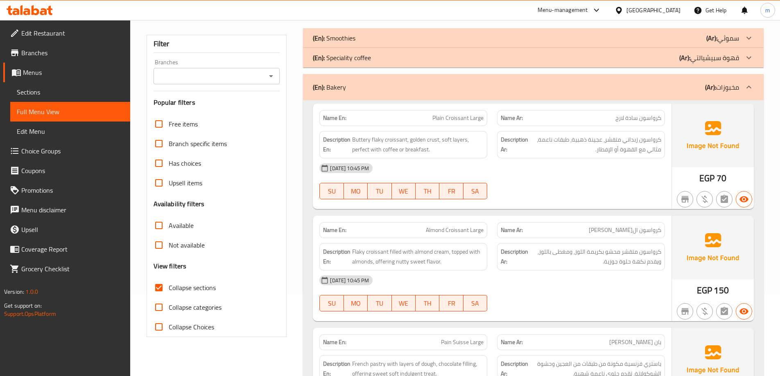
click at [205, 288] on span "Collapse sections" at bounding box center [192, 288] width 47 height 10
click at [169, 288] on input "Collapse sections" at bounding box center [159, 288] width 20 height 20
checkbox input "false"
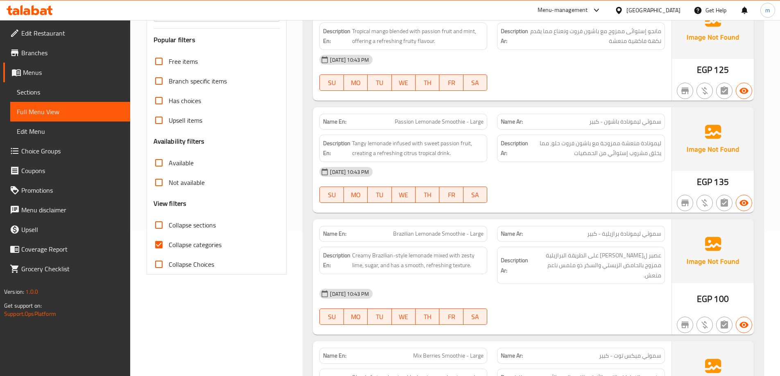
scroll to position [82, 0]
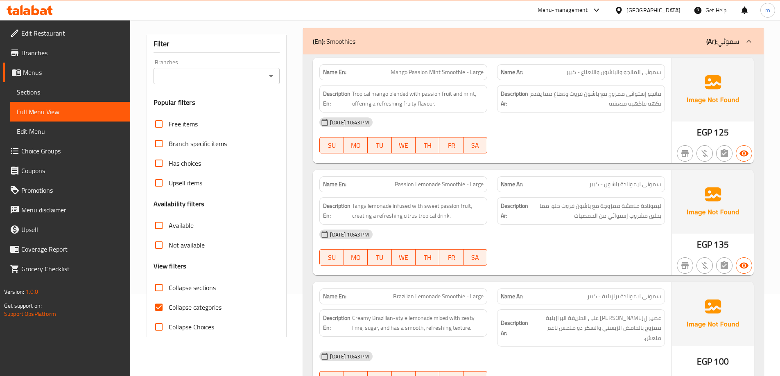
click at [195, 291] on span "Collapse sections" at bounding box center [192, 288] width 47 height 10
click at [169, 291] on input "Collapse sections" at bounding box center [159, 288] width 20 height 20
checkbox input "true"
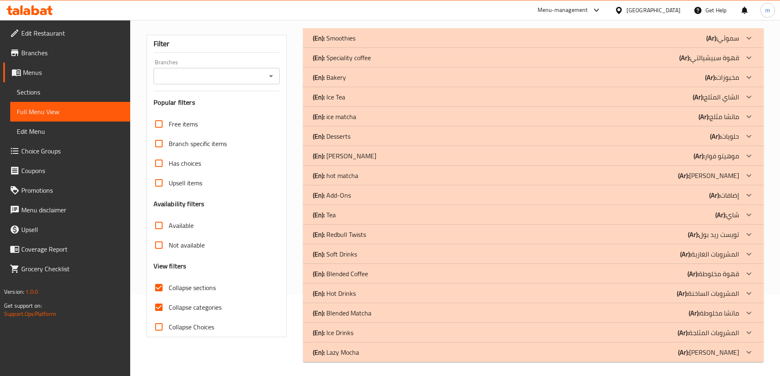
click at [191, 309] on span "Collapse categories" at bounding box center [195, 308] width 53 height 10
click at [169, 309] on input "Collapse categories" at bounding box center [159, 308] width 20 height 20
checkbox input "false"
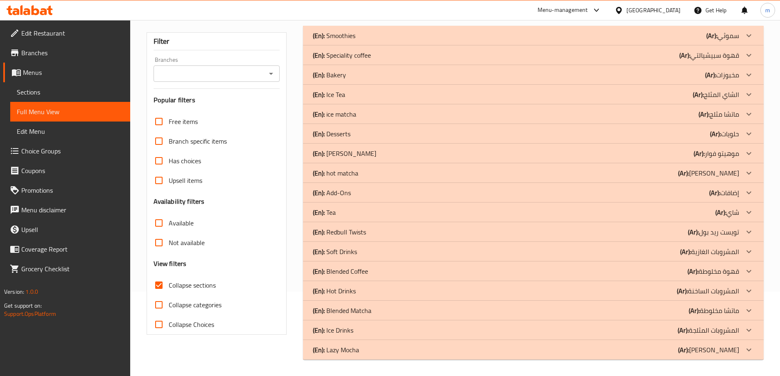
click at [732, 353] on p "(Ar): ليزي موكا" at bounding box center [708, 350] width 61 height 10
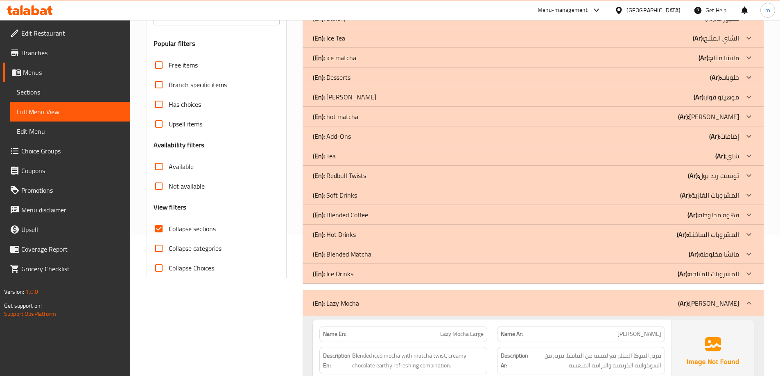
scroll to position [166, 0]
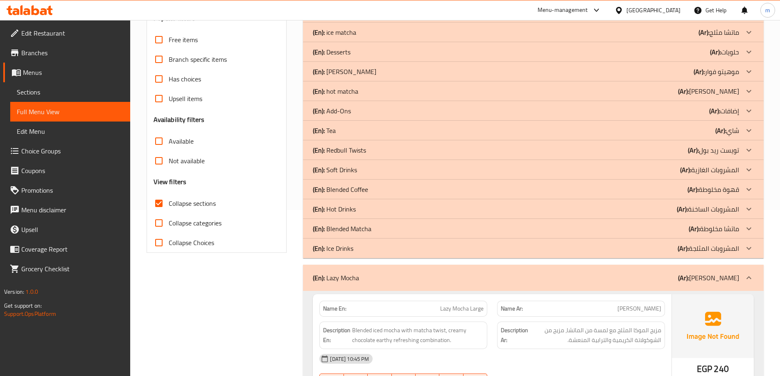
click at [713, 229] on p "(Ar): ماتشا مخلوطة" at bounding box center [714, 229] width 50 height 10
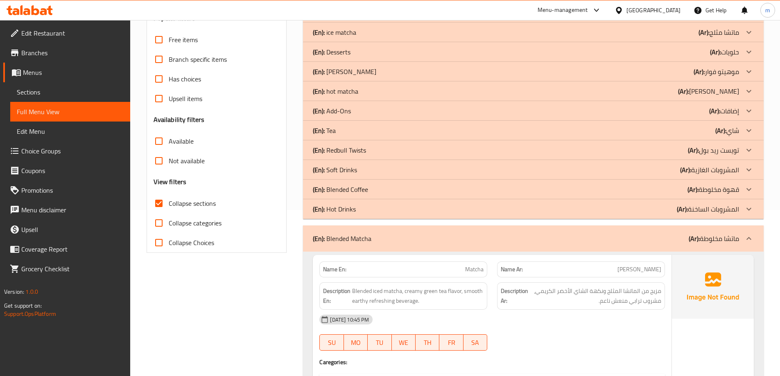
click at [717, 190] on p "(Ar): قهوة مخلوطة" at bounding box center [714, 190] width 52 height 10
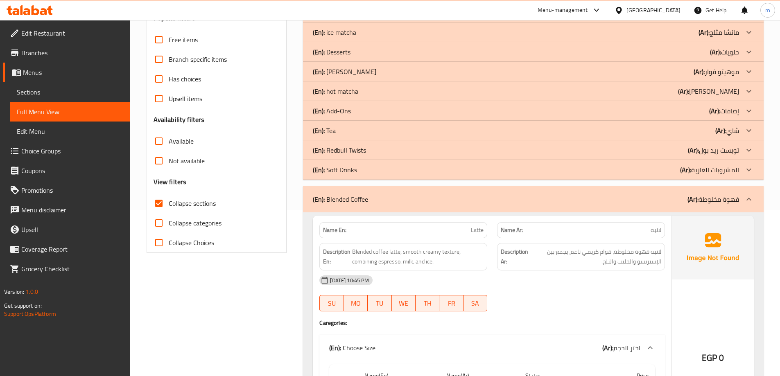
click at [716, 154] on p "(Ar): تويست ريد بول" at bounding box center [713, 150] width 51 height 10
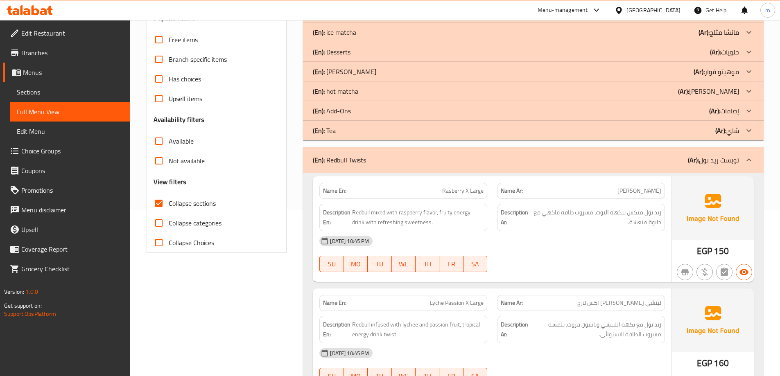
click at [733, 111] on p "(Ar): إضافات" at bounding box center [724, 111] width 30 height 10
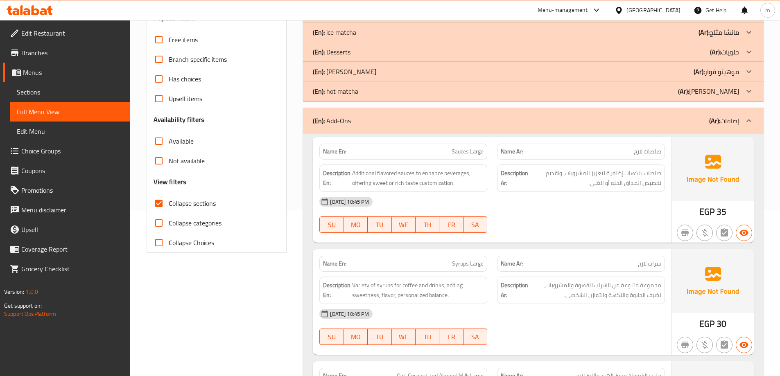
click at [719, 52] on b "(Ar):" at bounding box center [715, 52] width 11 height 12
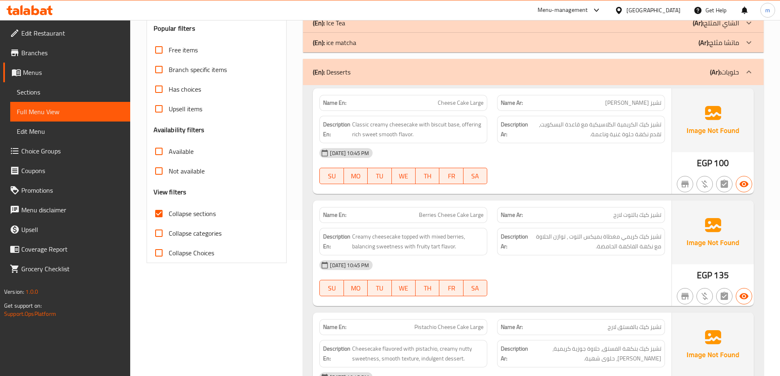
scroll to position [84, 0]
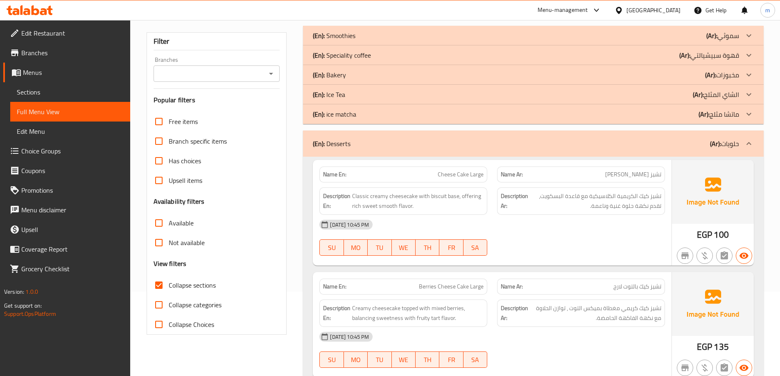
click at [726, 73] on p "(Ar): مخبوزات" at bounding box center [722, 75] width 34 height 10
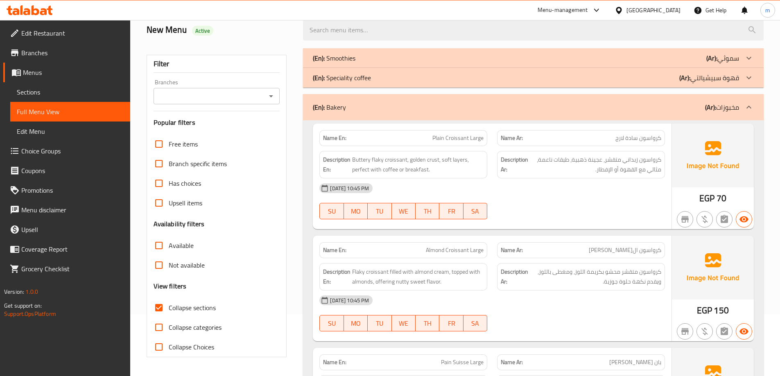
scroll to position [0, 0]
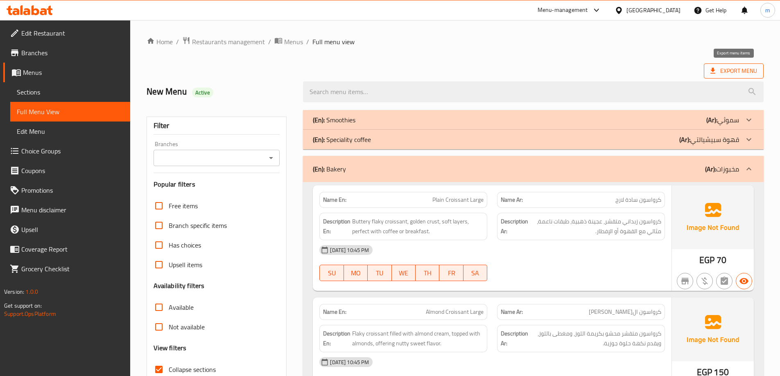
click at [722, 70] on span "Export Menu" at bounding box center [733, 71] width 47 height 10
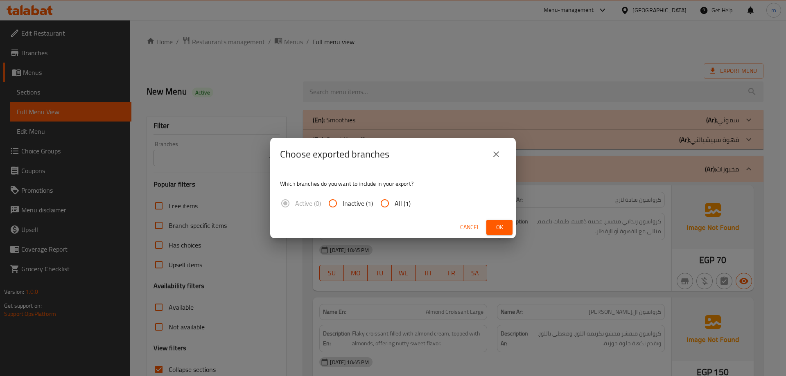
click at [395, 204] on span "All (1)" at bounding box center [403, 204] width 16 height 10
click at [395, 204] on input "All (1)" at bounding box center [385, 204] width 20 height 20
radio input "true"
click at [495, 227] on span "Ok" at bounding box center [499, 227] width 13 height 10
